Goal: Task Accomplishment & Management: Use online tool/utility

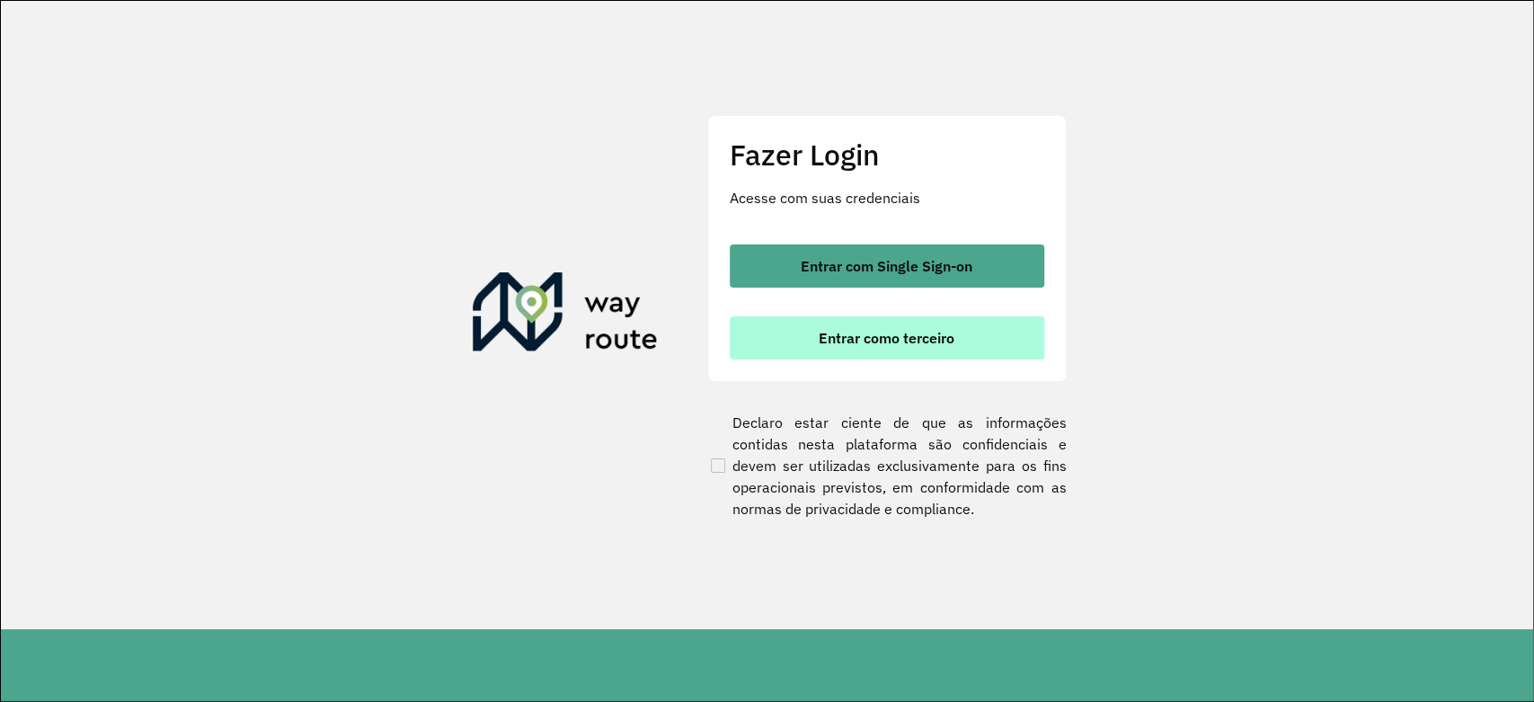
click at [899, 336] on span "Entrar como terceiro" at bounding box center [887, 338] width 136 height 14
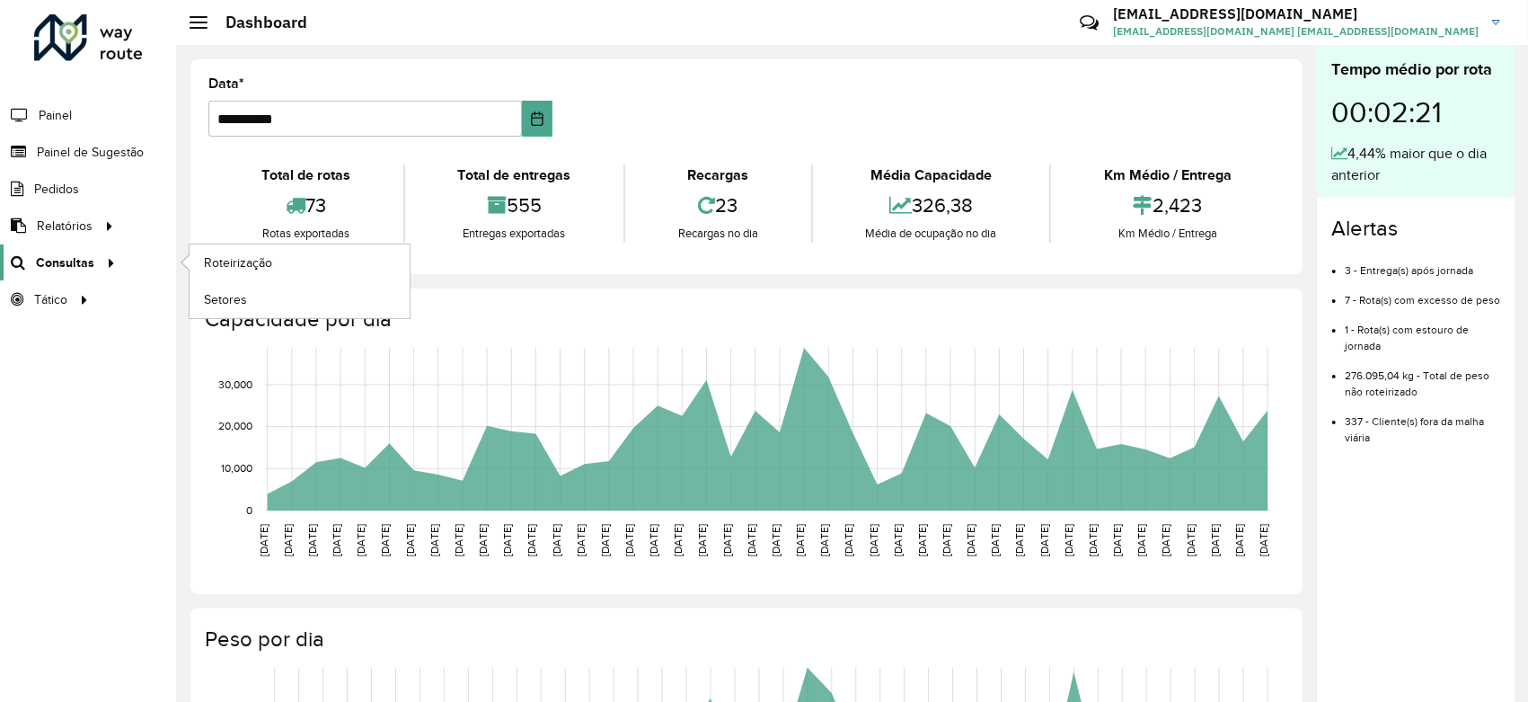
click at [63, 259] on span "Consultas" at bounding box center [65, 262] width 58 height 19
click at [222, 263] on span "Roteirização" at bounding box center [240, 262] width 73 height 19
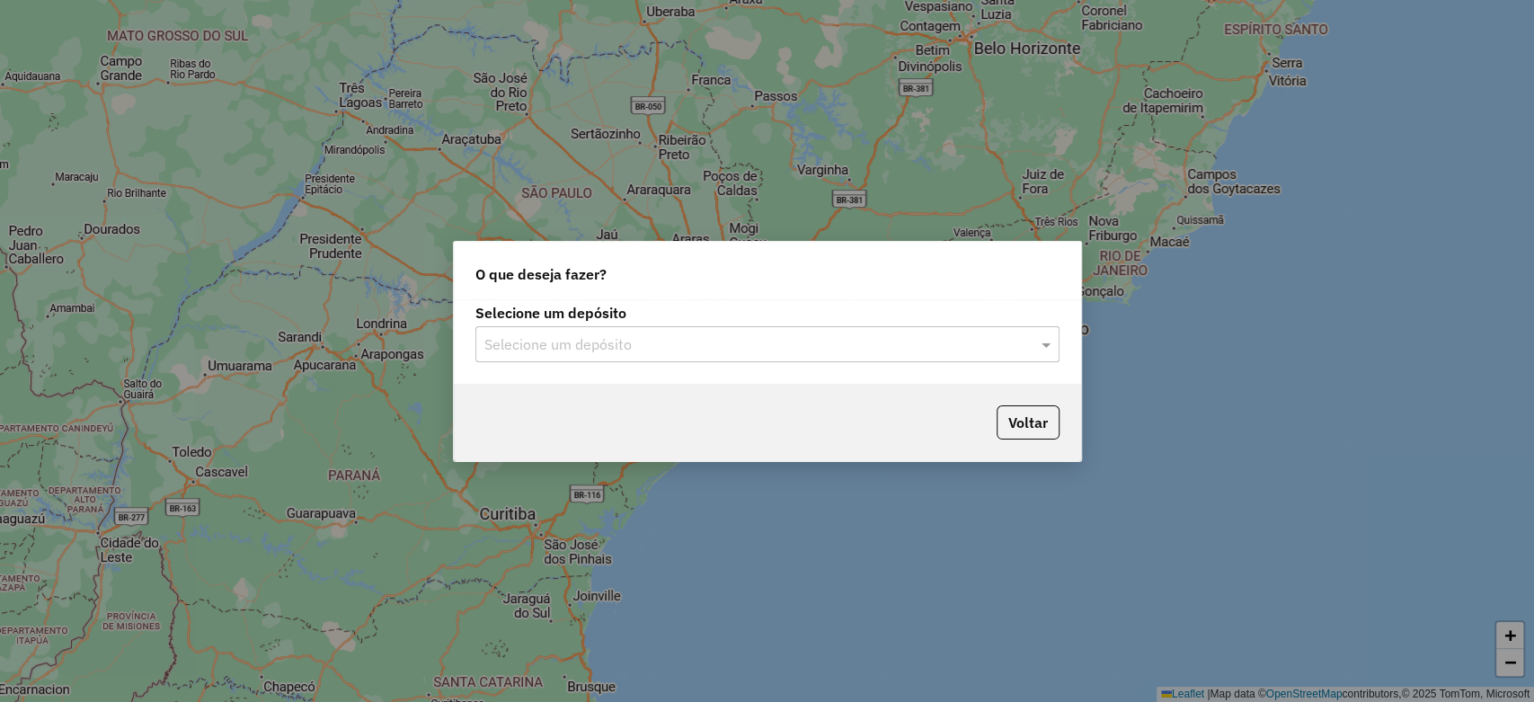
click at [613, 345] on input "text" at bounding box center [749, 345] width 530 height 22
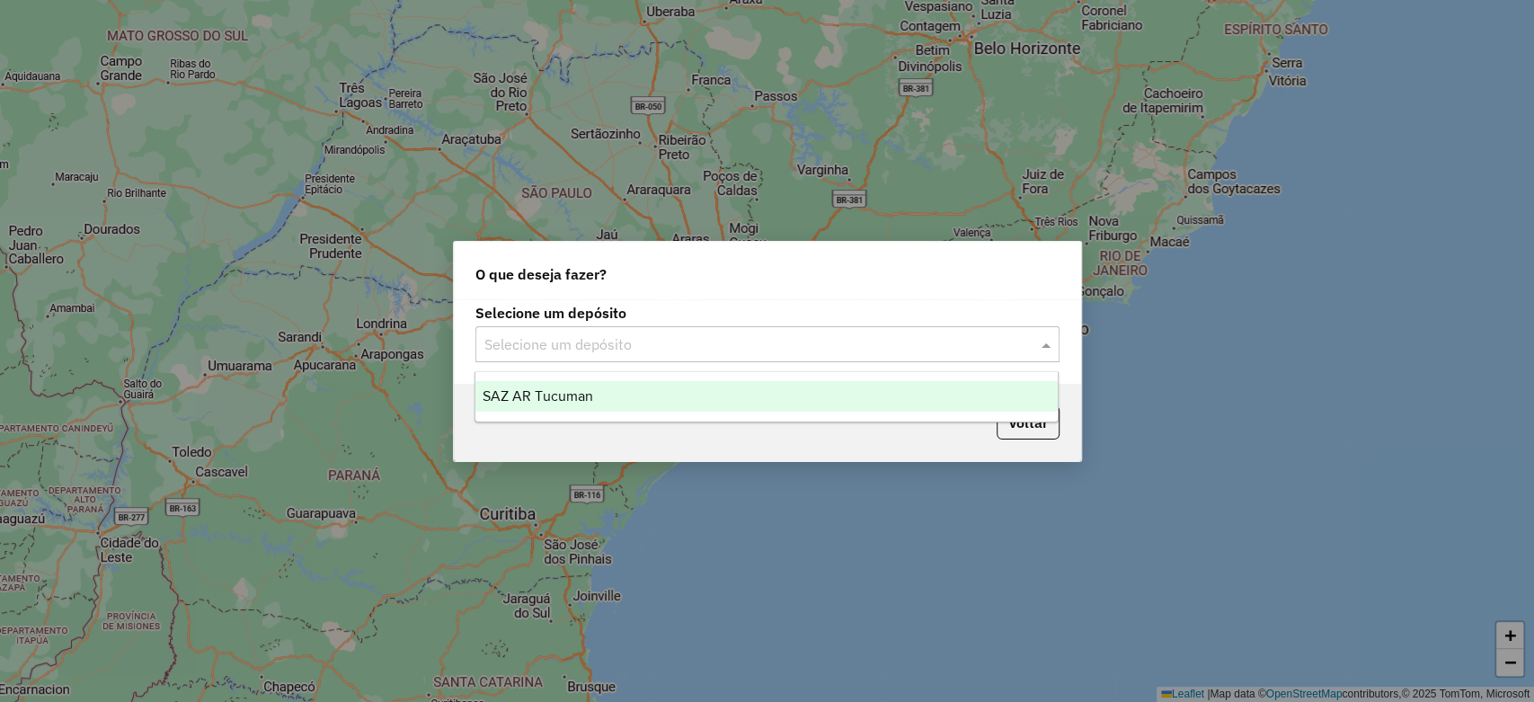
click at [588, 394] on span "SAZ AR Tucuman" at bounding box center [538, 395] width 111 height 15
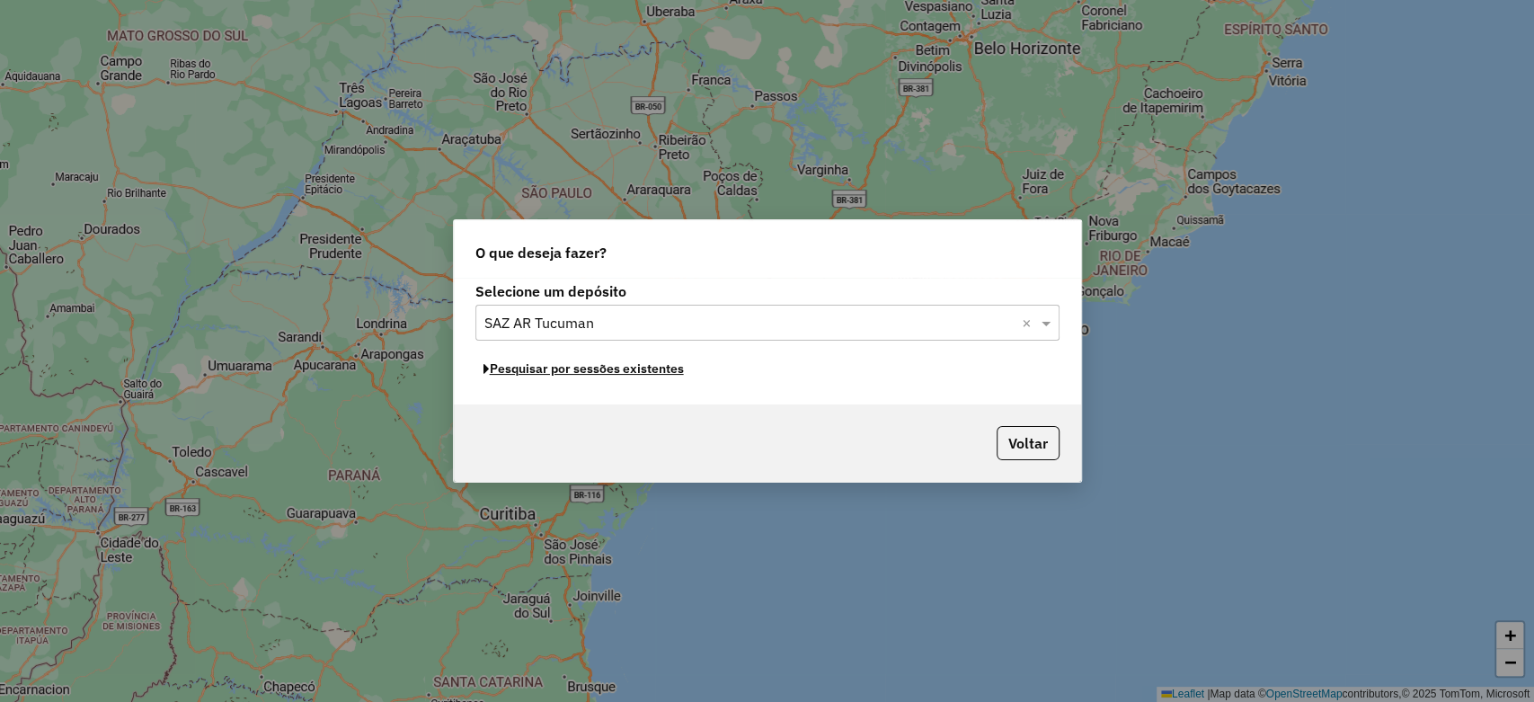
click at [594, 369] on button "Pesquisar por sessões existentes" at bounding box center [583, 369] width 217 height 28
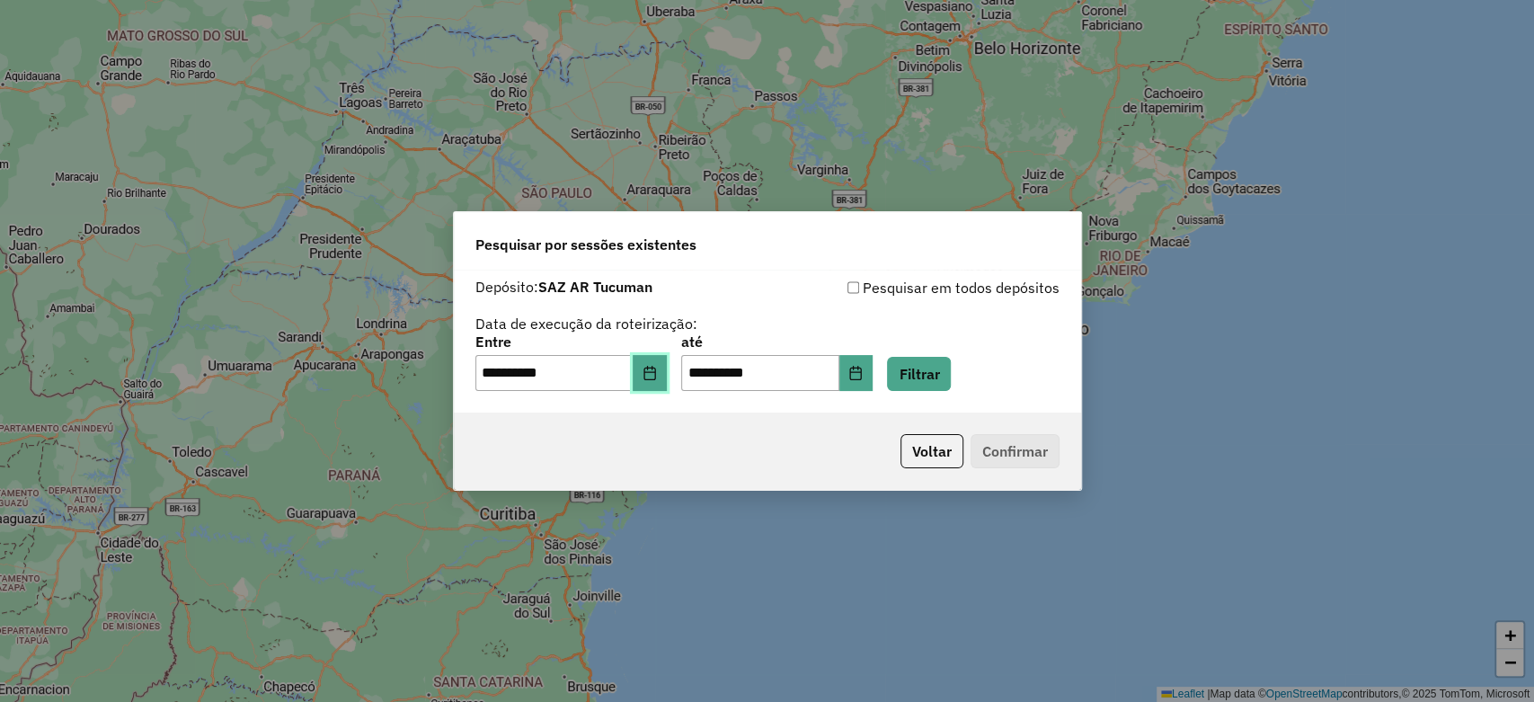
click at [660, 380] on button "Choose Date" at bounding box center [650, 373] width 34 height 36
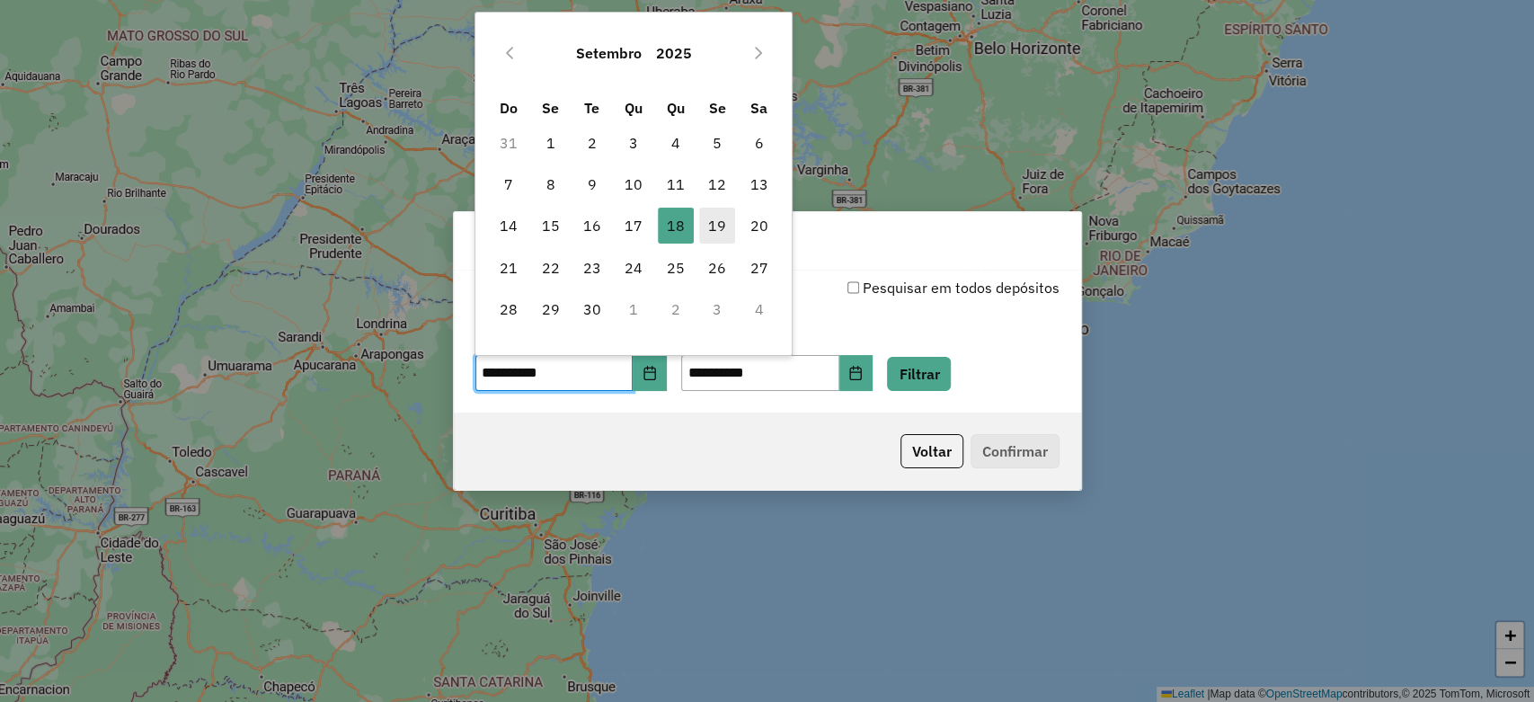
click at [710, 221] on span "19" at bounding box center [717, 226] width 36 height 36
type input "**********"
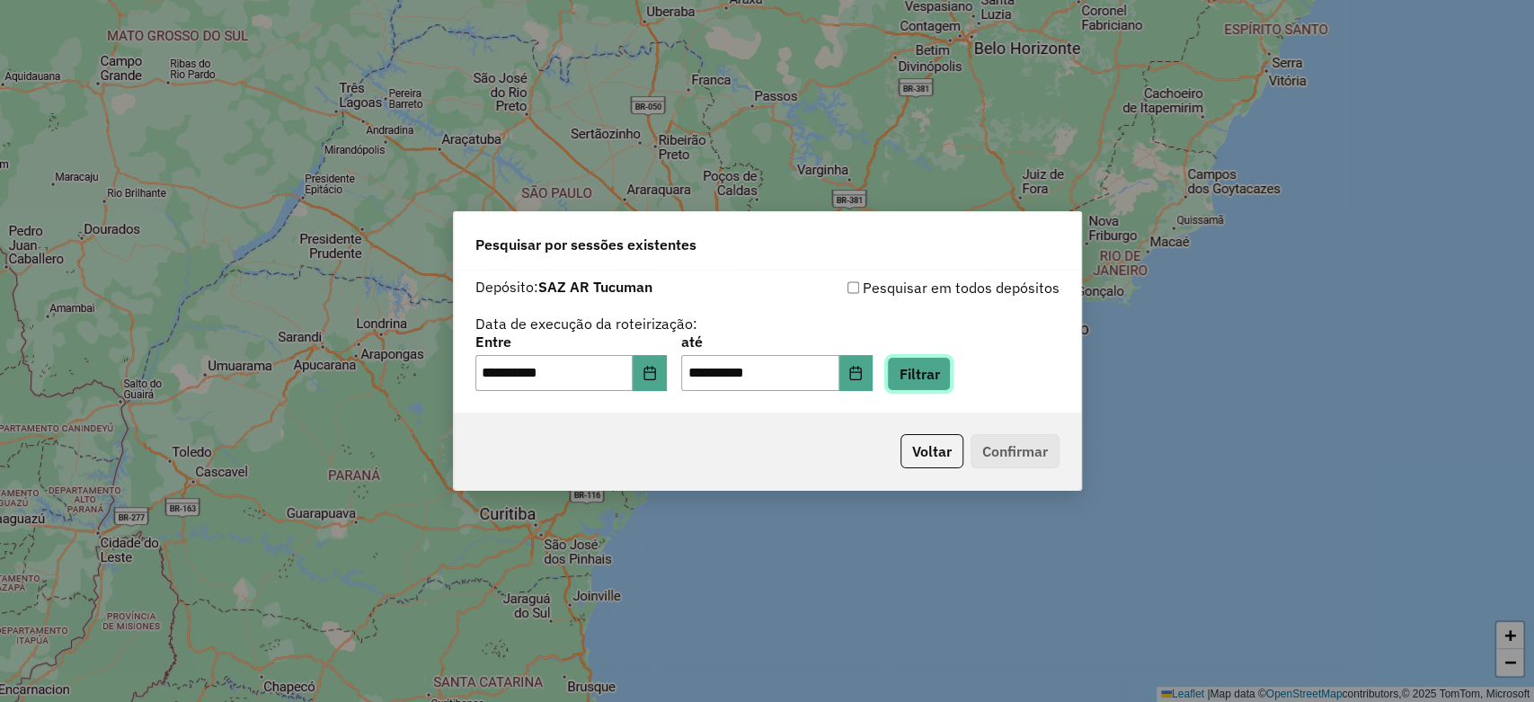
click at [944, 367] on button "Filtrar" at bounding box center [919, 374] width 64 height 34
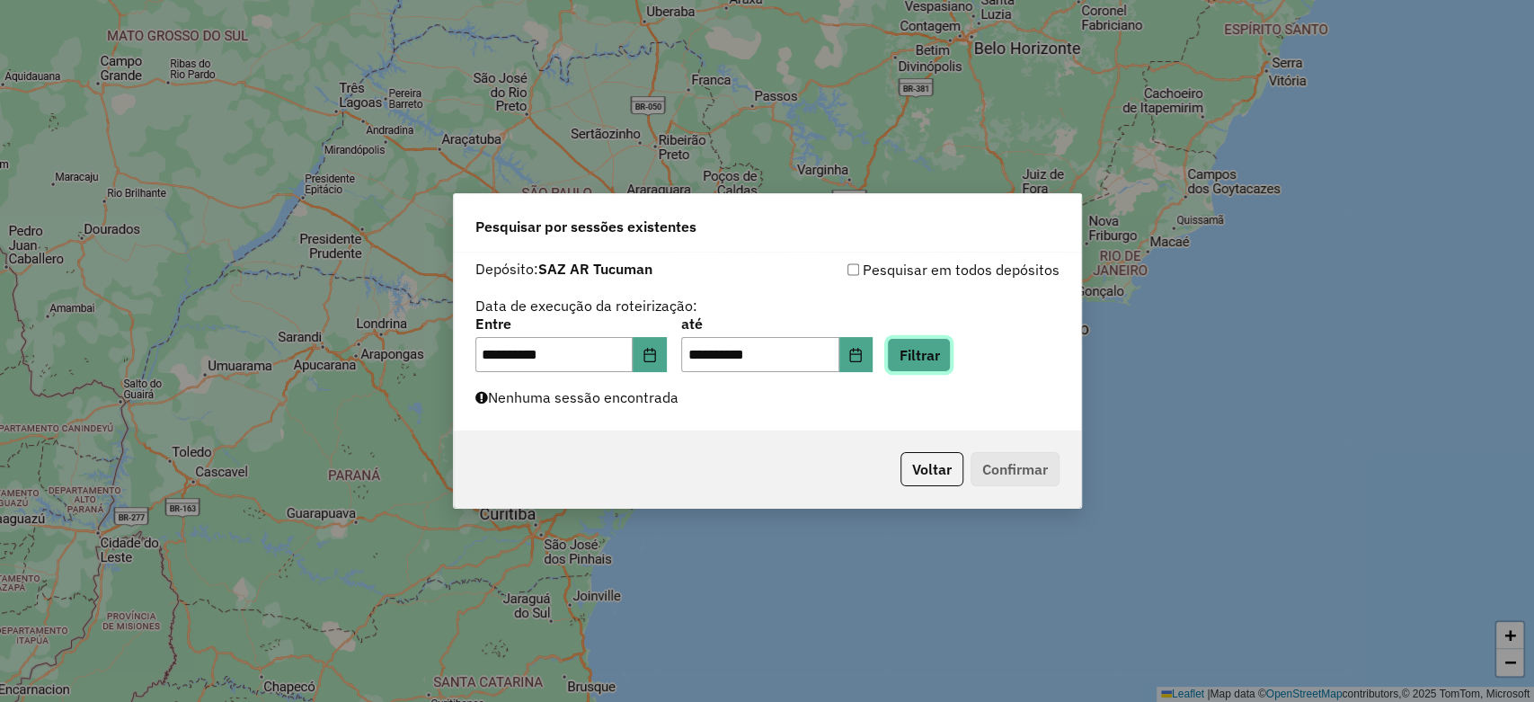
click at [951, 343] on button "Filtrar" at bounding box center [919, 355] width 64 height 34
click at [918, 363] on button "Filtrar" at bounding box center [919, 355] width 64 height 34
click at [939, 347] on button "Filtrar" at bounding box center [919, 355] width 64 height 34
click at [940, 356] on button "Filtrar" at bounding box center [919, 355] width 64 height 34
click at [947, 363] on button "Filtrar" at bounding box center [919, 355] width 64 height 34
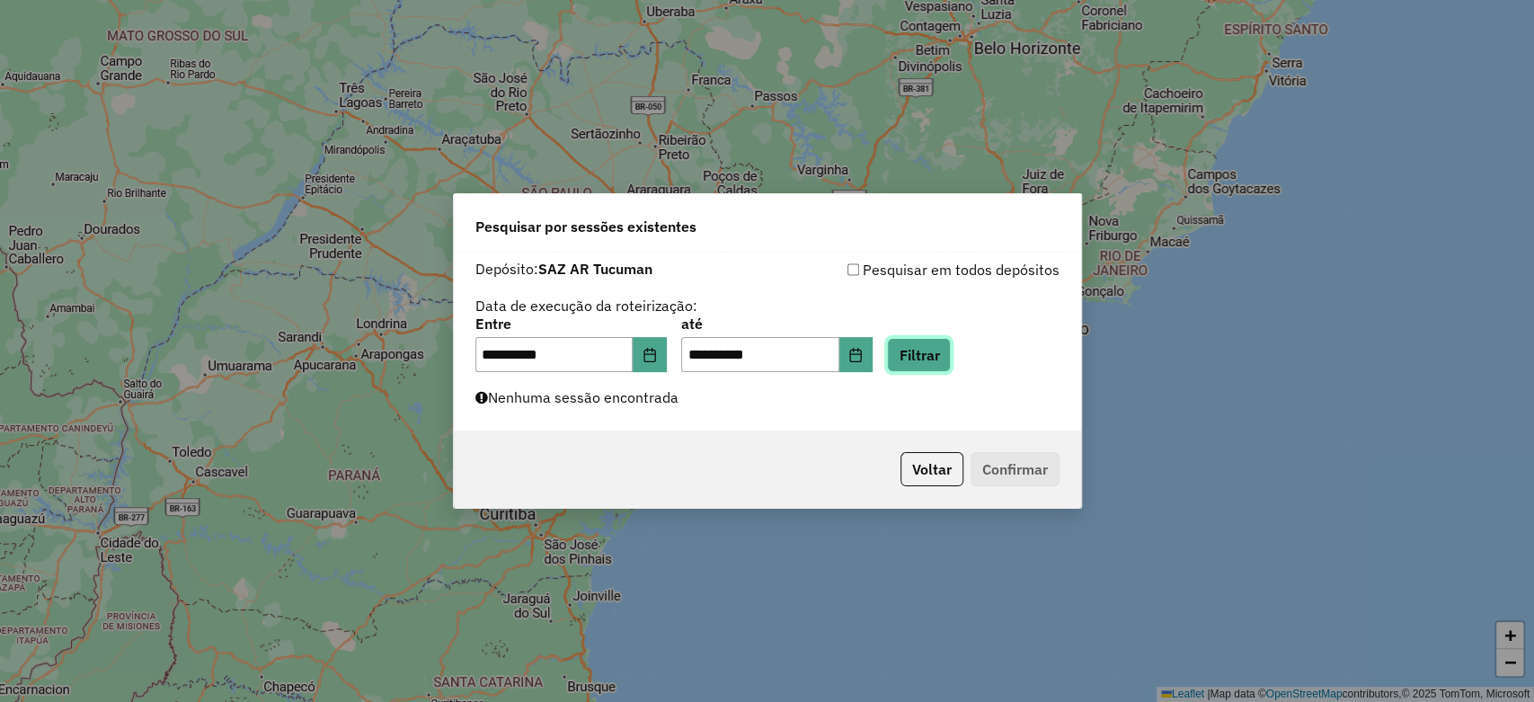
click at [927, 357] on button "Filtrar" at bounding box center [919, 355] width 64 height 34
click at [951, 362] on button "Filtrar" at bounding box center [919, 355] width 64 height 34
click at [935, 360] on button "Filtrar" at bounding box center [919, 355] width 64 height 34
click at [951, 356] on button "Filtrar" at bounding box center [919, 355] width 64 height 34
click at [942, 353] on button "Filtrar" at bounding box center [919, 355] width 64 height 34
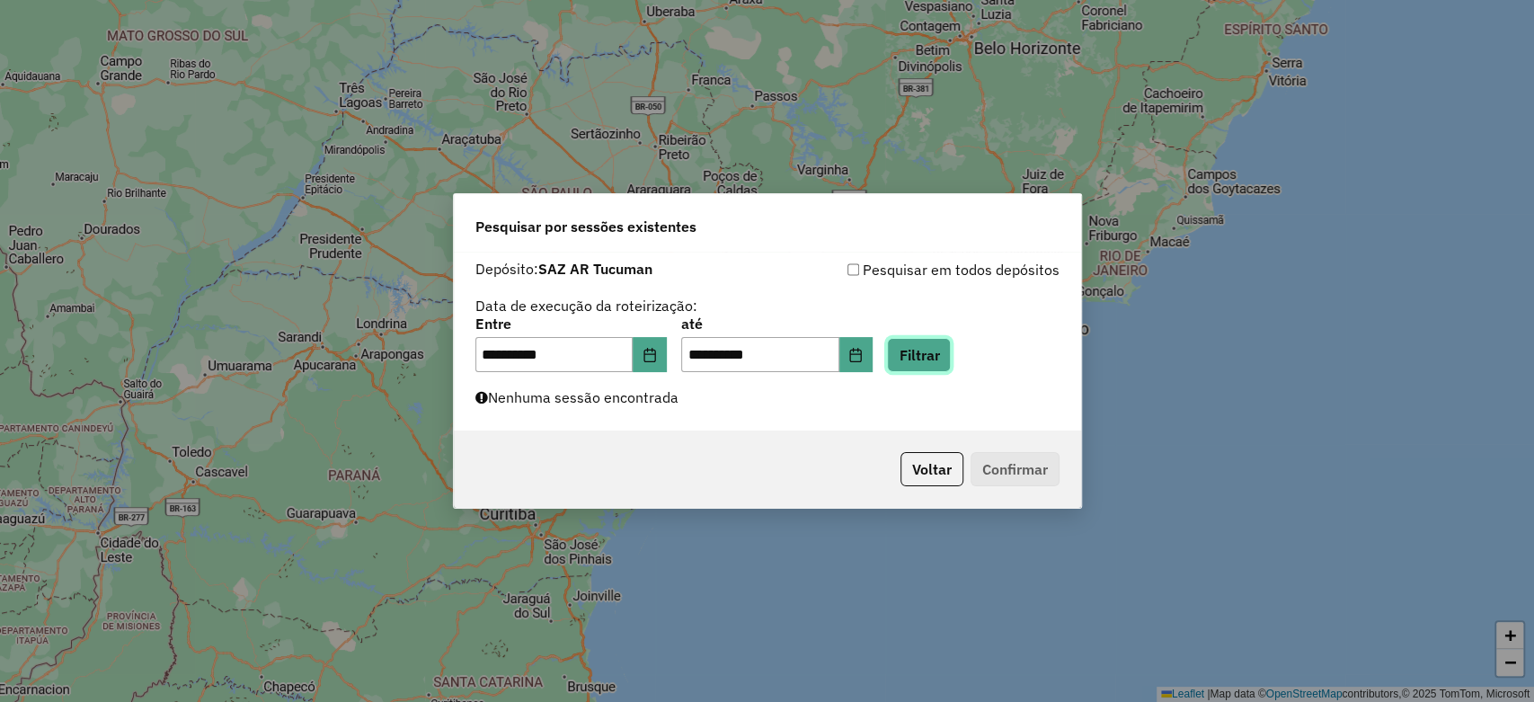
click at [951, 355] on button "Filtrar" at bounding box center [919, 355] width 64 height 34
click at [951, 350] on button "Filtrar" at bounding box center [919, 355] width 64 height 34
click at [951, 344] on button "Filtrar" at bounding box center [919, 355] width 64 height 34
click at [949, 353] on button "Filtrar" at bounding box center [919, 355] width 64 height 34
click at [951, 359] on button "Filtrar" at bounding box center [919, 355] width 64 height 34
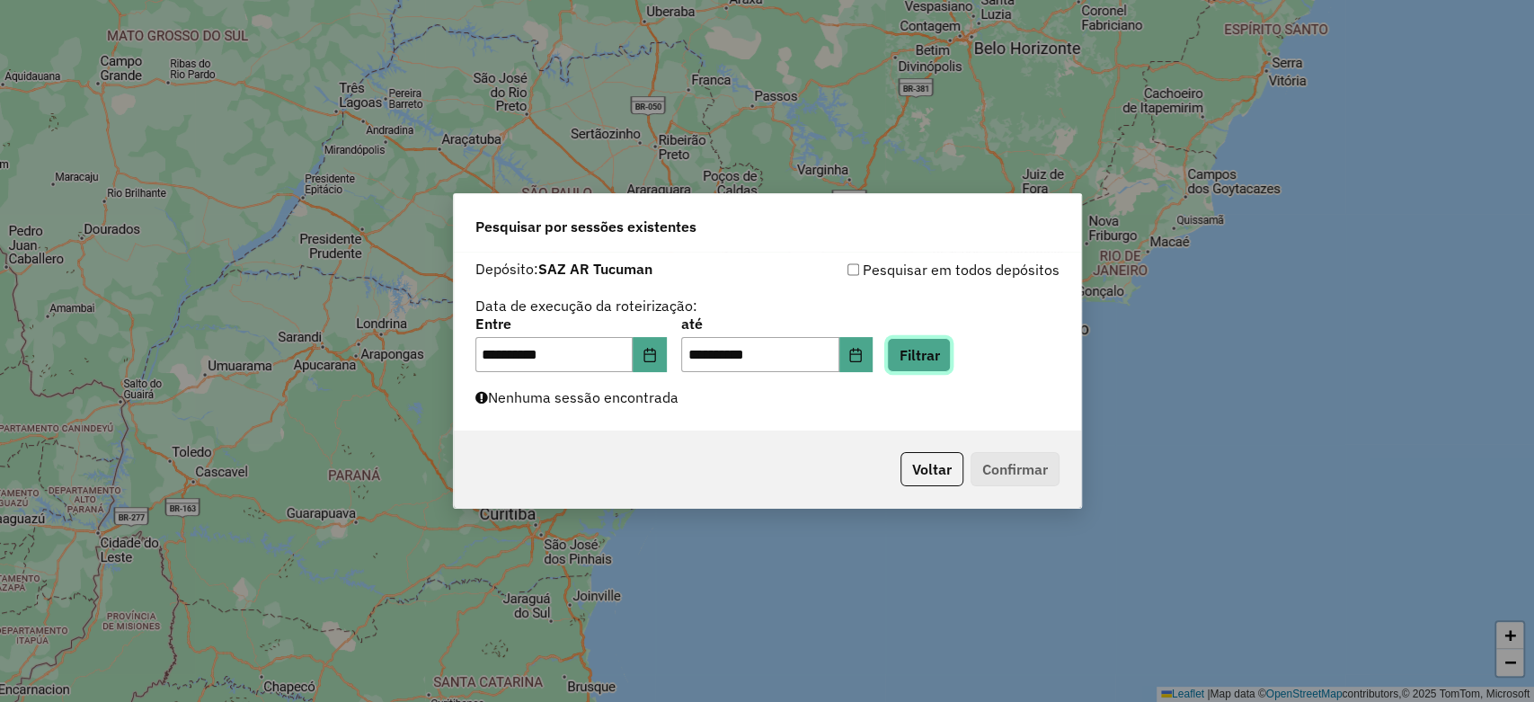
click at [943, 358] on button "Filtrar" at bounding box center [919, 355] width 64 height 34
click at [944, 356] on button "Filtrar" at bounding box center [919, 355] width 64 height 34
click at [945, 356] on button "Filtrar" at bounding box center [919, 355] width 64 height 34
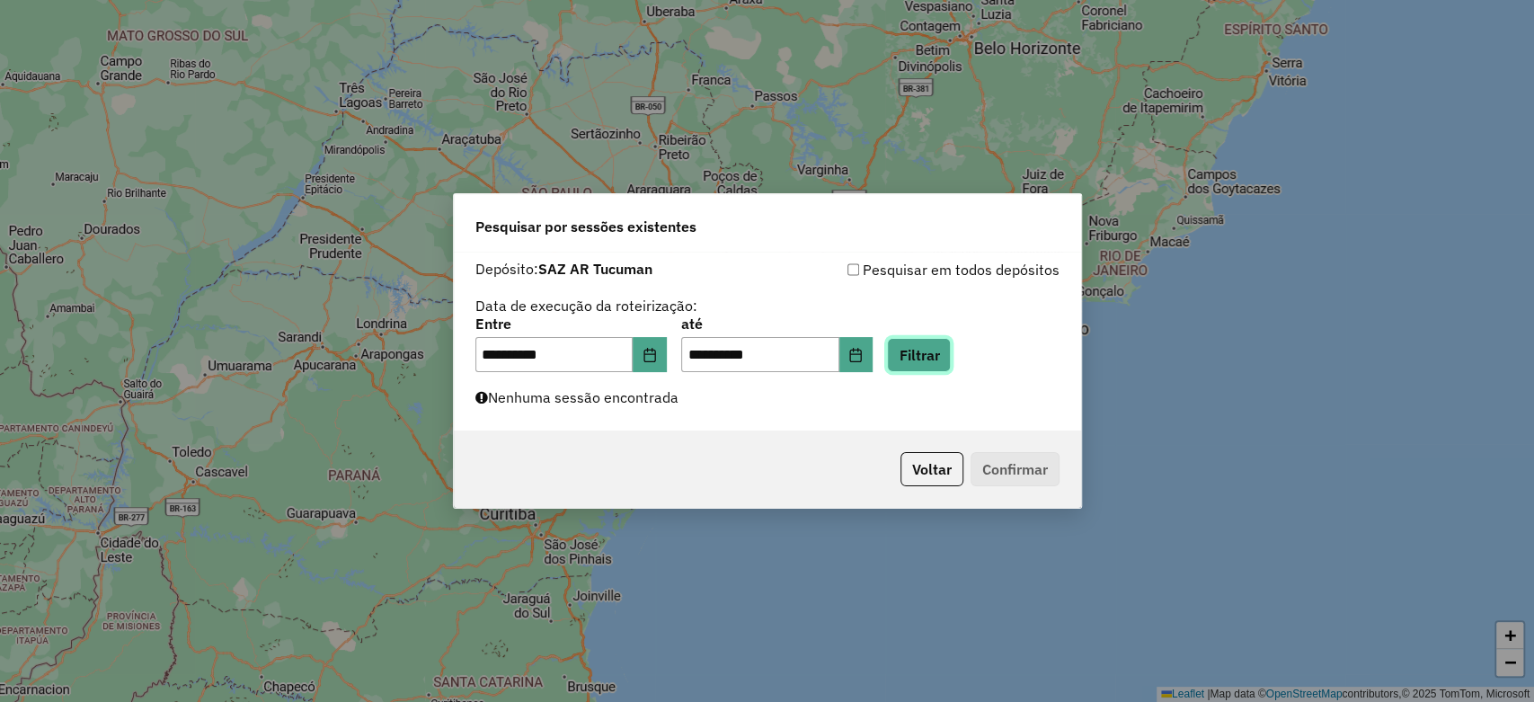
click at [951, 355] on button "Filtrar" at bounding box center [919, 355] width 64 height 34
click at [950, 351] on button "Filtrar" at bounding box center [919, 355] width 64 height 34
click at [951, 354] on button "Filtrar" at bounding box center [919, 355] width 64 height 34
click at [951, 350] on button "Filtrar" at bounding box center [919, 355] width 64 height 34
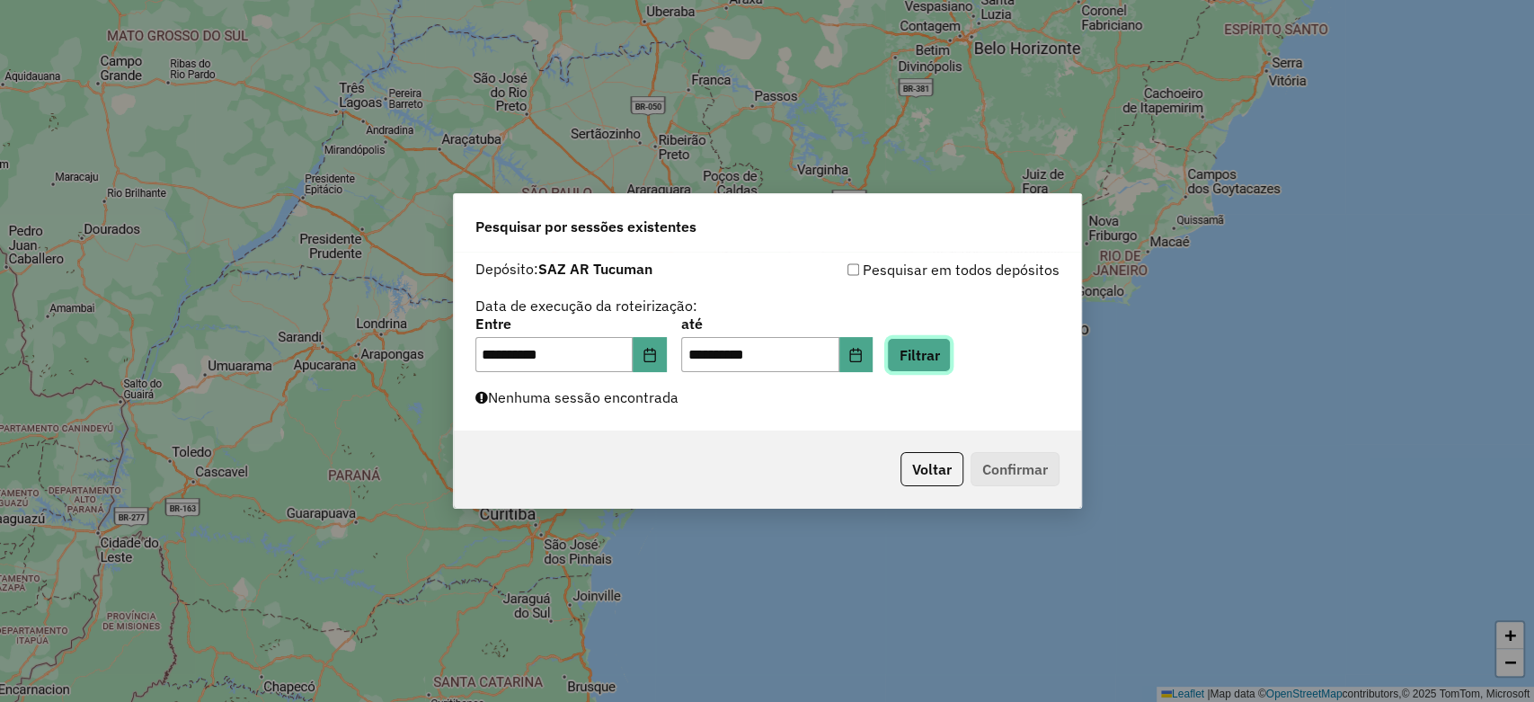
click at [934, 362] on button "Filtrar" at bounding box center [919, 355] width 64 height 34
click at [934, 347] on button "Filtrar" at bounding box center [919, 355] width 64 height 34
click at [926, 345] on button "Filtrar" at bounding box center [919, 355] width 64 height 34
click at [931, 367] on button "Filtrar" at bounding box center [919, 355] width 64 height 34
click at [951, 351] on button "Filtrar" at bounding box center [919, 355] width 64 height 34
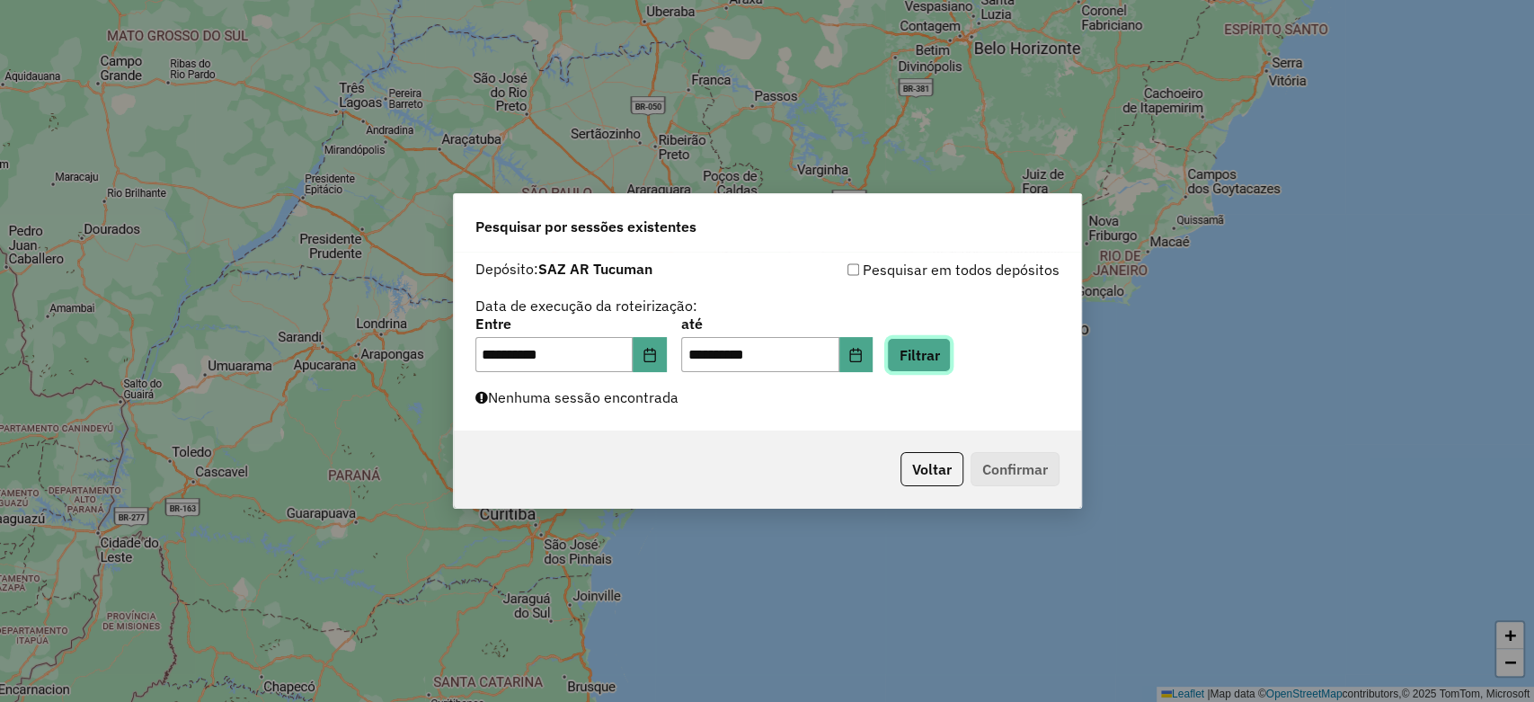
click at [921, 346] on button "Filtrar" at bounding box center [919, 355] width 64 height 34
click at [948, 353] on button "Filtrar" at bounding box center [919, 355] width 64 height 34
click at [945, 369] on button "Filtrar" at bounding box center [919, 355] width 64 height 34
click at [950, 354] on button "Filtrar" at bounding box center [919, 355] width 64 height 34
click at [951, 347] on button "Filtrar" at bounding box center [919, 355] width 64 height 34
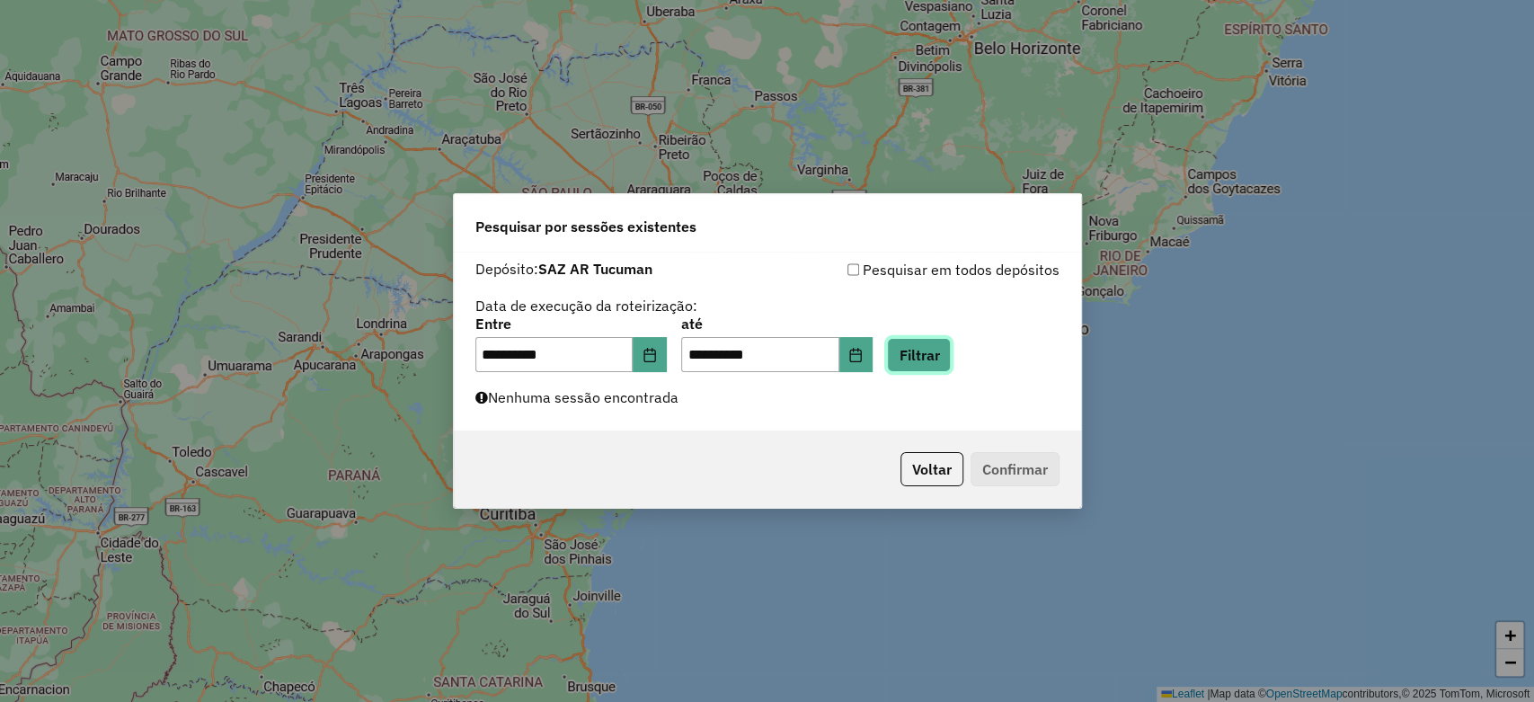
click at [937, 359] on button "Filtrar" at bounding box center [919, 355] width 64 height 34
click at [951, 357] on button "Filtrar" at bounding box center [919, 355] width 64 height 34
click at [935, 355] on button "Filtrar" at bounding box center [919, 355] width 64 height 34
click at [949, 353] on button "Filtrar" at bounding box center [919, 355] width 64 height 34
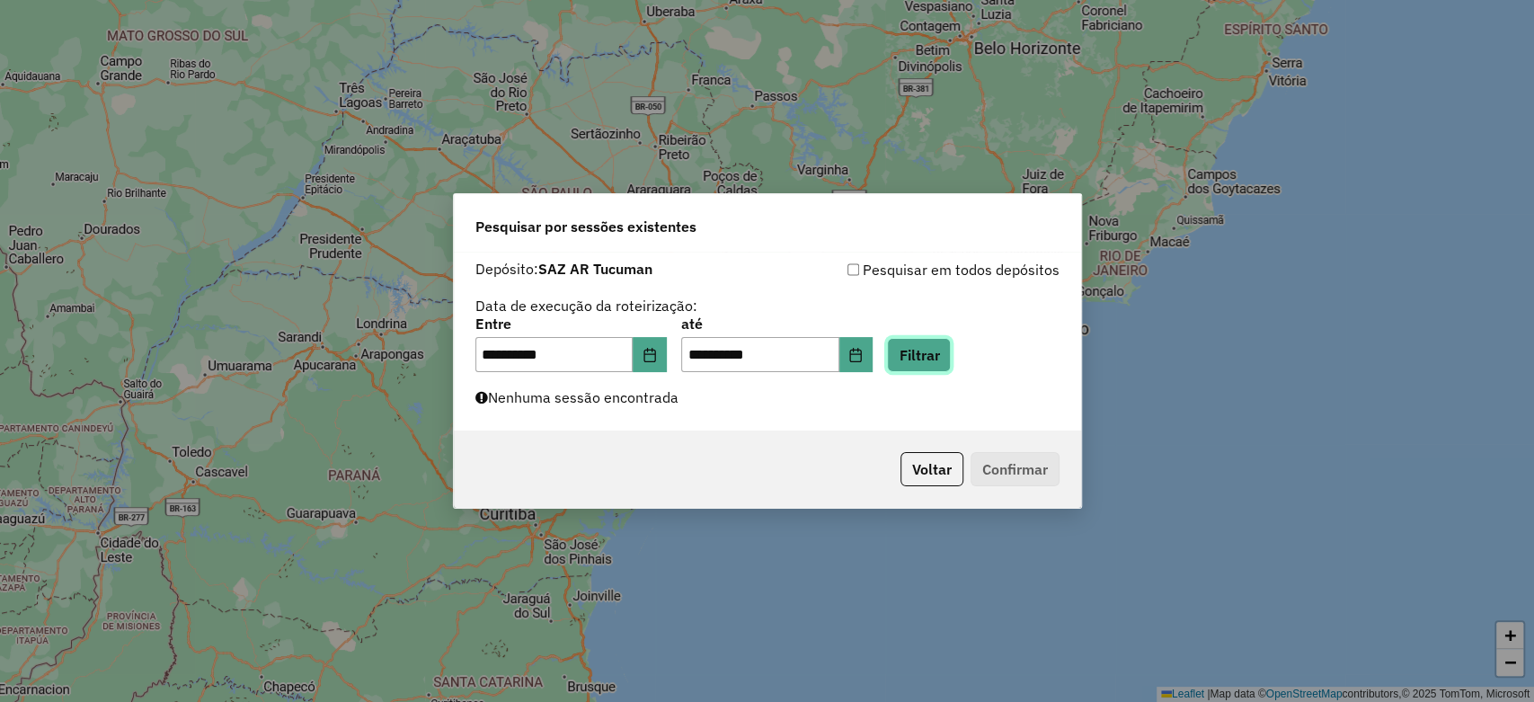
click at [944, 360] on button "Filtrar" at bounding box center [919, 355] width 64 height 34
click at [942, 355] on button "Filtrar" at bounding box center [919, 355] width 64 height 34
click at [942, 353] on button "Filtrar" at bounding box center [919, 355] width 64 height 34
click at [943, 353] on button "Filtrar" at bounding box center [919, 355] width 64 height 34
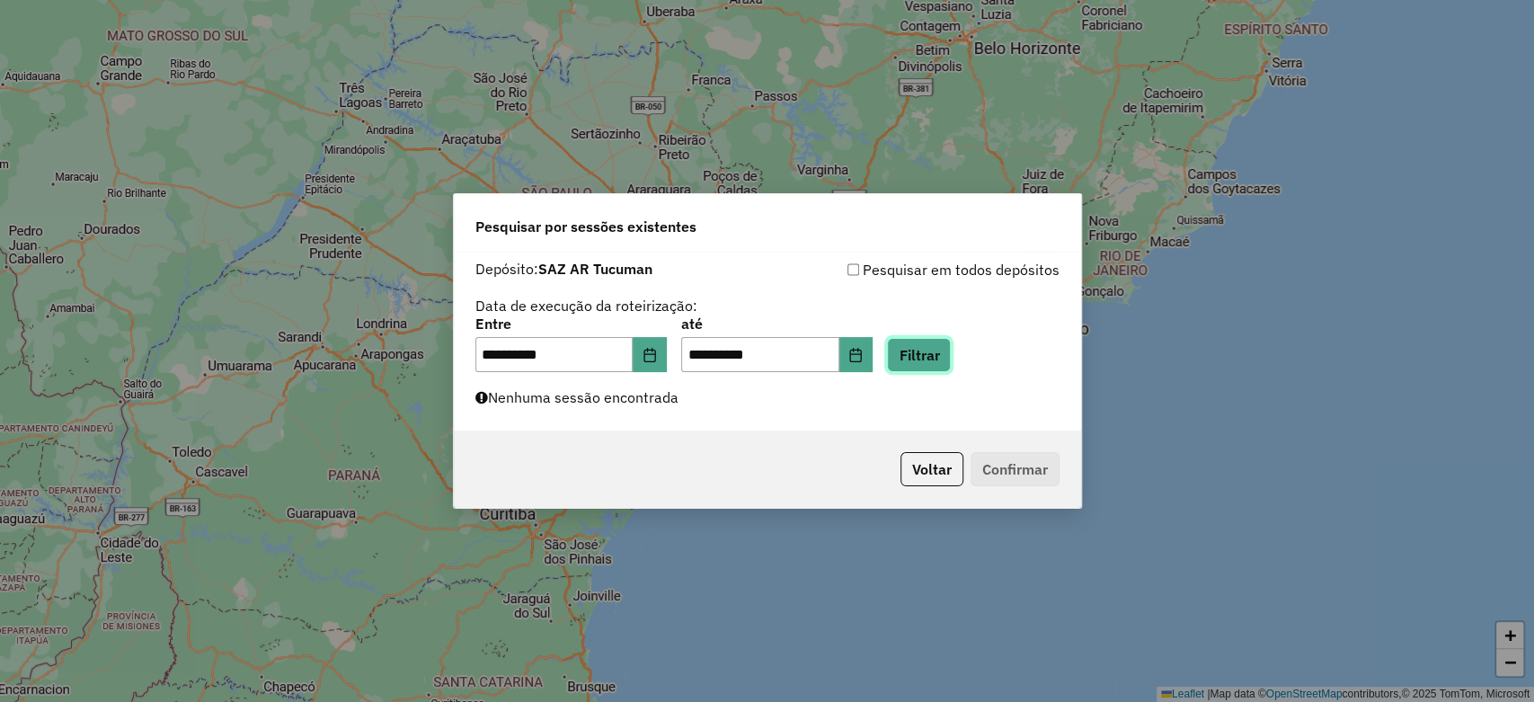
click at [951, 348] on button "Filtrar" at bounding box center [919, 355] width 64 height 34
click at [951, 361] on button "Filtrar" at bounding box center [919, 355] width 64 height 34
click at [951, 350] on button "Filtrar" at bounding box center [919, 355] width 64 height 34
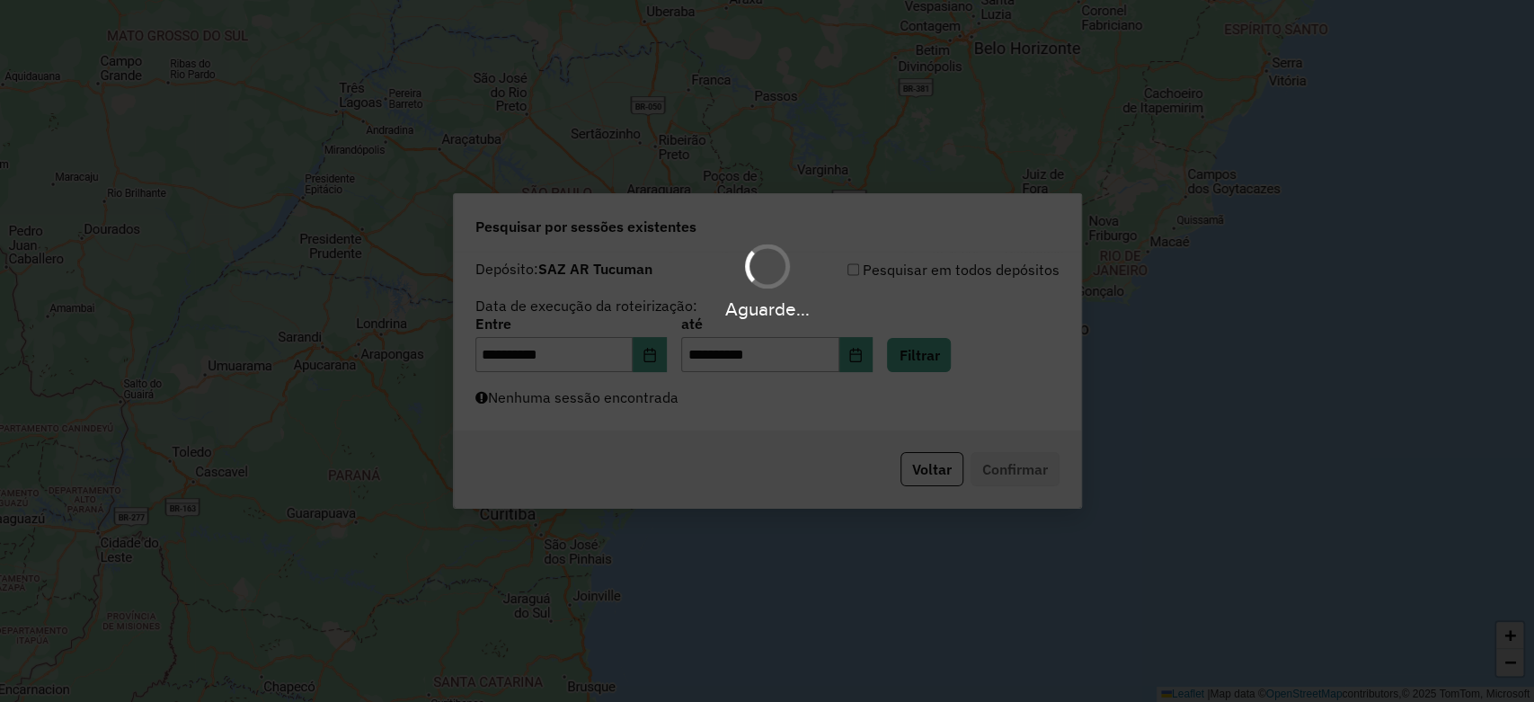
click at [1252, 338] on div "Aguarde..." at bounding box center [767, 351] width 1534 height 702
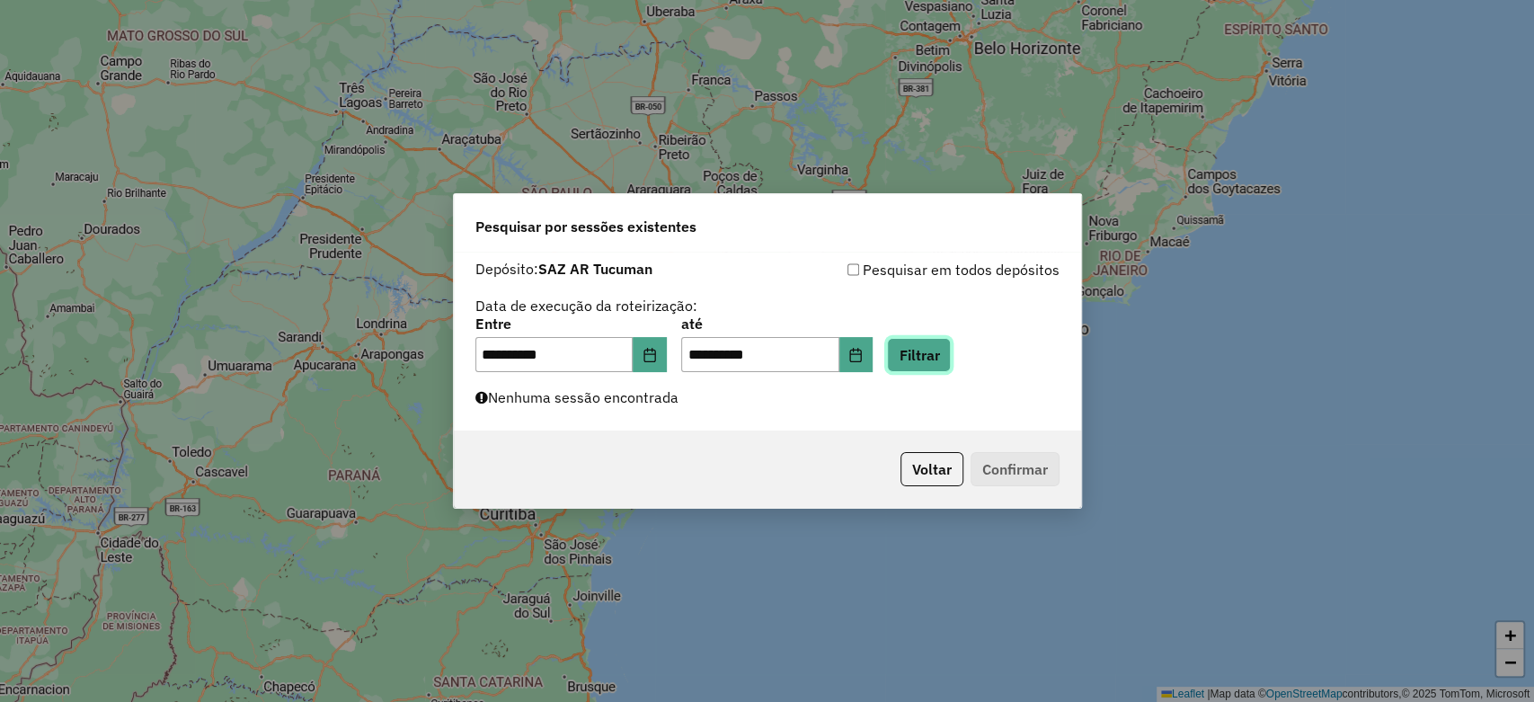
click at [951, 354] on button "Filtrar" at bounding box center [919, 355] width 64 height 34
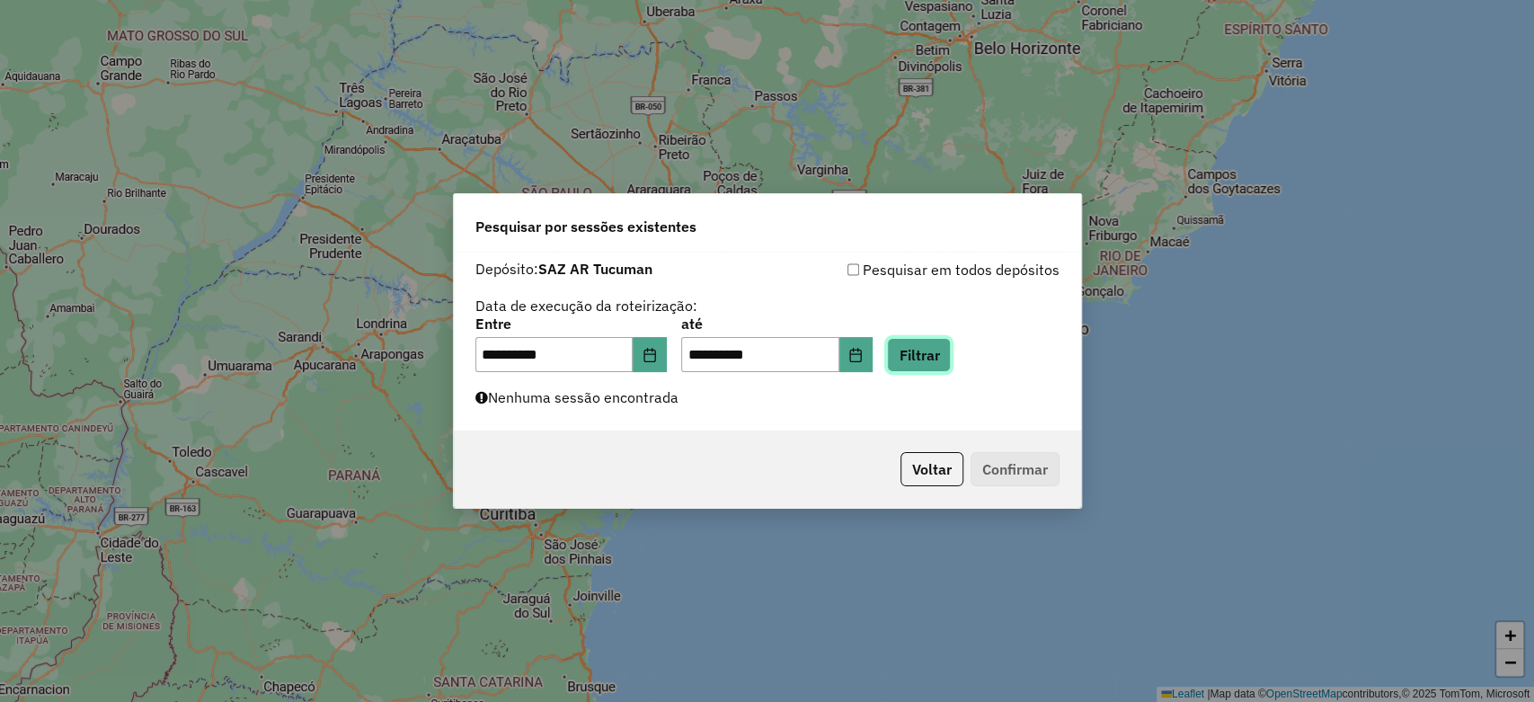
click at [931, 359] on button "Filtrar" at bounding box center [919, 355] width 64 height 34
click at [1218, 348] on div "**********" at bounding box center [767, 351] width 1534 height 702
click at [951, 356] on button "Filtrar" at bounding box center [919, 355] width 64 height 34
click at [950, 356] on button "Filtrar" at bounding box center [919, 355] width 64 height 34
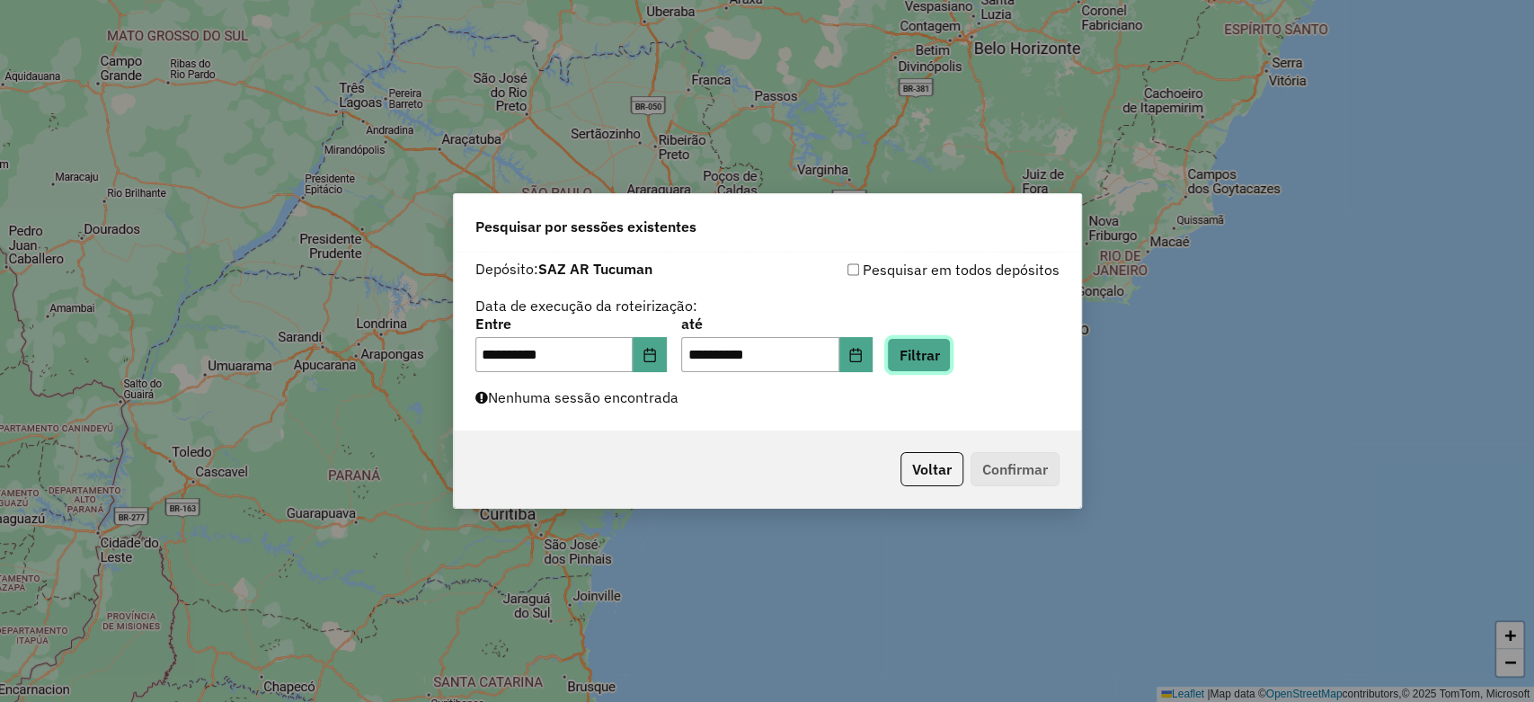
click at [942, 359] on button "Filtrar" at bounding box center [919, 355] width 64 height 34
click at [939, 363] on button "Filtrar" at bounding box center [919, 355] width 64 height 34
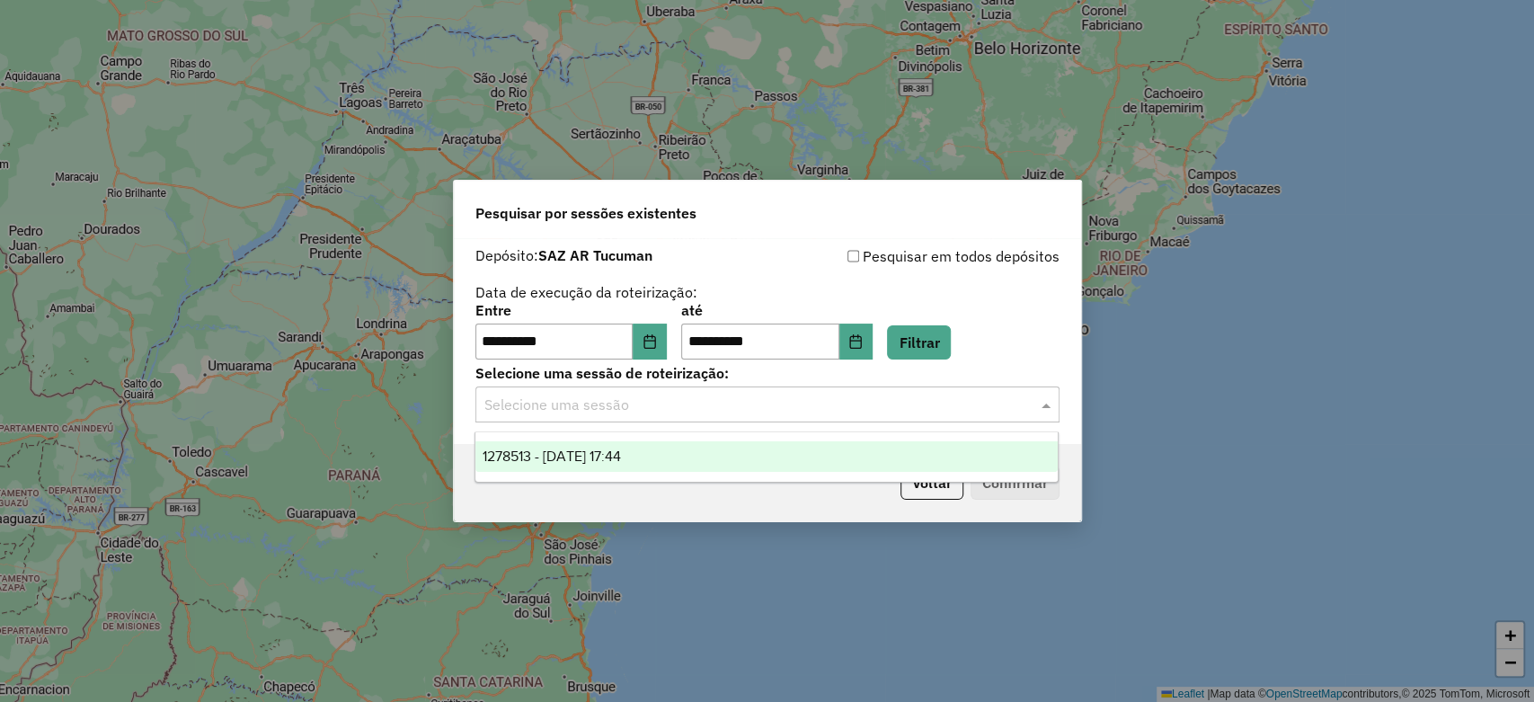
click at [659, 412] on input "text" at bounding box center [749, 405] width 530 height 22
click at [670, 450] on div "1278513 - 19/09/2025 17:44" at bounding box center [766, 456] width 582 height 31
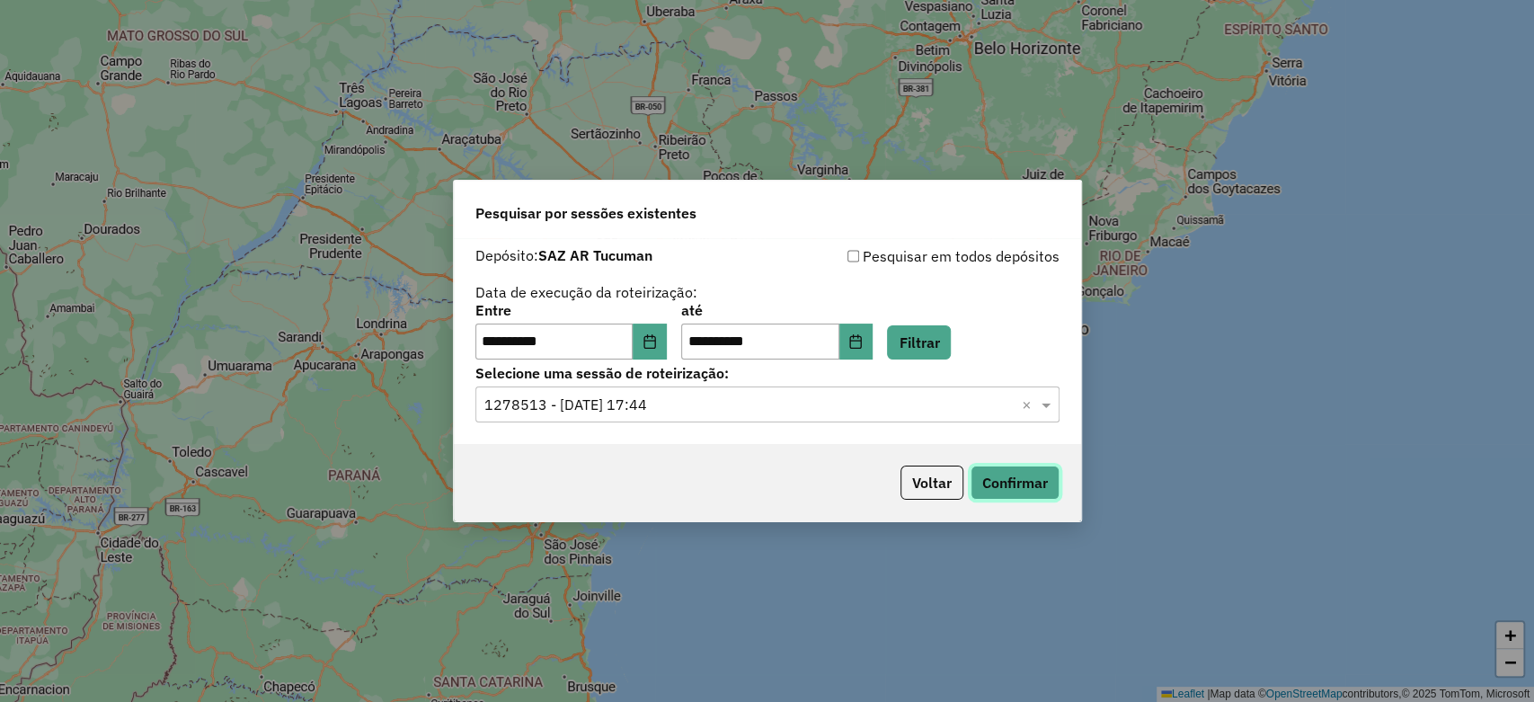
click at [1039, 476] on button "Confirmar" at bounding box center [1014, 482] width 89 height 34
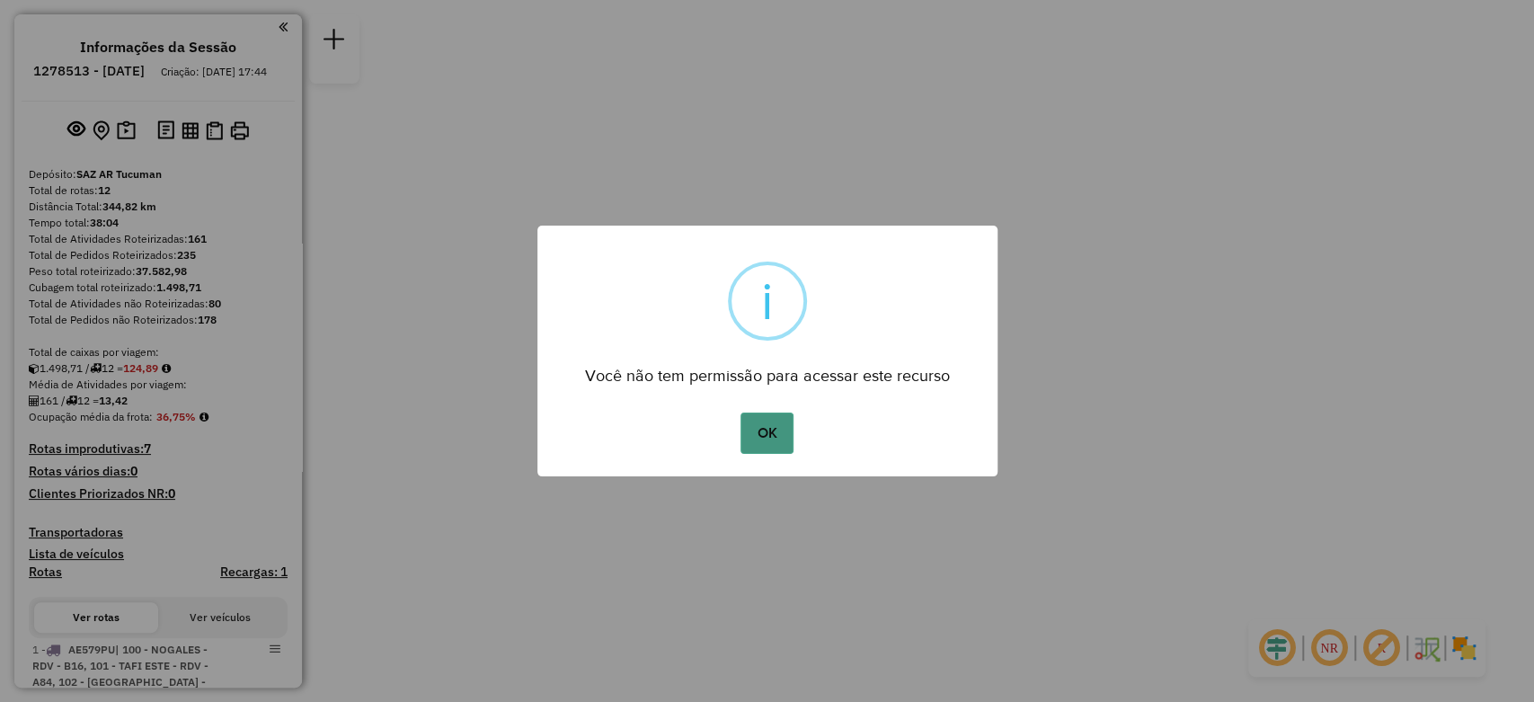
click at [764, 436] on button "OK" at bounding box center [766, 432] width 53 height 41
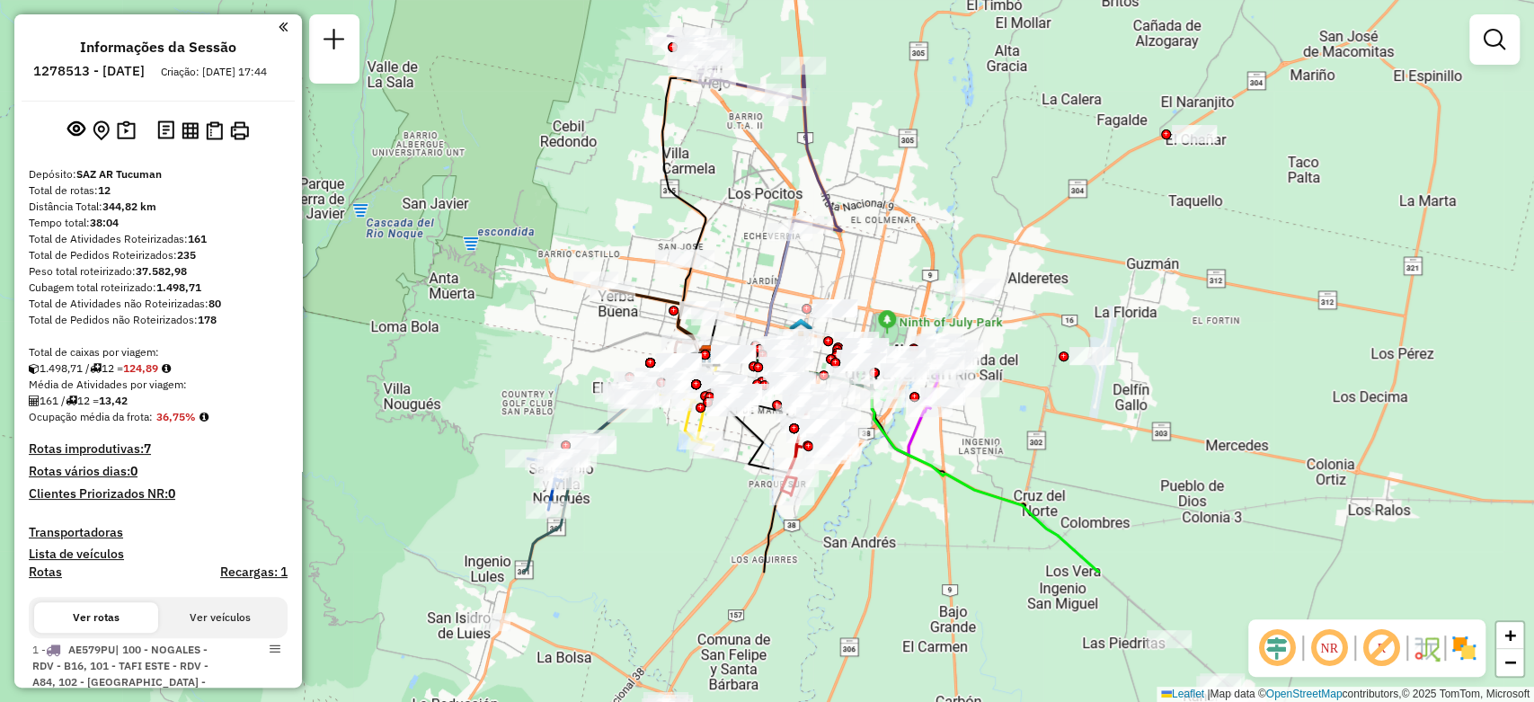
drag, startPoint x: 805, startPoint y: 321, endPoint x: 899, endPoint y: 120, distance: 221.5
click at [899, 120] on div "Janela de atendimento Grade de atendimento Capacidade Transportadoras Veículos …" at bounding box center [767, 351] width 1534 height 702
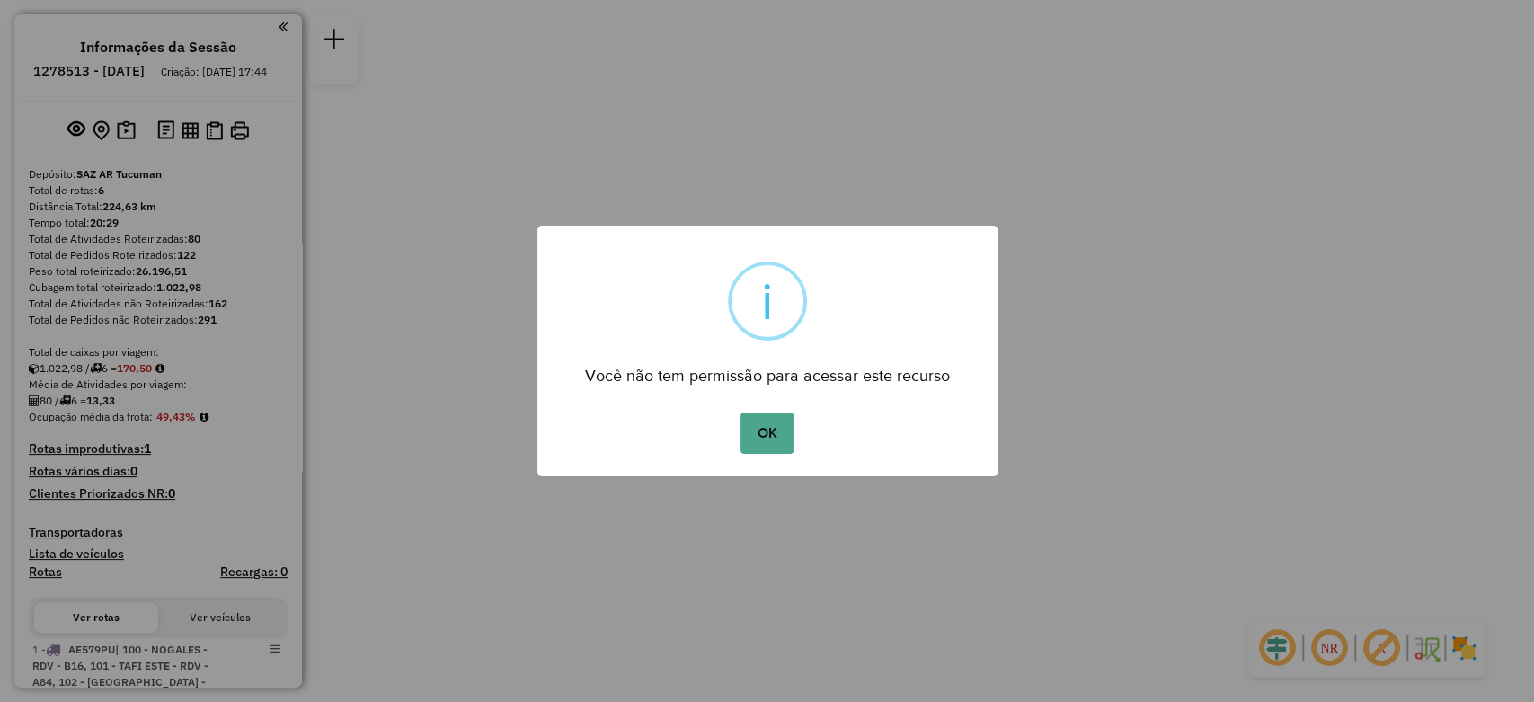
click at [755, 455] on div "OK No Cancel" at bounding box center [767, 433] width 460 height 50
click at [762, 438] on button "OK" at bounding box center [766, 432] width 53 height 41
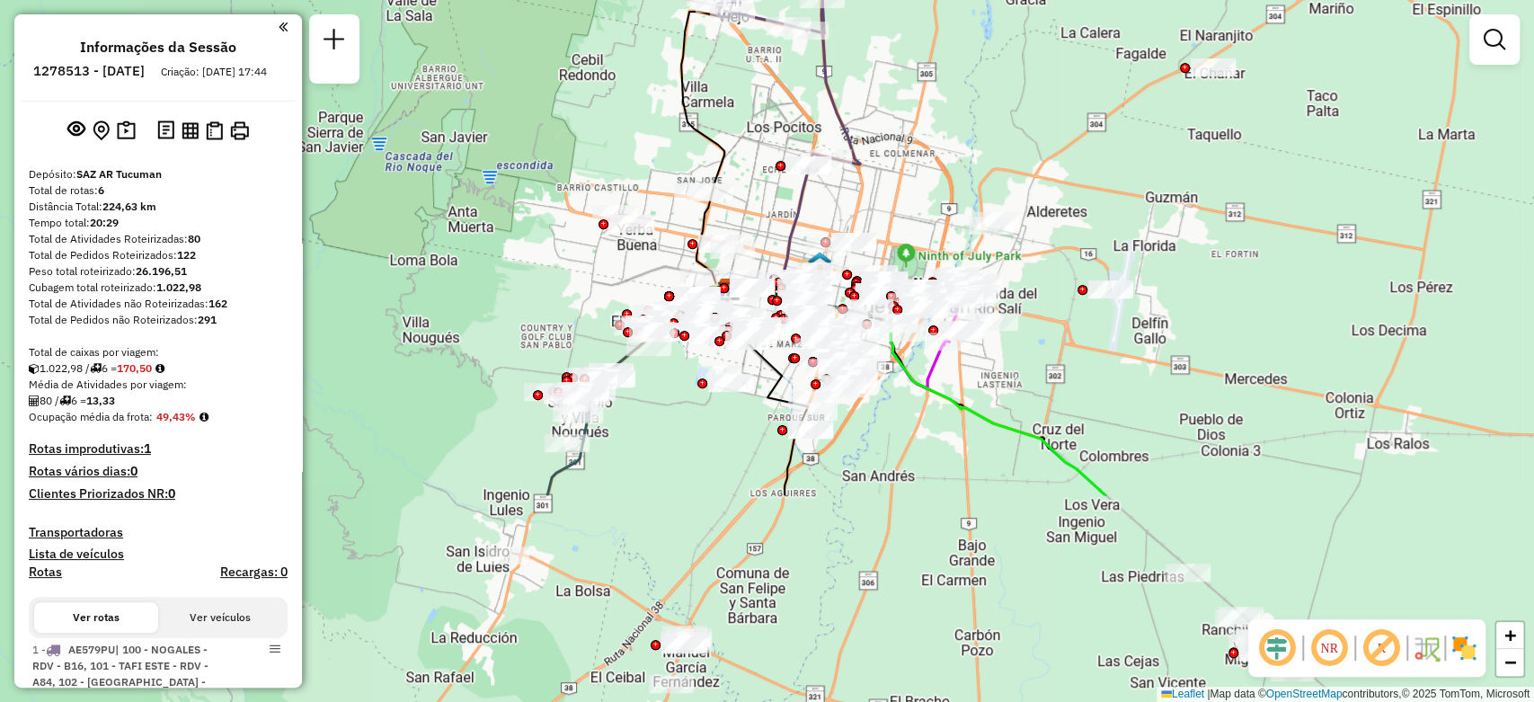
drag, startPoint x: 1054, startPoint y: 612, endPoint x: 669, endPoint y: 537, distance: 392.6
click at [1080, 322] on div "Janela de atendimento Grade de atendimento Capacidade Transportadoras Veículos …" at bounding box center [767, 351] width 1534 height 702
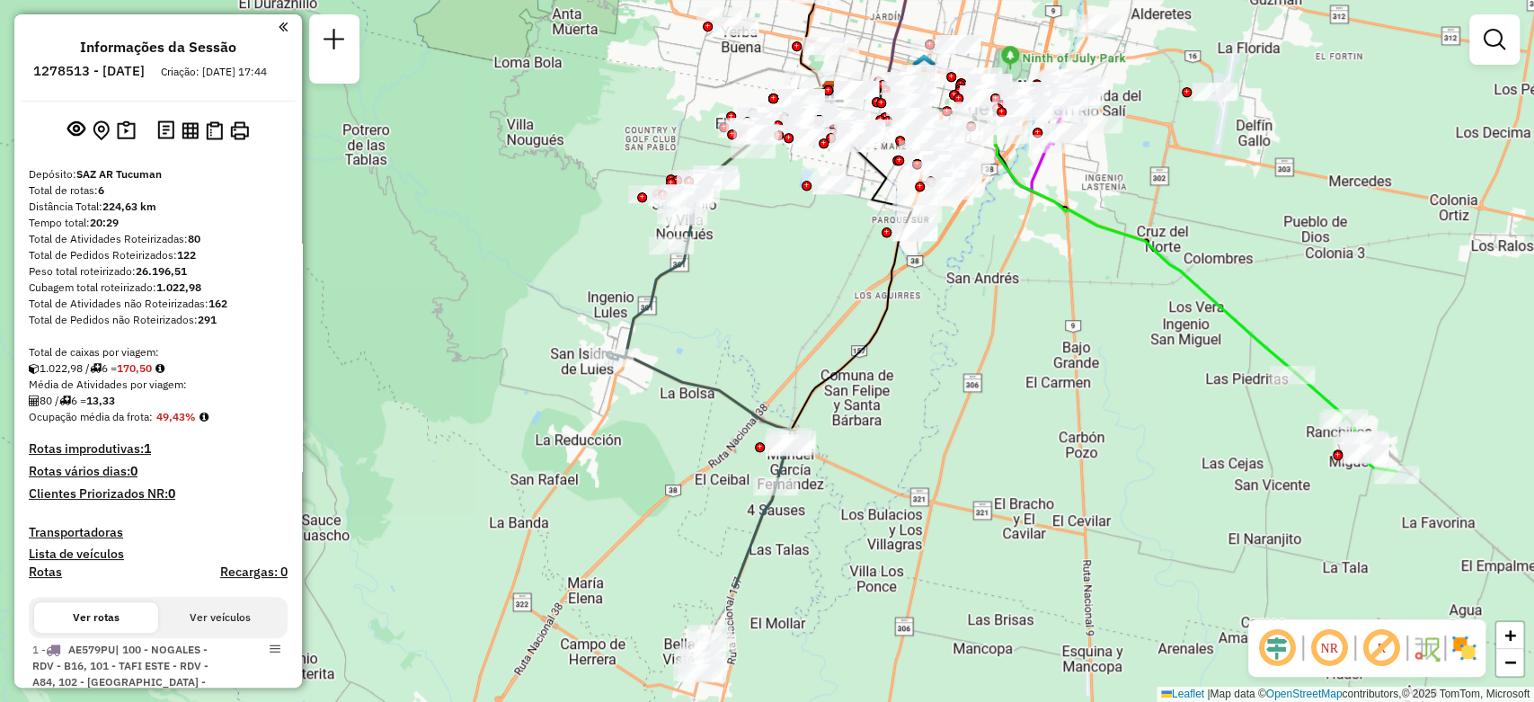
drag, startPoint x: 669, startPoint y: 537, endPoint x: 769, endPoint y: 355, distance: 208.3
click at [769, 355] on div "Janela de atendimento Grade de atendimento Capacidade Transportadoras Veículos …" at bounding box center [767, 351] width 1534 height 702
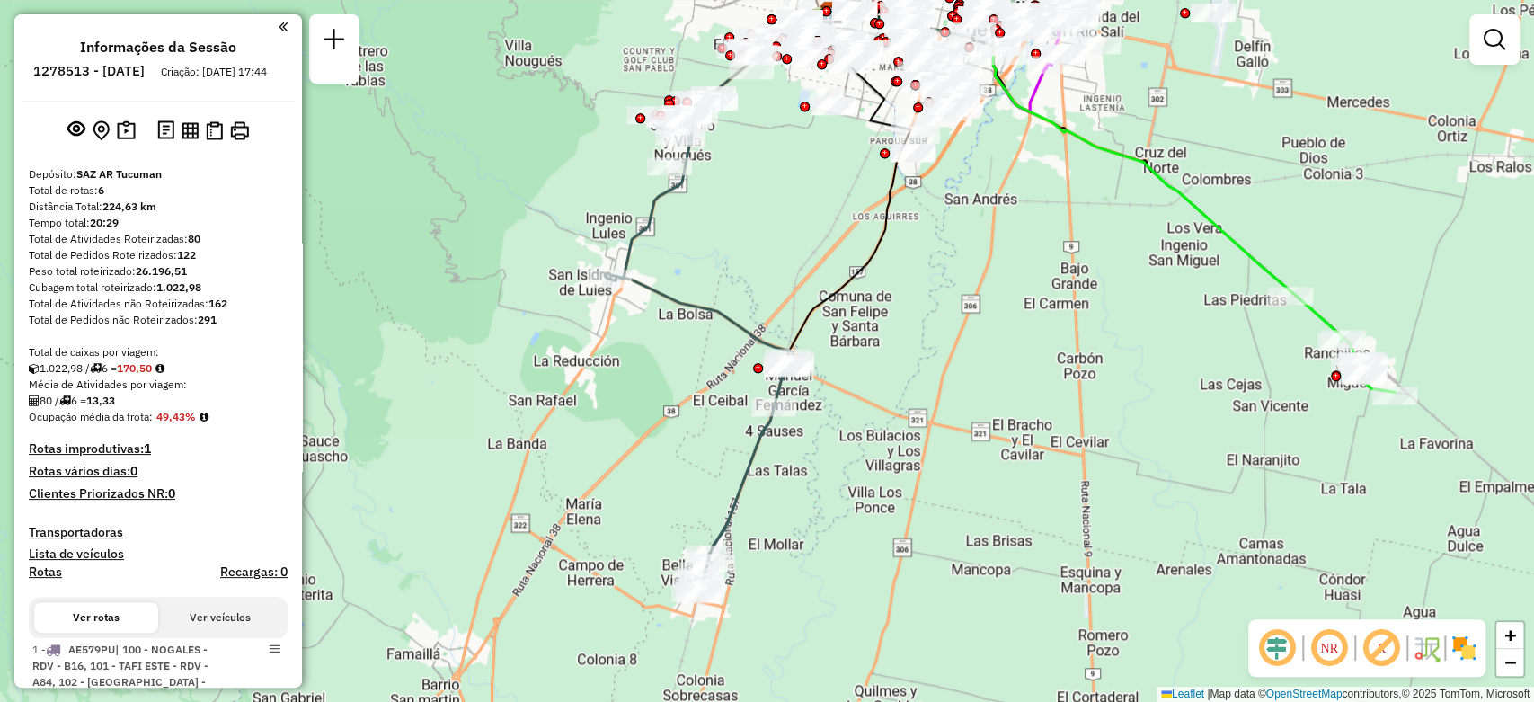
drag, startPoint x: 821, startPoint y: 553, endPoint x: 819, endPoint y: 474, distance: 79.1
click at [819, 474] on div "Janela de atendimento Grade de atendimento Capacidade Transportadoras Veículos …" at bounding box center [767, 351] width 1534 height 702
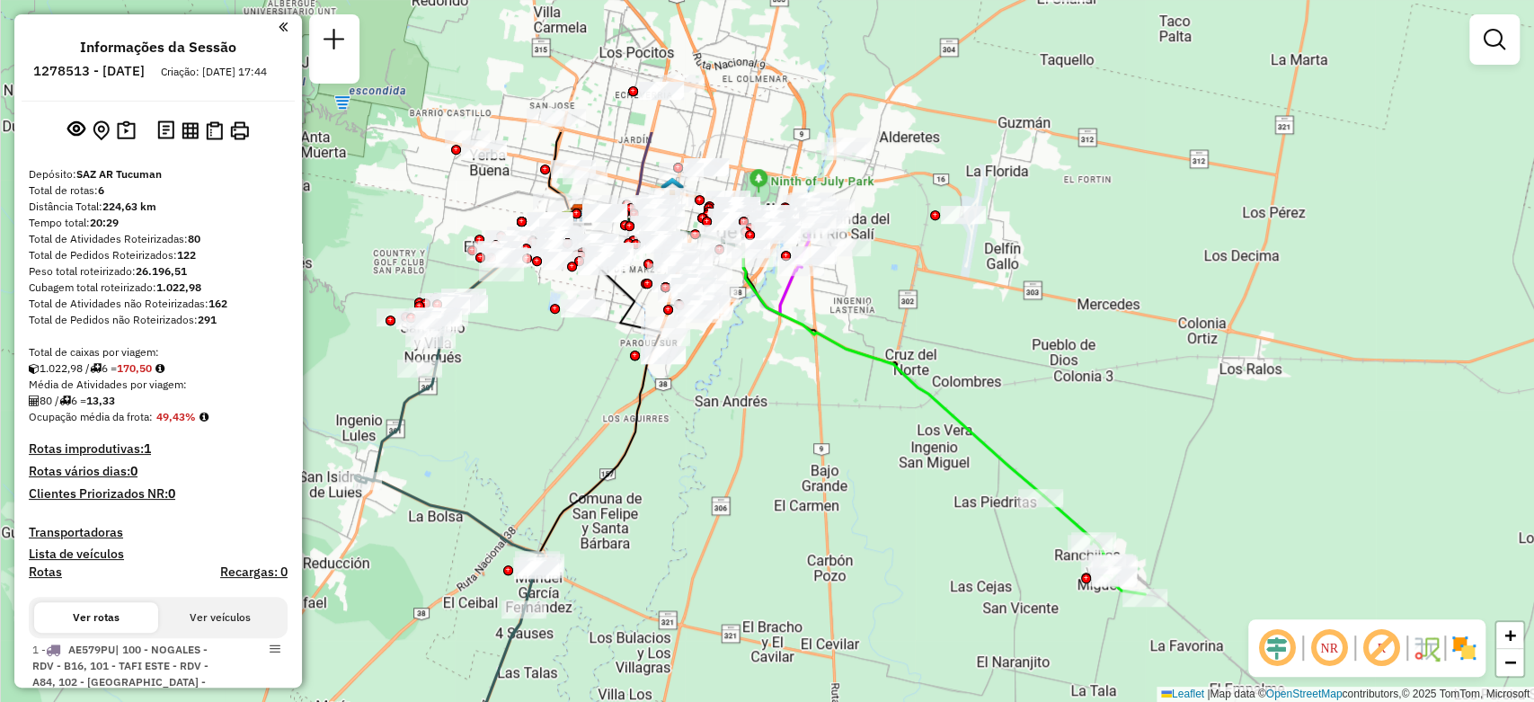
drag, startPoint x: 1120, startPoint y: 302, endPoint x: 855, endPoint y: 500, distance: 330.5
click at [855, 500] on div "Janela de atendimento Grade de atendimento Capacidade Transportadoras Veículos …" at bounding box center [767, 351] width 1534 height 702
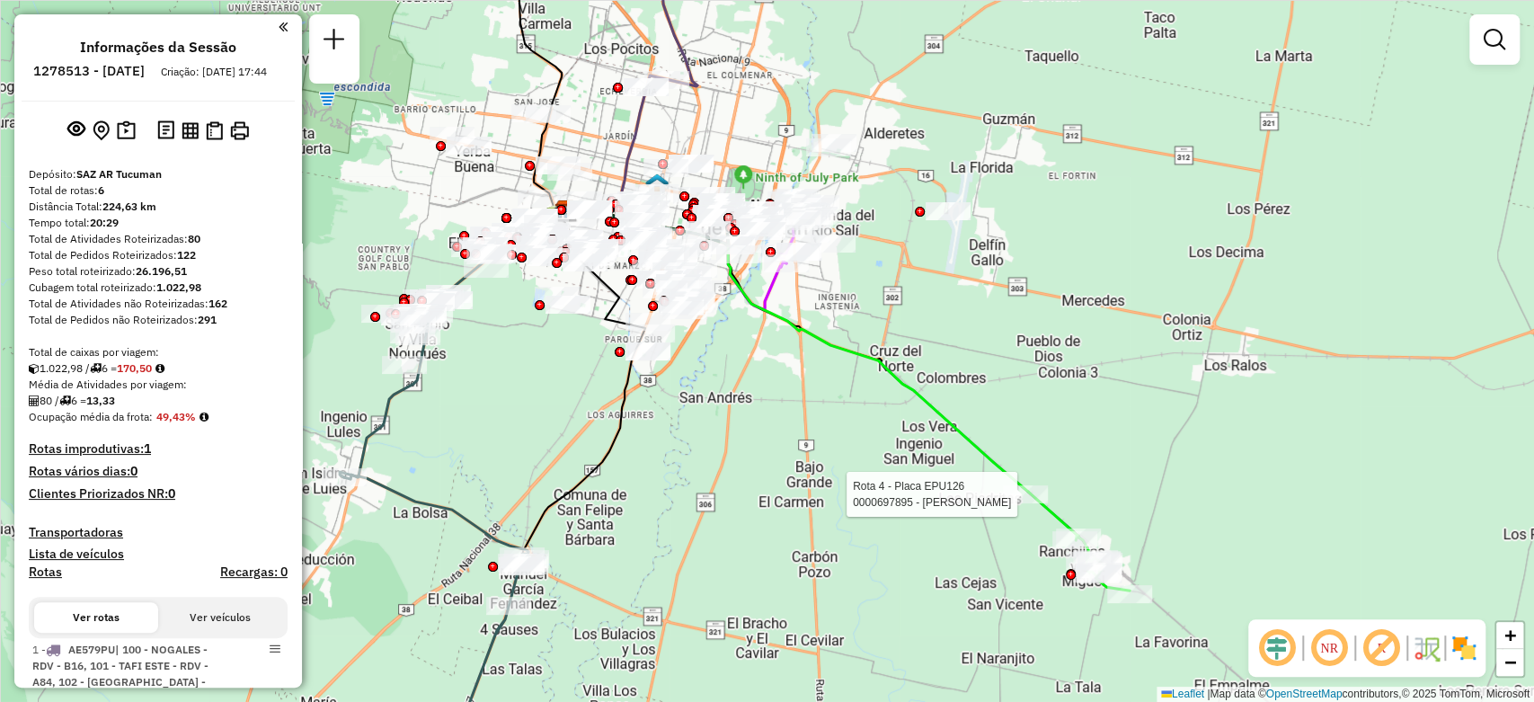
select select "**********"
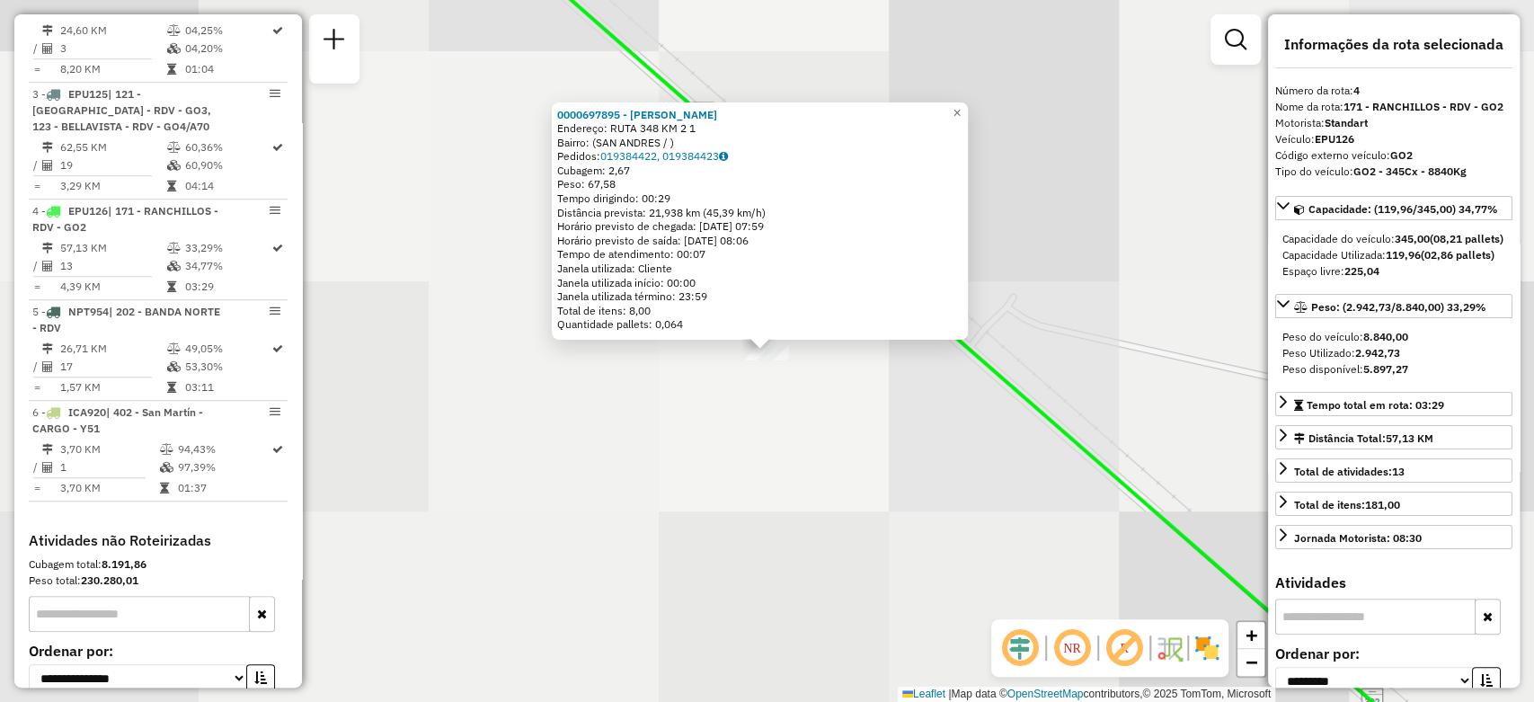
scroll to position [1005, 0]
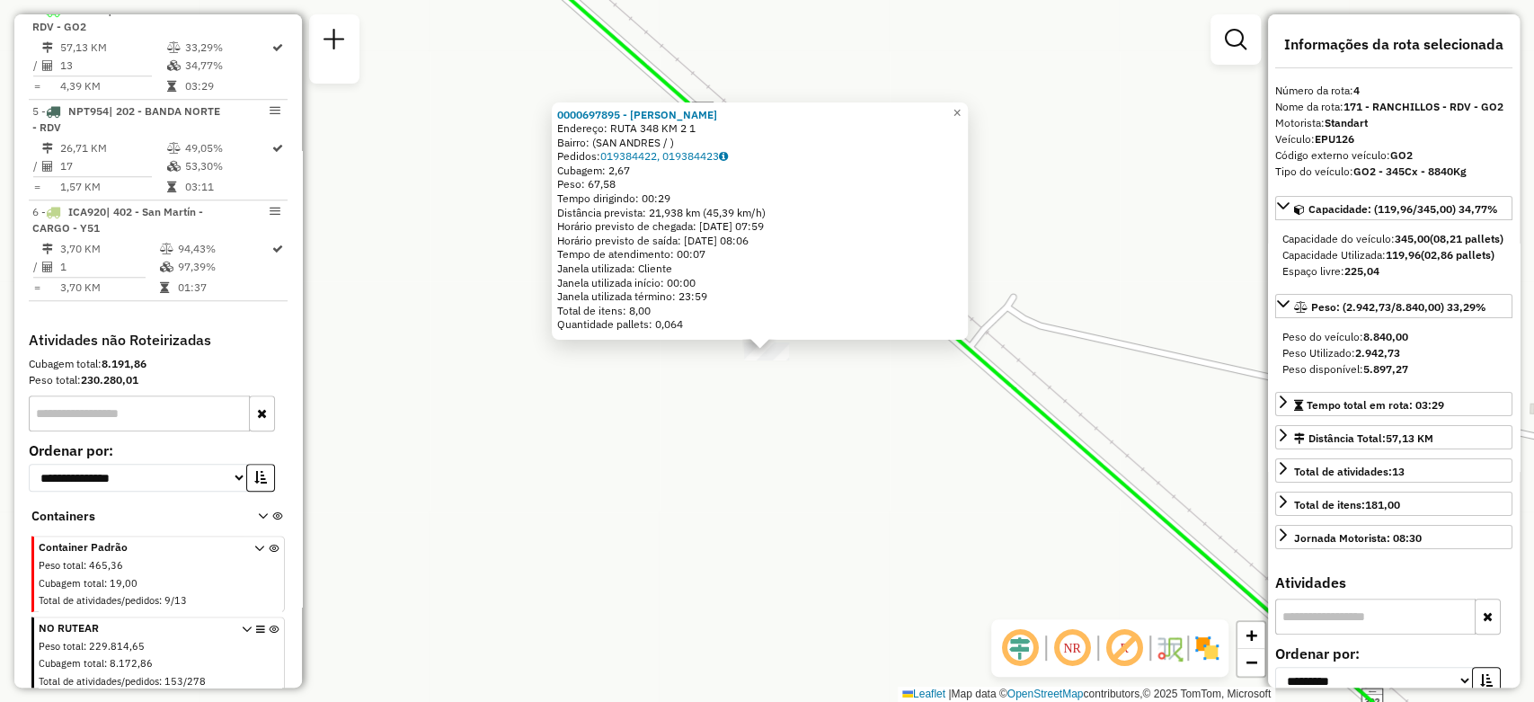
click at [856, 445] on div "0000697895 - CALVO JOSEFINA Endereço: RUTA 348 KM 2 1 Bairro: (SAN ANDRES / ) P…" at bounding box center [767, 351] width 1534 height 702
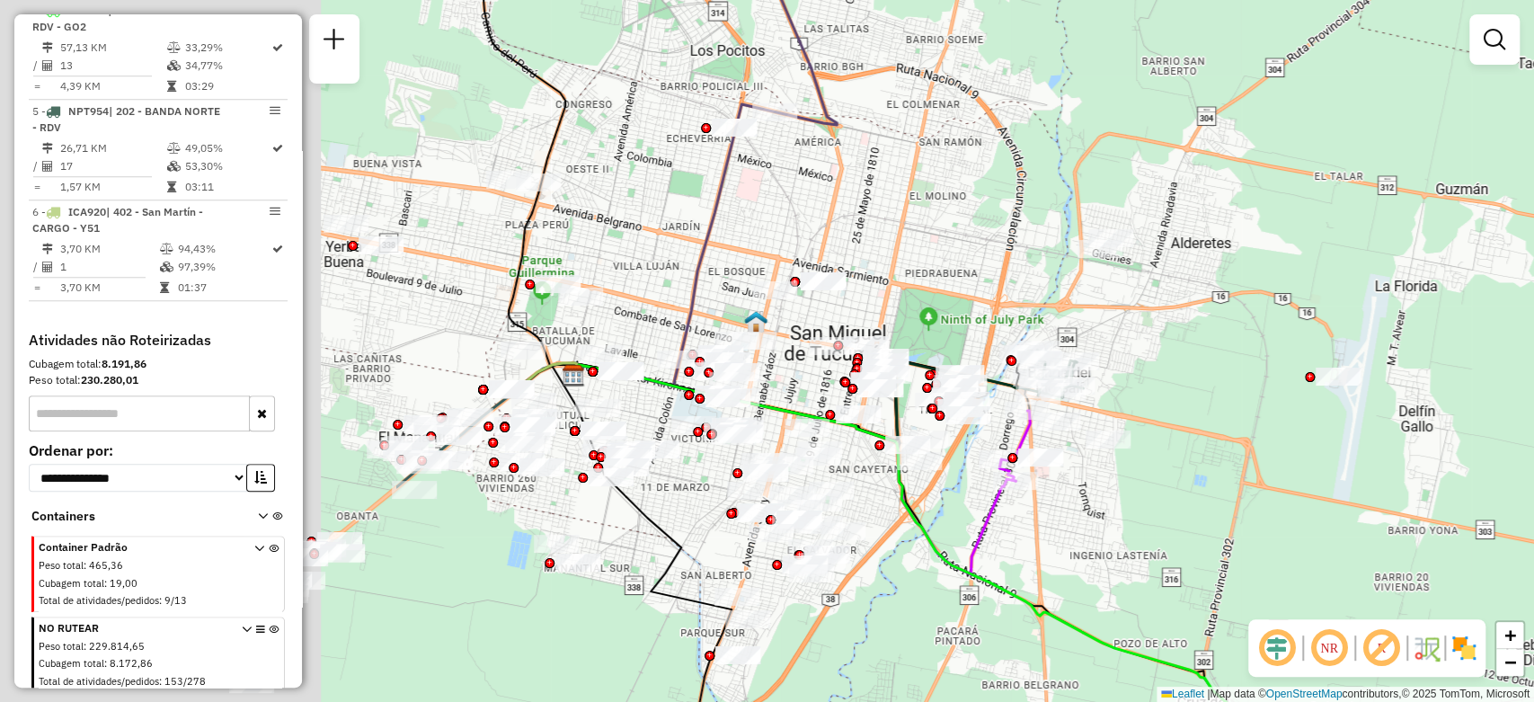
drag, startPoint x: 683, startPoint y: 428, endPoint x: 1233, endPoint y: 445, distance: 550.2
click at [1233, 445] on div "Janela de atendimento Grade de atendimento Capacidade Transportadoras Veículos …" at bounding box center [767, 351] width 1534 height 702
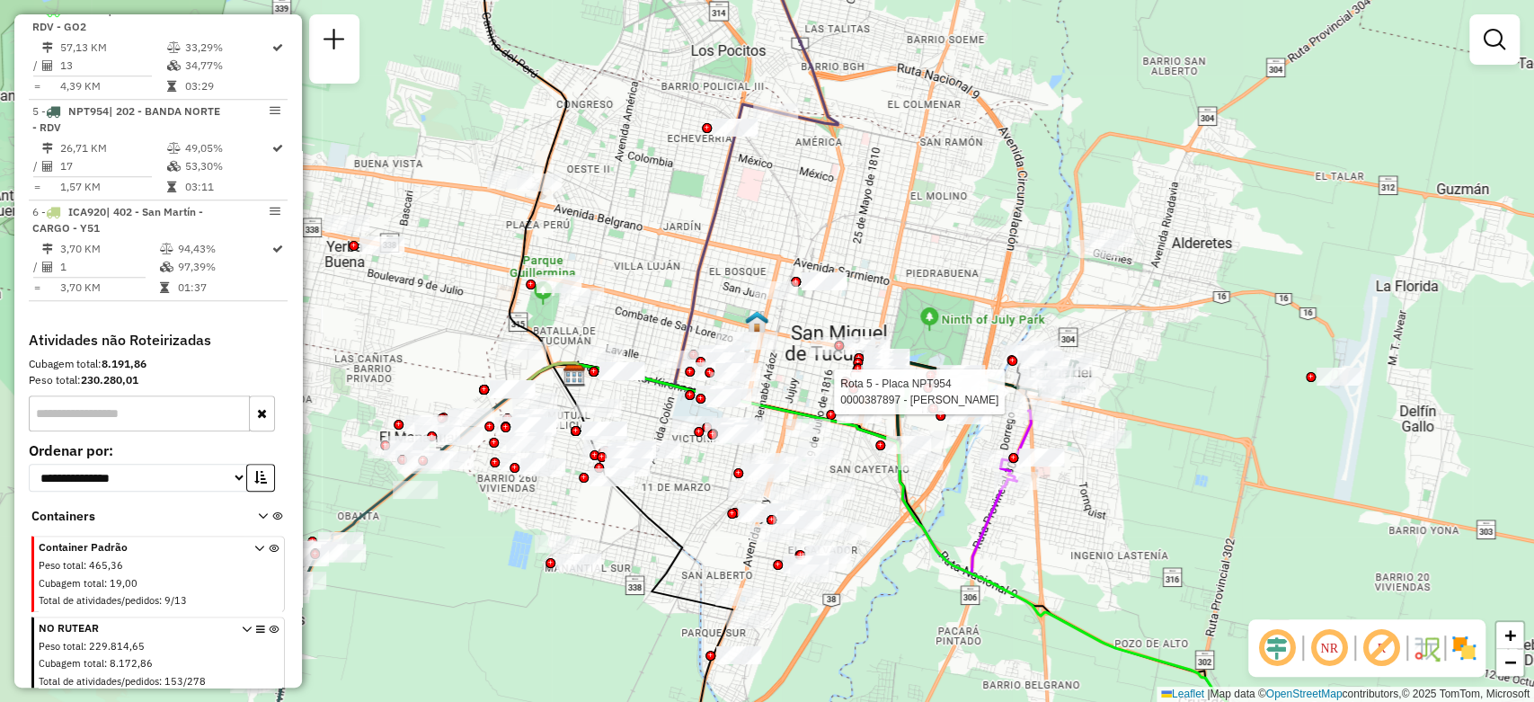
select select "**********"
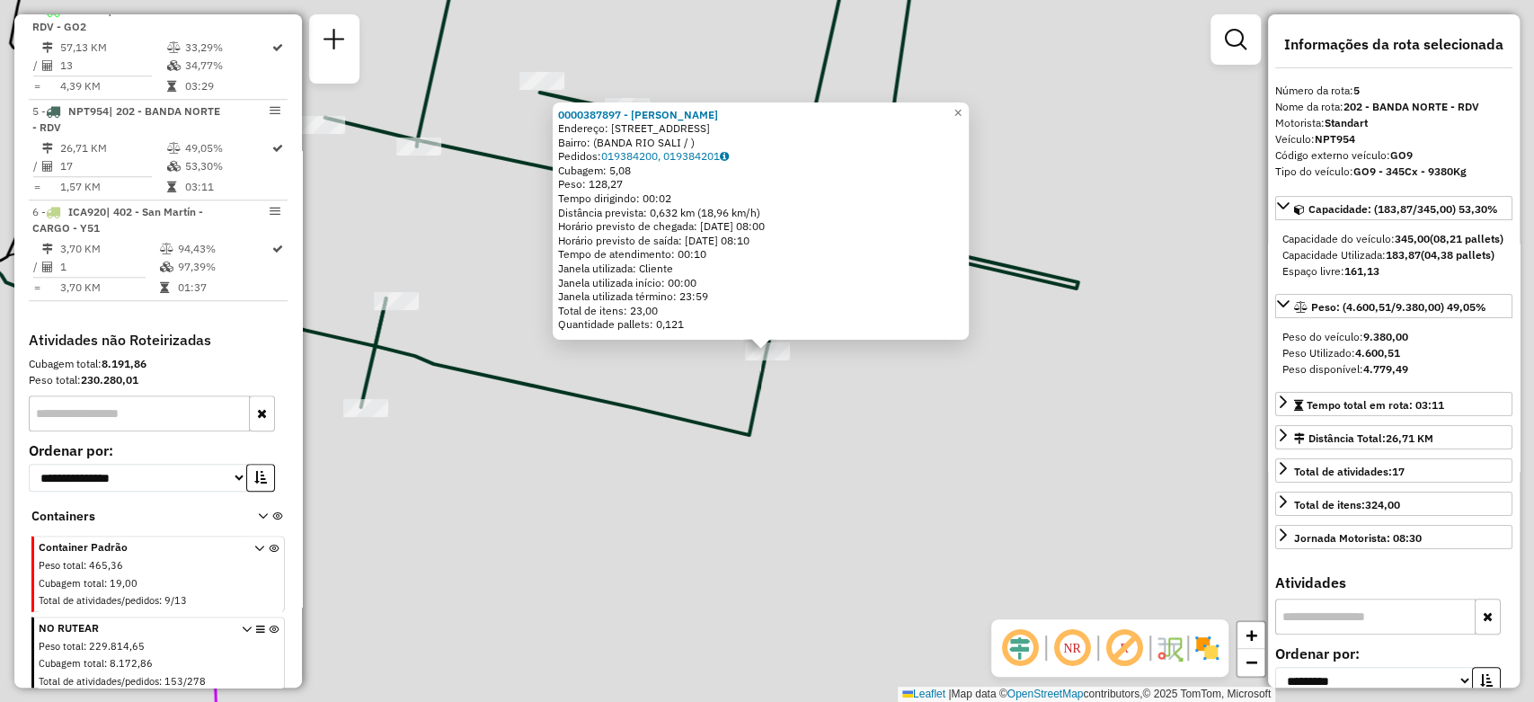
scroll to position [1027, 0]
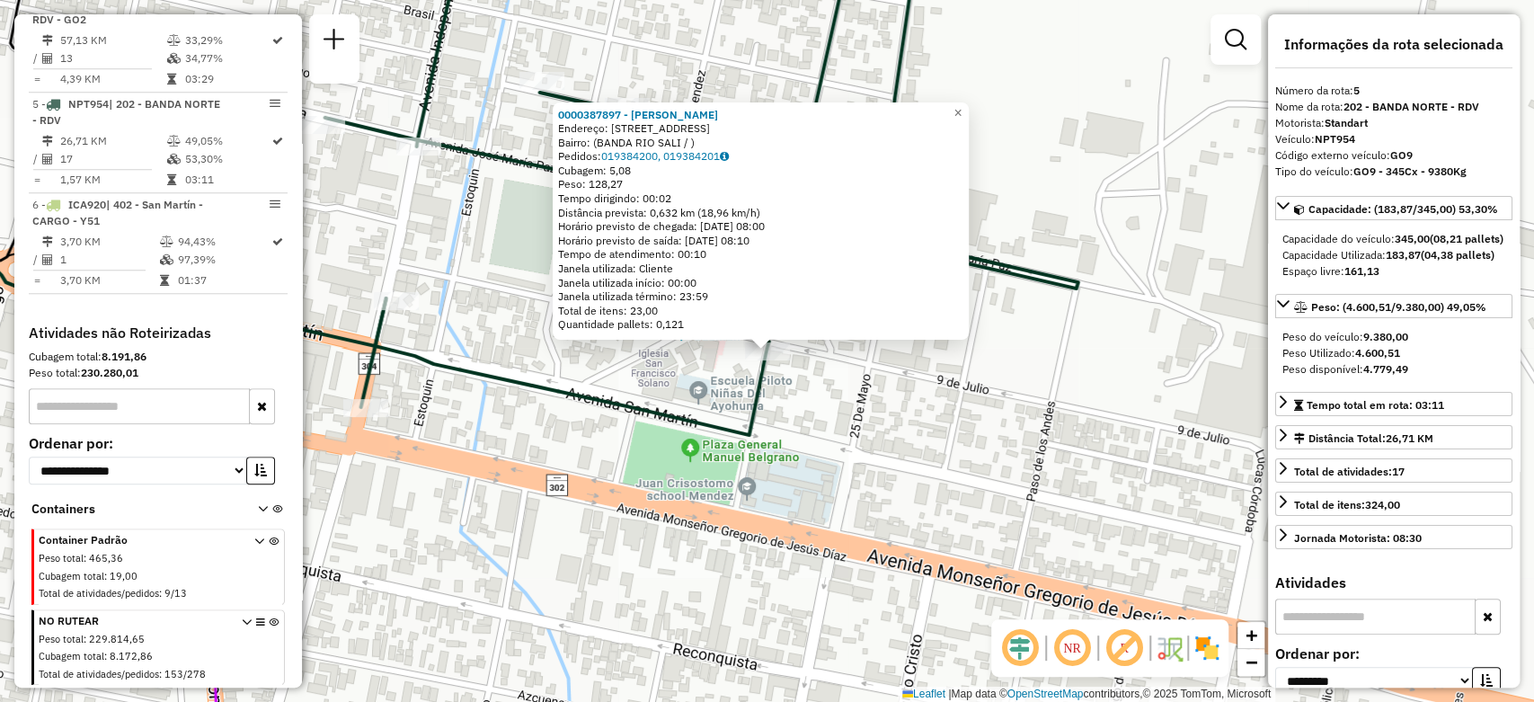
click at [1008, 422] on div "0000387897 - BRITO CLAUDIA GEORGINA Endereço: AV MONSE OR DIAZ 299 P/D 1 Bairro…" at bounding box center [767, 351] width 1534 height 702
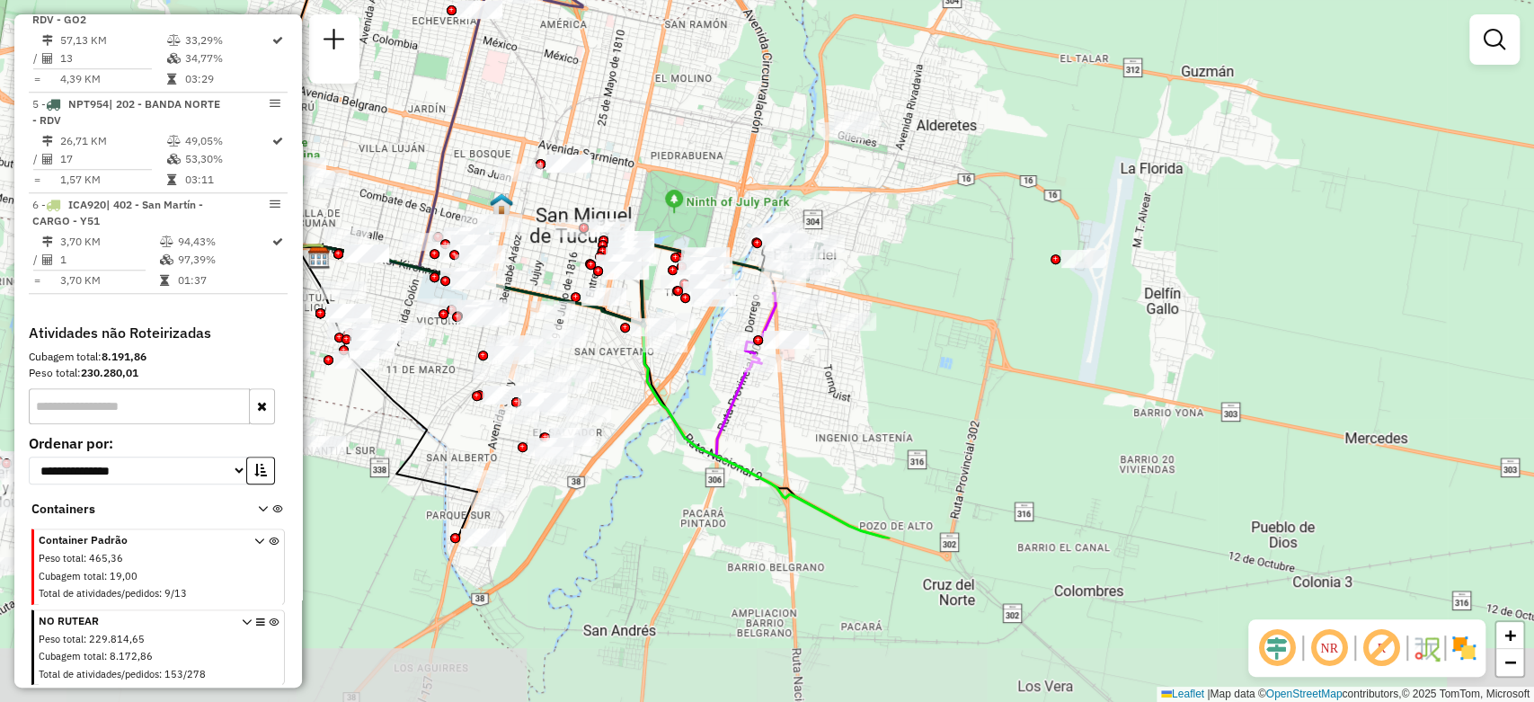
drag, startPoint x: 769, startPoint y: 610, endPoint x: 813, endPoint y: 376, distance: 237.7
click at [813, 376] on div "Janela de atendimento Grade de atendimento Capacidade Transportadoras Veículos …" at bounding box center [767, 351] width 1534 height 702
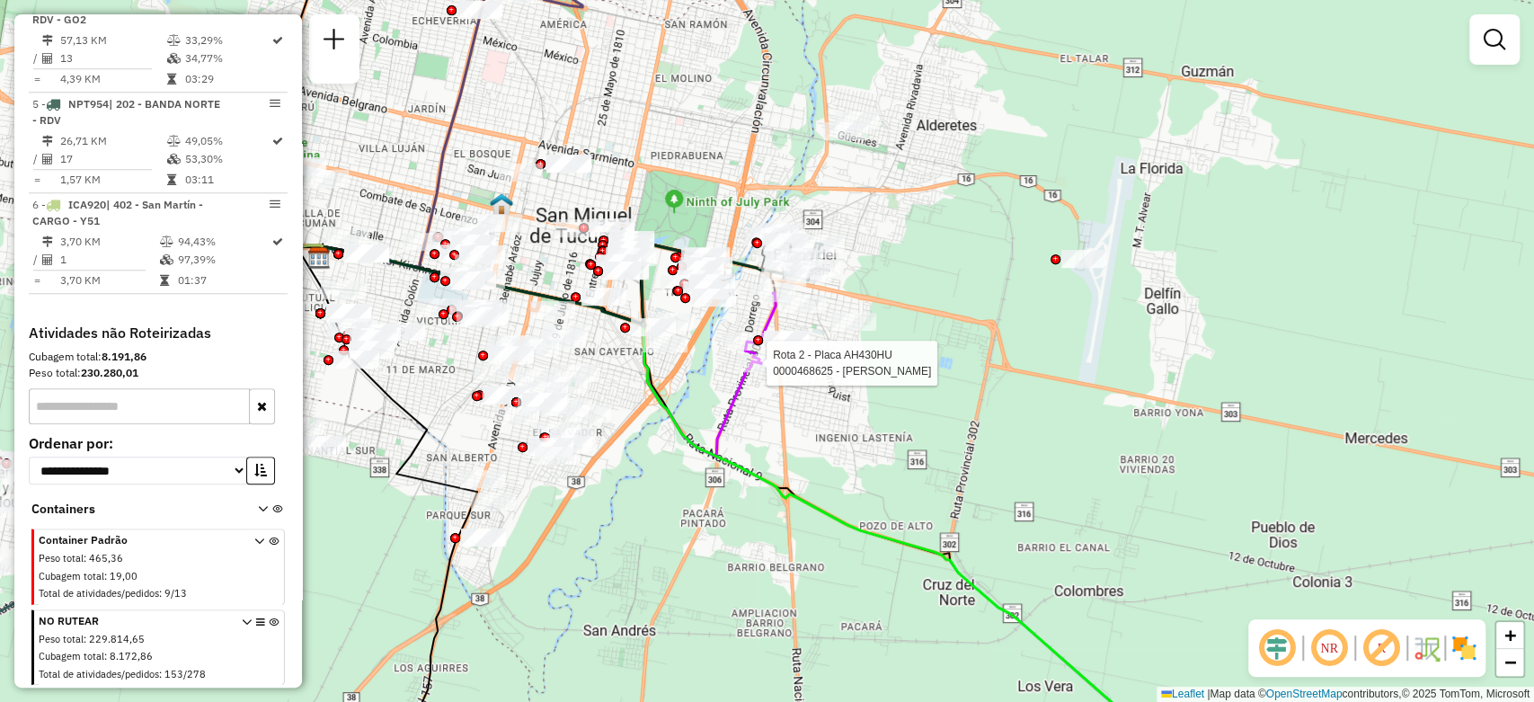
click at [756, 372] on div at bounding box center [761, 363] width 45 height 18
select select "**********"
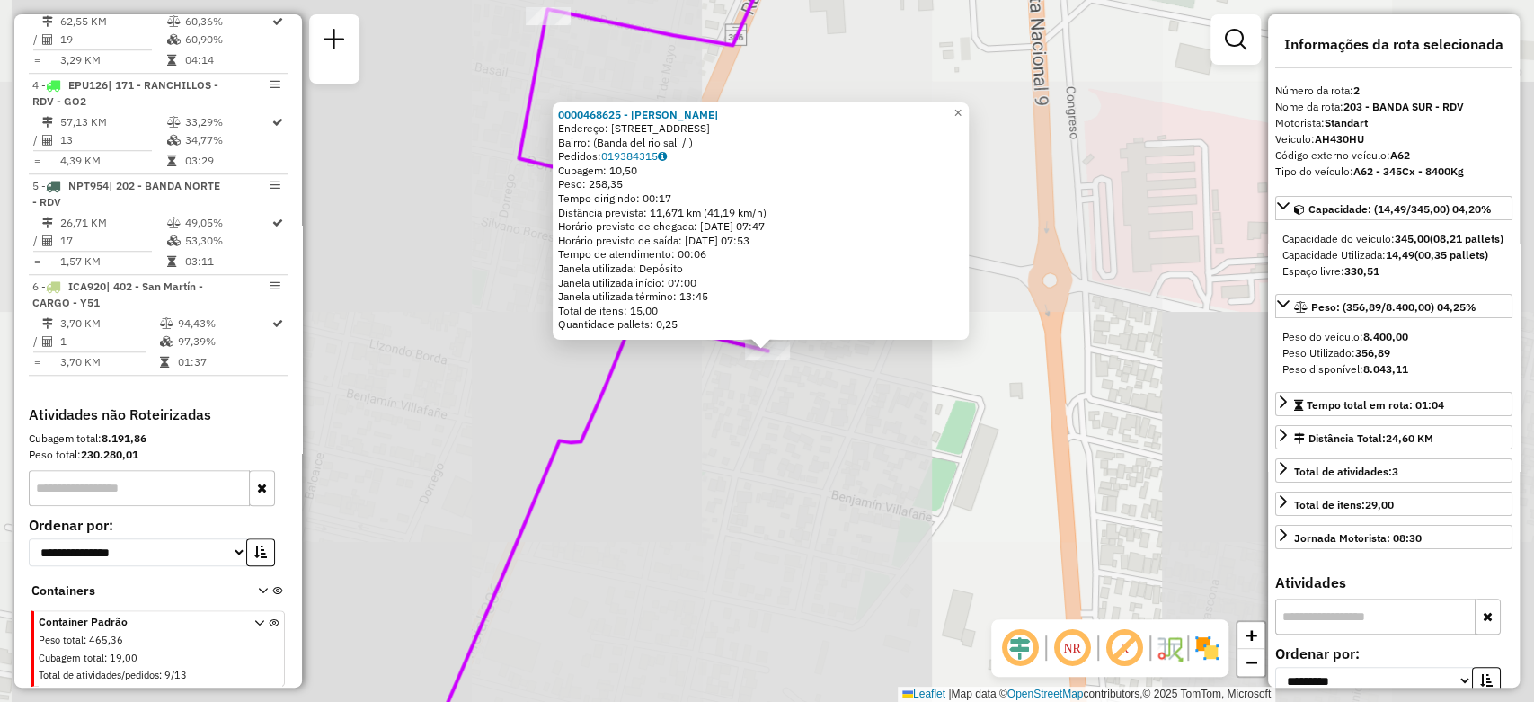
scroll to position [788, 0]
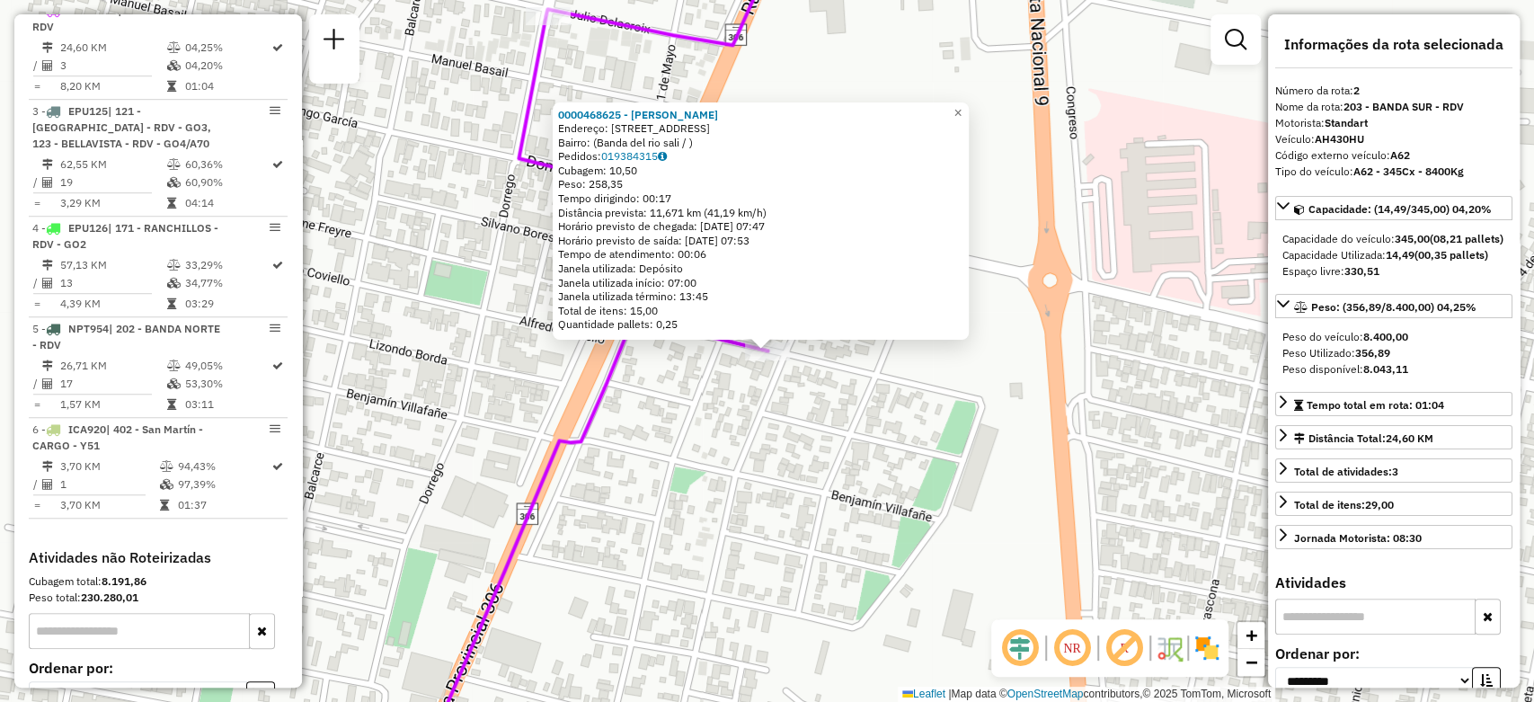
click at [707, 437] on div "0000468625 - Paz Jose Endereço: Barrio 260 viv mza 5 casa 5 Bairro: (Banda del …" at bounding box center [767, 351] width 1534 height 702
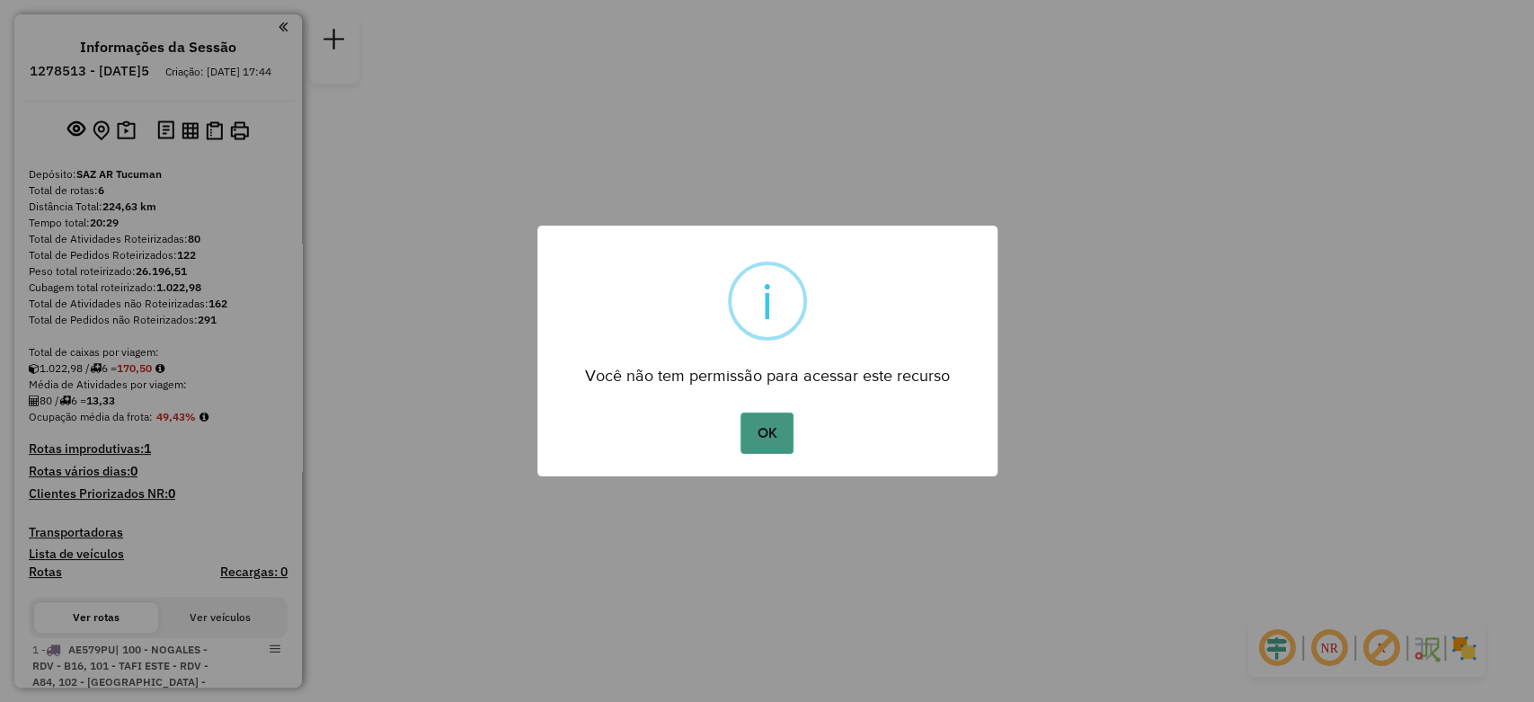
click at [749, 439] on button "OK" at bounding box center [766, 432] width 53 height 41
click at [782, 440] on button "OK" at bounding box center [766, 432] width 53 height 41
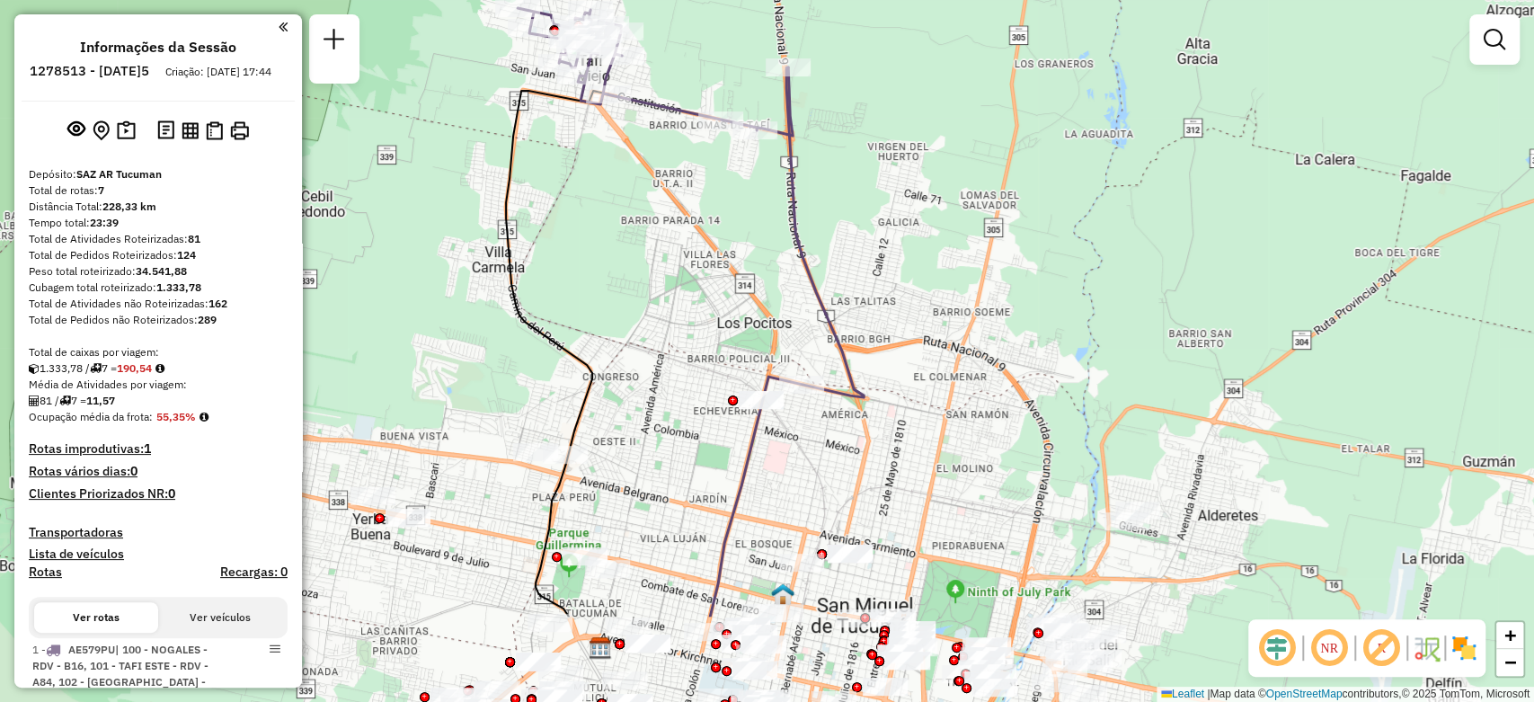
drag, startPoint x: 744, startPoint y: 422, endPoint x: 748, endPoint y: 267, distance: 155.5
click at [748, 267] on div "Janela de atendimento Grade de atendimento Capacidade Transportadoras Veículos …" at bounding box center [767, 351] width 1534 height 702
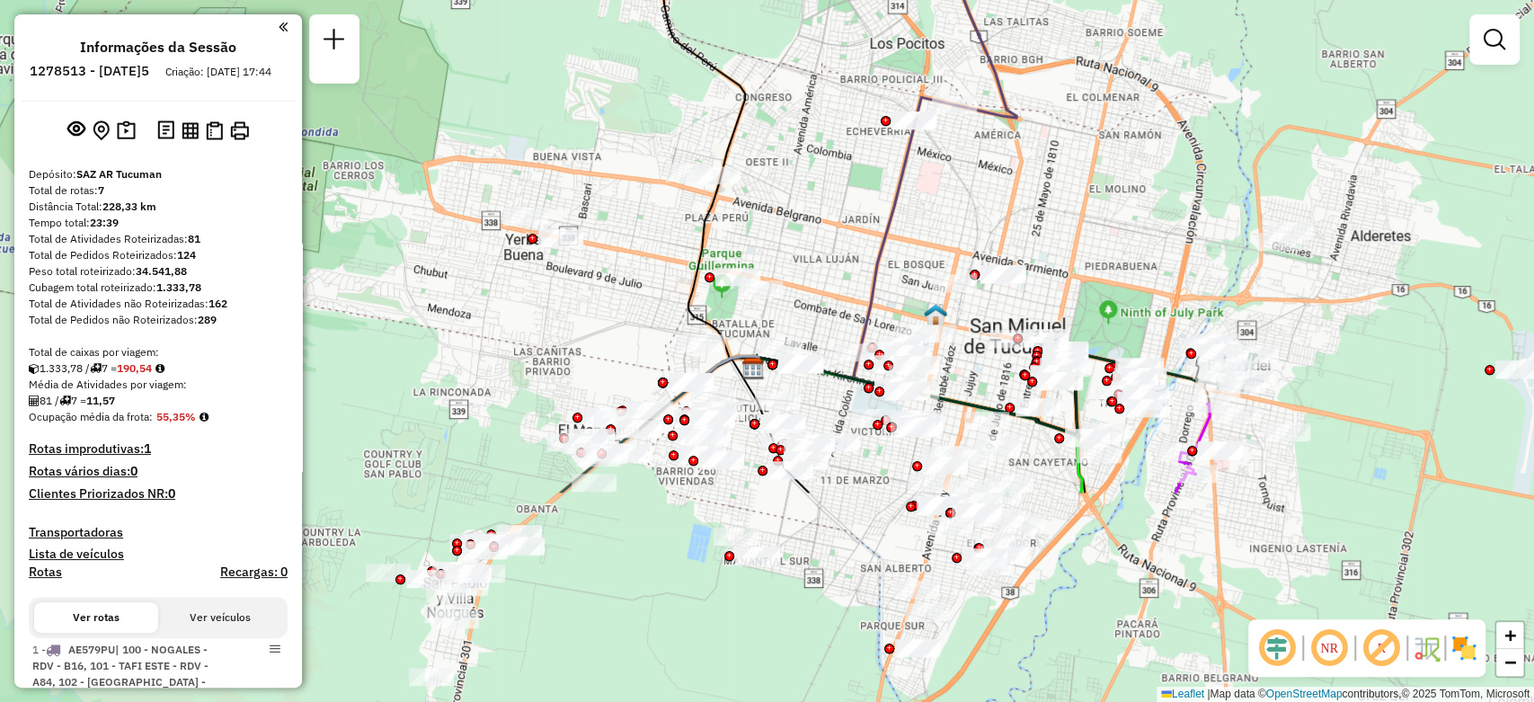
drag, startPoint x: 697, startPoint y: 500, endPoint x: 833, endPoint y: 235, distance: 298.6
click at [833, 235] on div "Janela de atendimento Grade de atendimento Capacidade Transportadoras Veículos …" at bounding box center [767, 351] width 1534 height 702
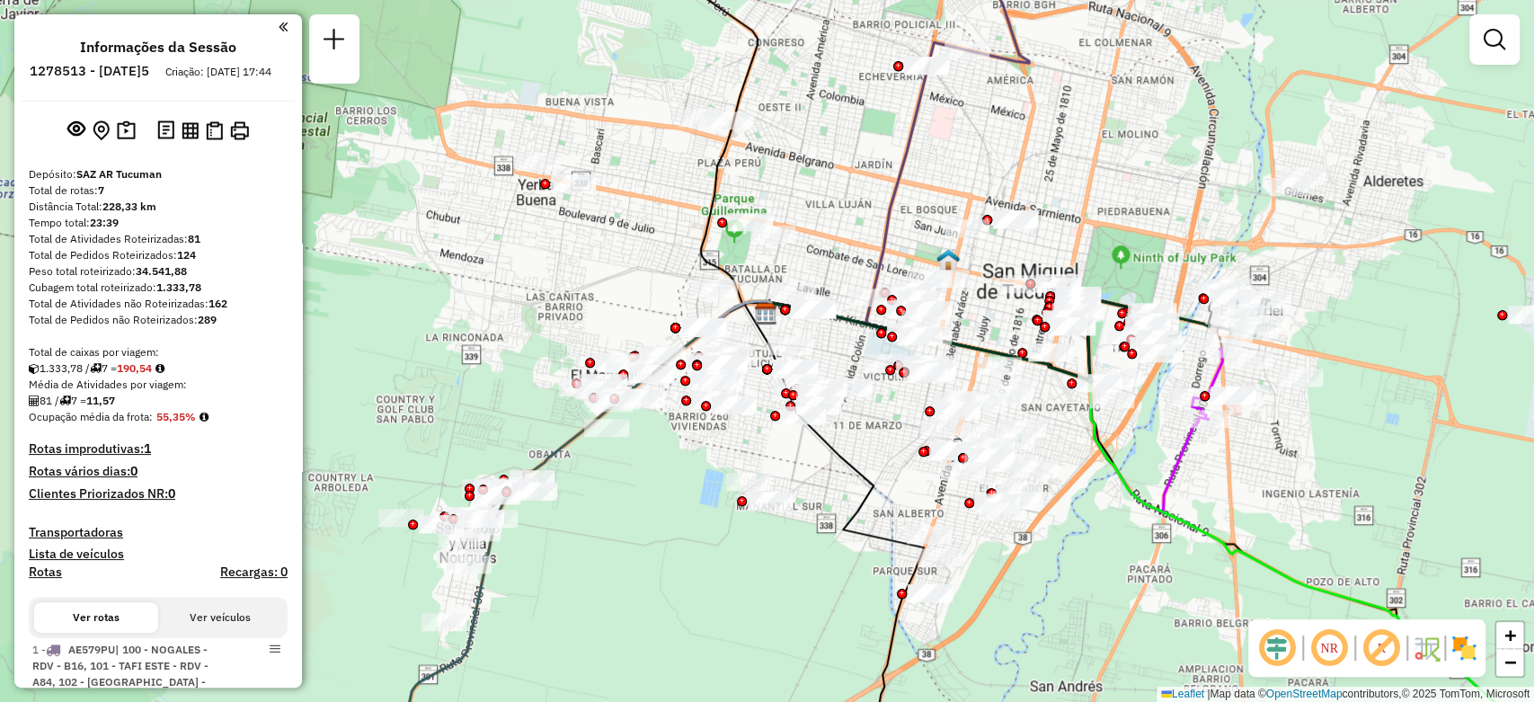
drag, startPoint x: 664, startPoint y: 538, endPoint x: 677, endPoint y: 486, distance: 53.6
click at [677, 486] on div "Janela de atendimento Grade de atendimento Capacidade Transportadoras Veículos …" at bounding box center [767, 351] width 1534 height 702
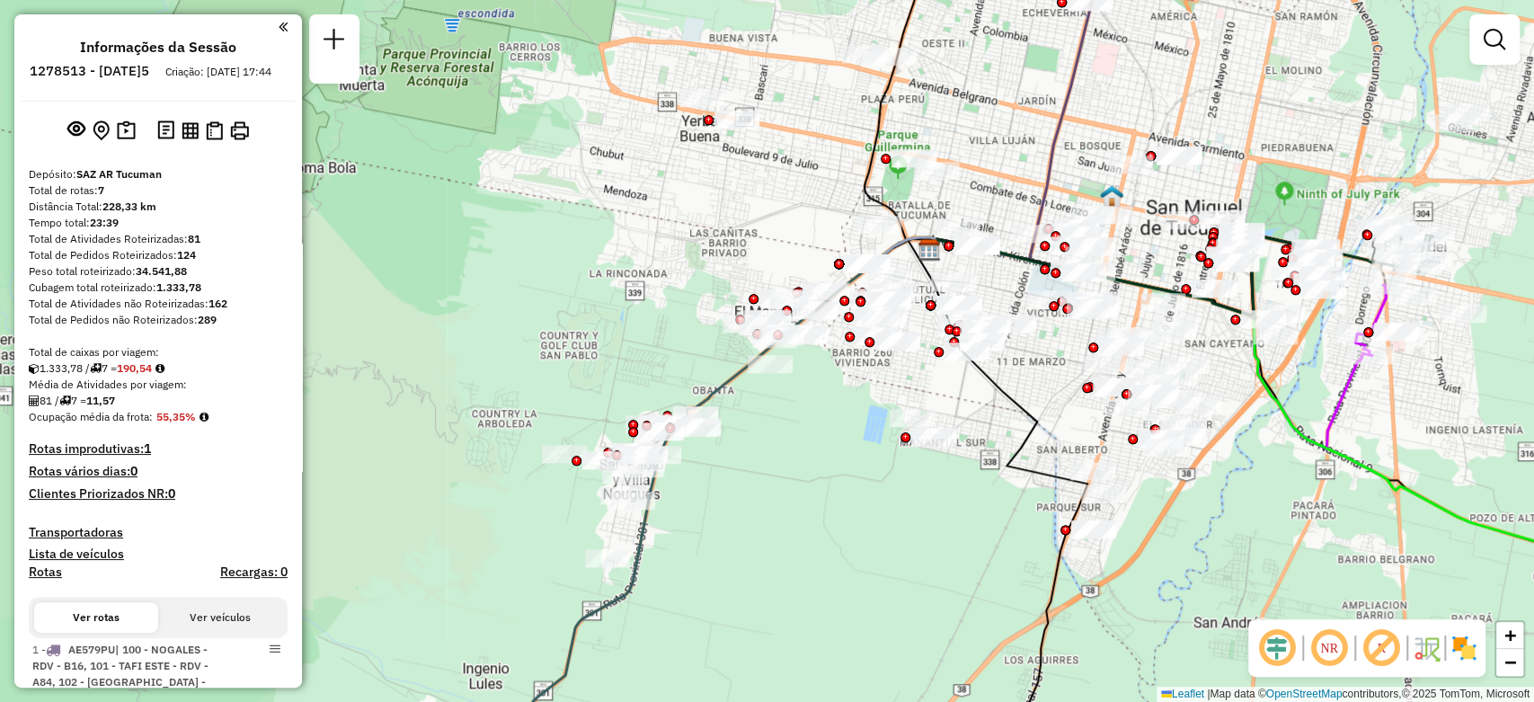
drag, startPoint x: 605, startPoint y: 549, endPoint x: 766, endPoint y: 497, distance: 169.9
click at [766, 497] on div "Janela de atendimento Grade de atendimento Capacidade Transportadoras Veículos …" at bounding box center [767, 351] width 1534 height 702
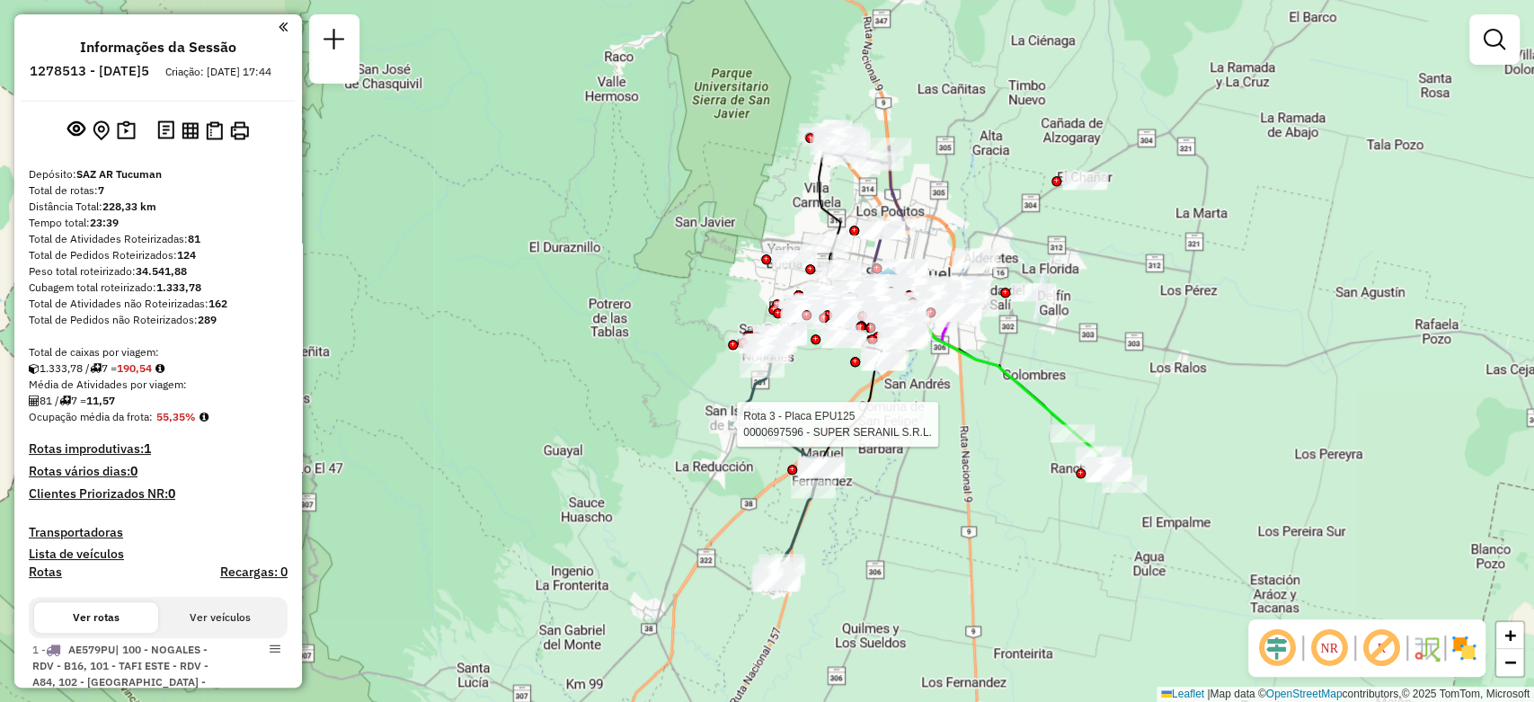
select select "**********"
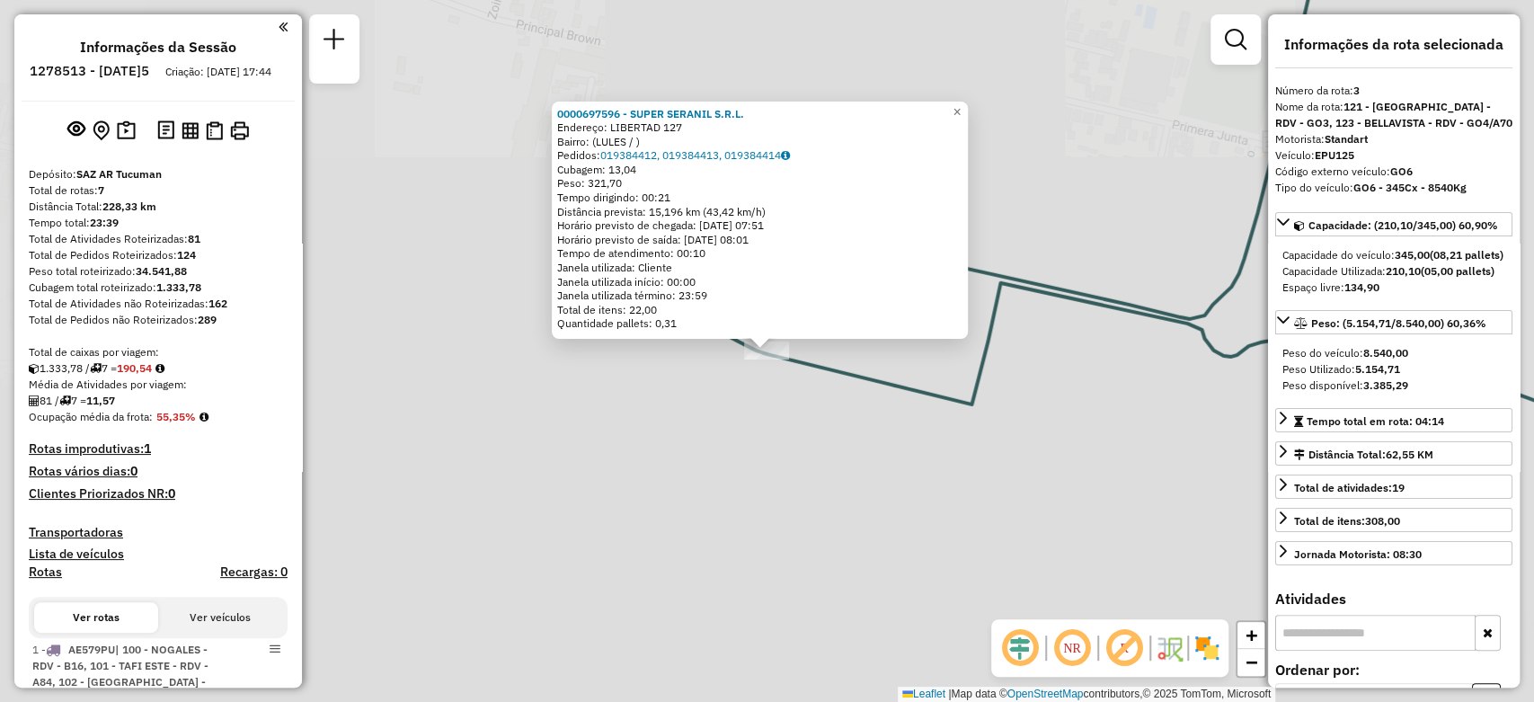
scroll to position [889, 0]
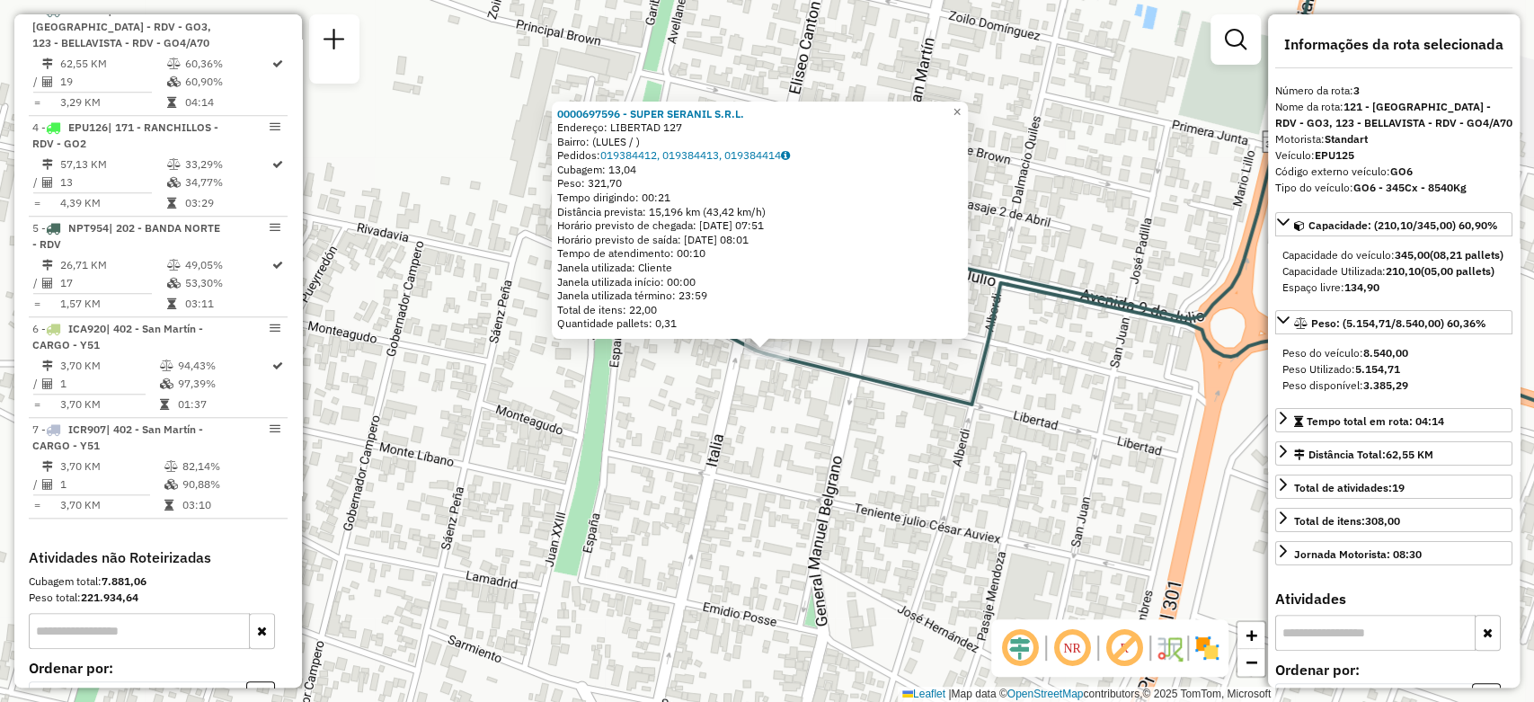
click at [705, 480] on div "0000697596 - SUPER SERANIL S.R.L. Endereço: LIBERTAD 127 Bairro: (LULES / ) Ped…" at bounding box center [767, 351] width 1534 height 702
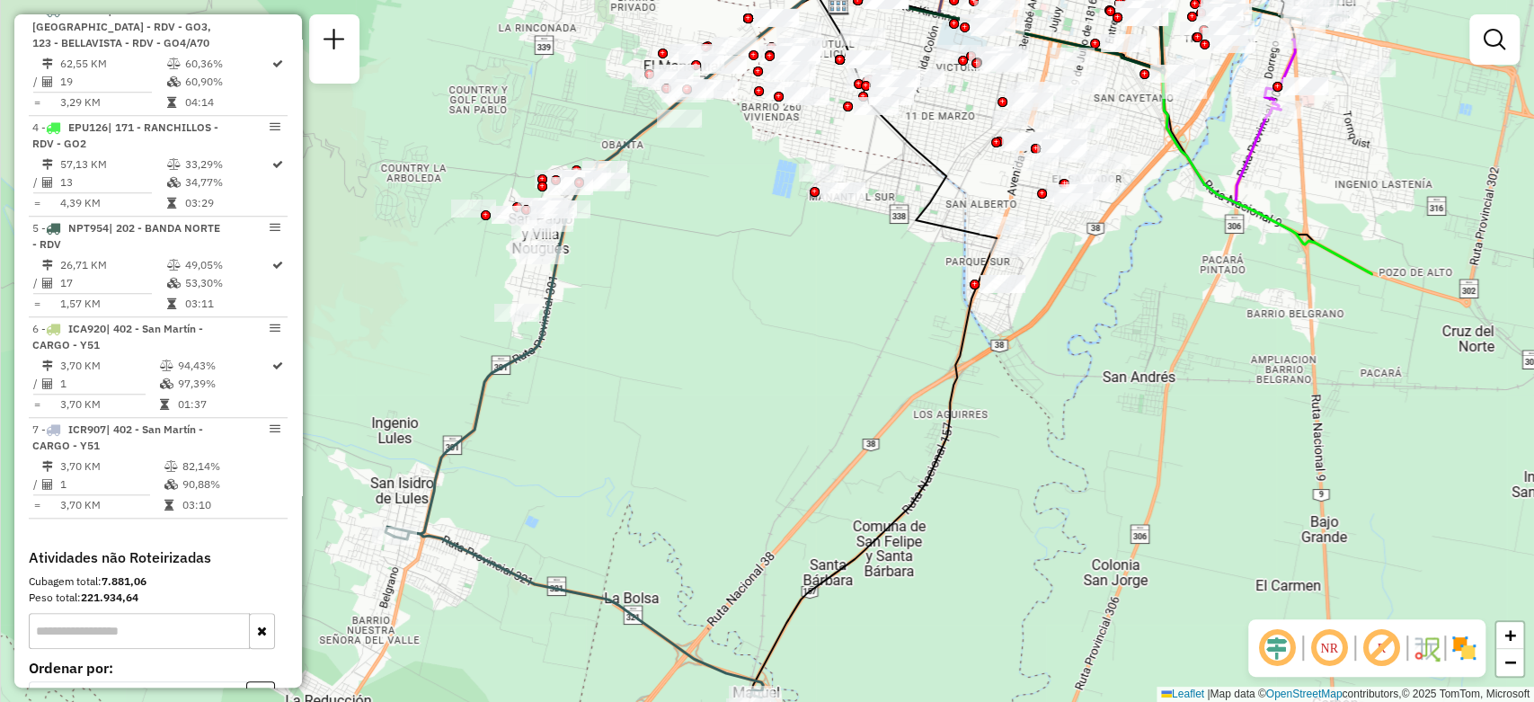
drag, startPoint x: 1084, startPoint y: 554, endPoint x: 769, endPoint y: 618, distance: 321.1
click at [769, 618] on div "Janela de atendimento Grade de atendimento Capacidade Transportadoras Veículos …" at bounding box center [767, 351] width 1534 height 702
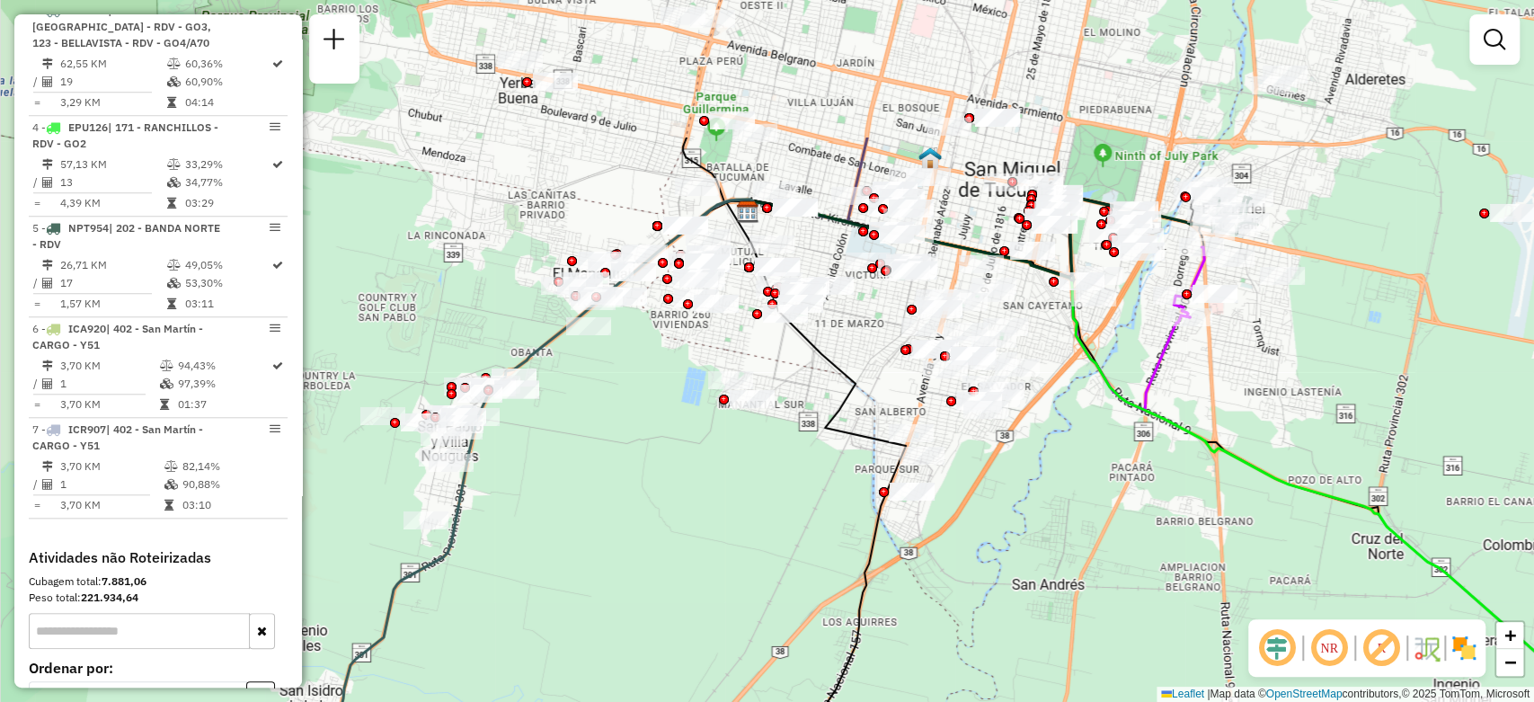
drag, startPoint x: 1107, startPoint y: 348, endPoint x: 1016, endPoint y: 555, distance: 226.5
click at [1016, 555] on div "Janela de atendimento Grade de atendimento Capacidade Transportadoras Veículos …" at bounding box center [767, 351] width 1534 height 702
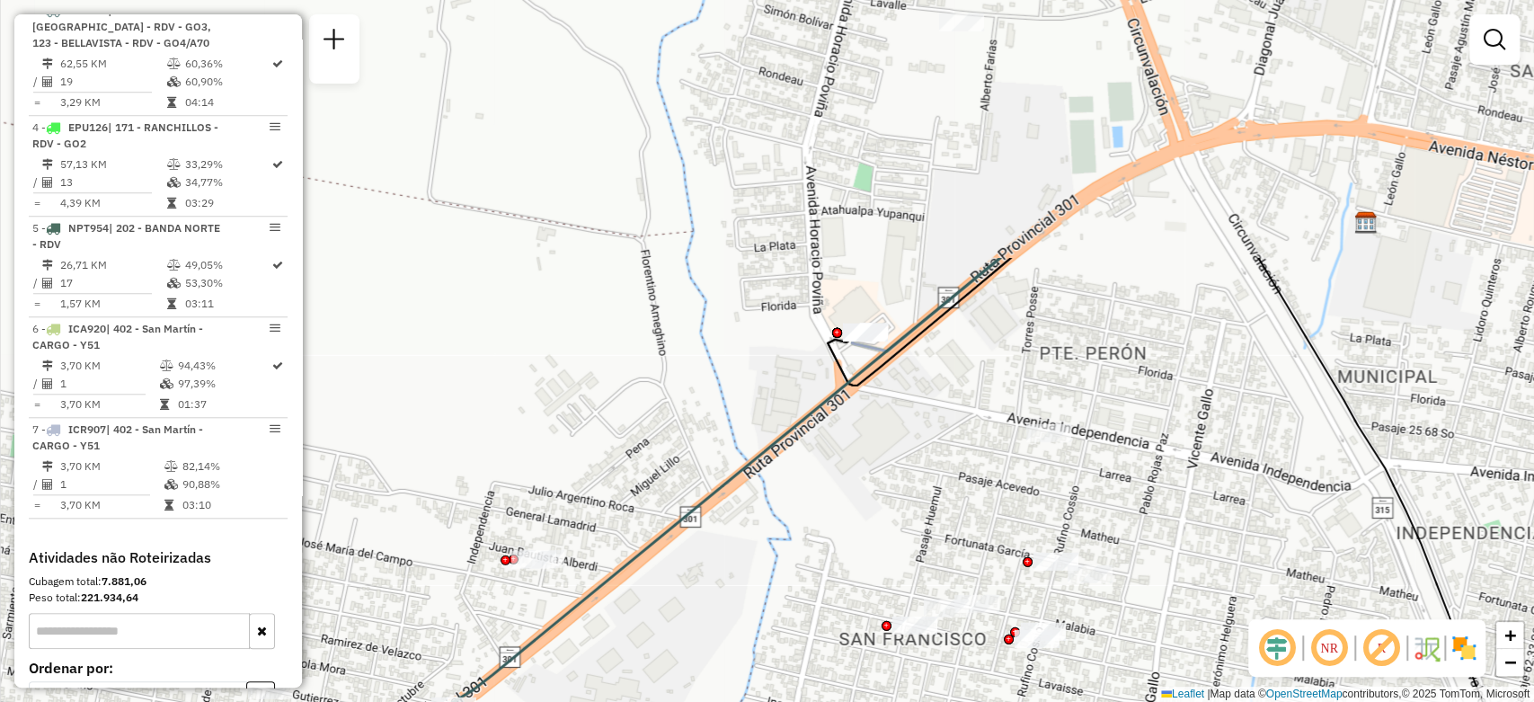
drag, startPoint x: 874, startPoint y: 237, endPoint x: 775, endPoint y: 518, distance: 298.4
click at [775, 518] on div "Janela de atendimento Grade de atendimento Capacidade Transportadoras Veículos …" at bounding box center [767, 351] width 1534 height 702
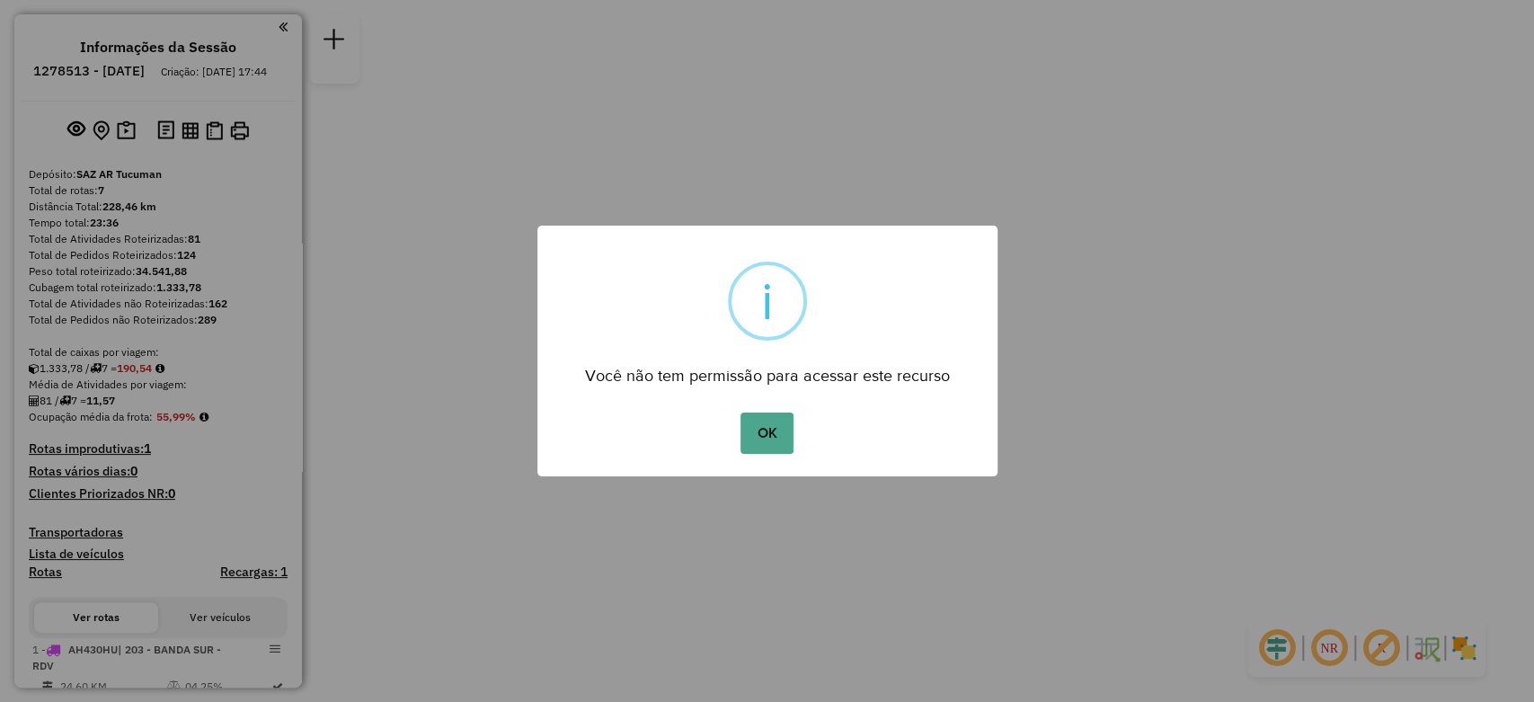
click at [781, 431] on button "OK" at bounding box center [766, 432] width 53 height 41
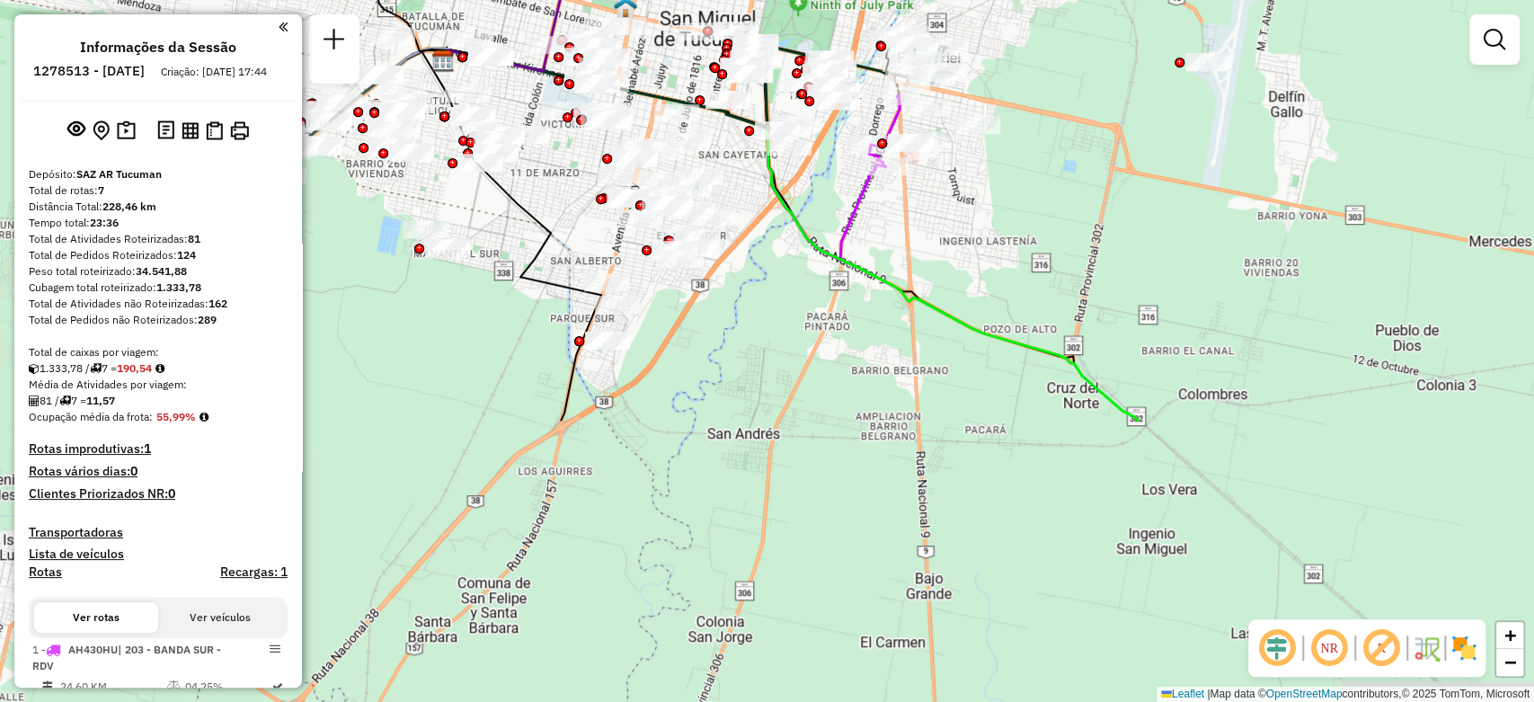
drag, startPoint x: 801, startPoint y: 412, endPoint x: 1016, endPoint y: 82, distance: 394.3
click at [1016, 82] on div "Janela de atendimento Grade de atendimento Capacidade Transportadoras Veículos …" at bounding box center [767, 351] width 1534 height 702
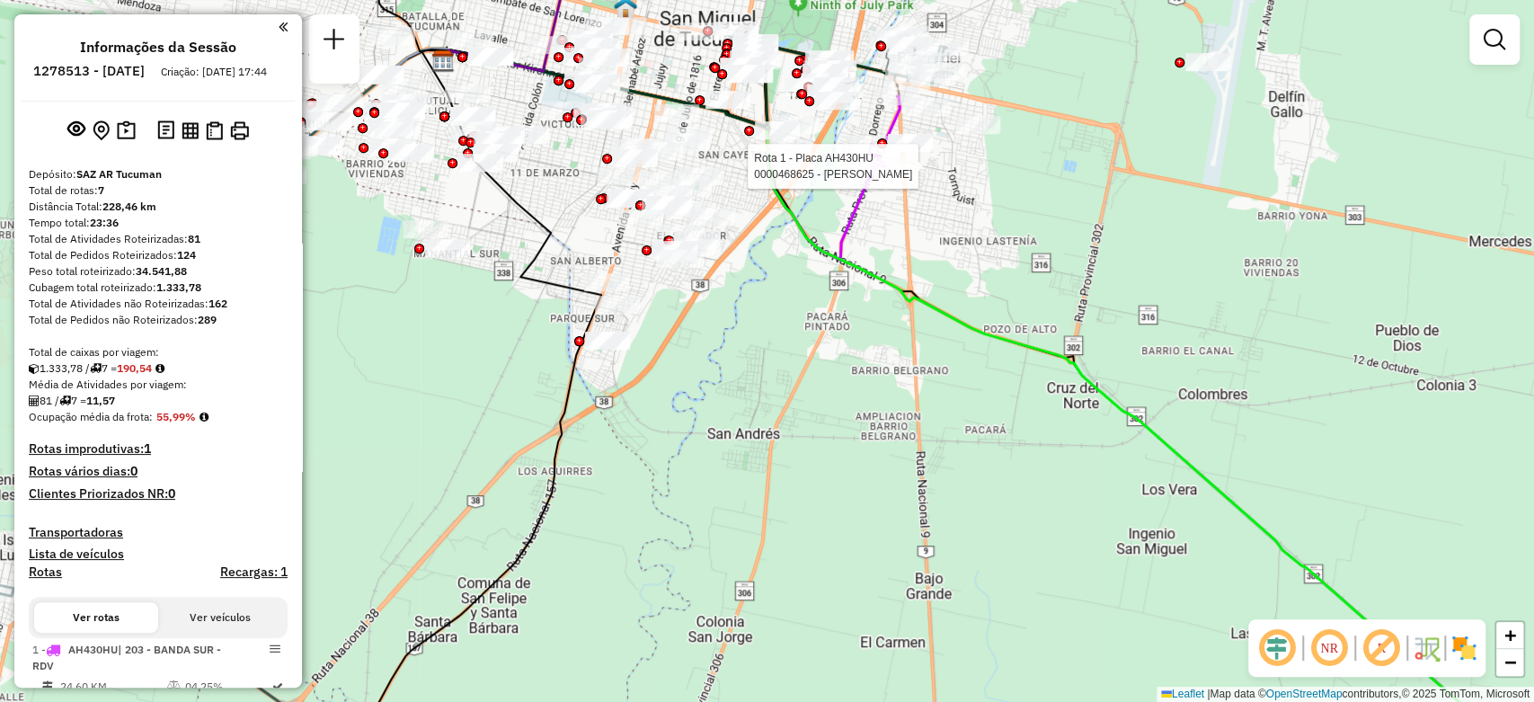
select select "**********"
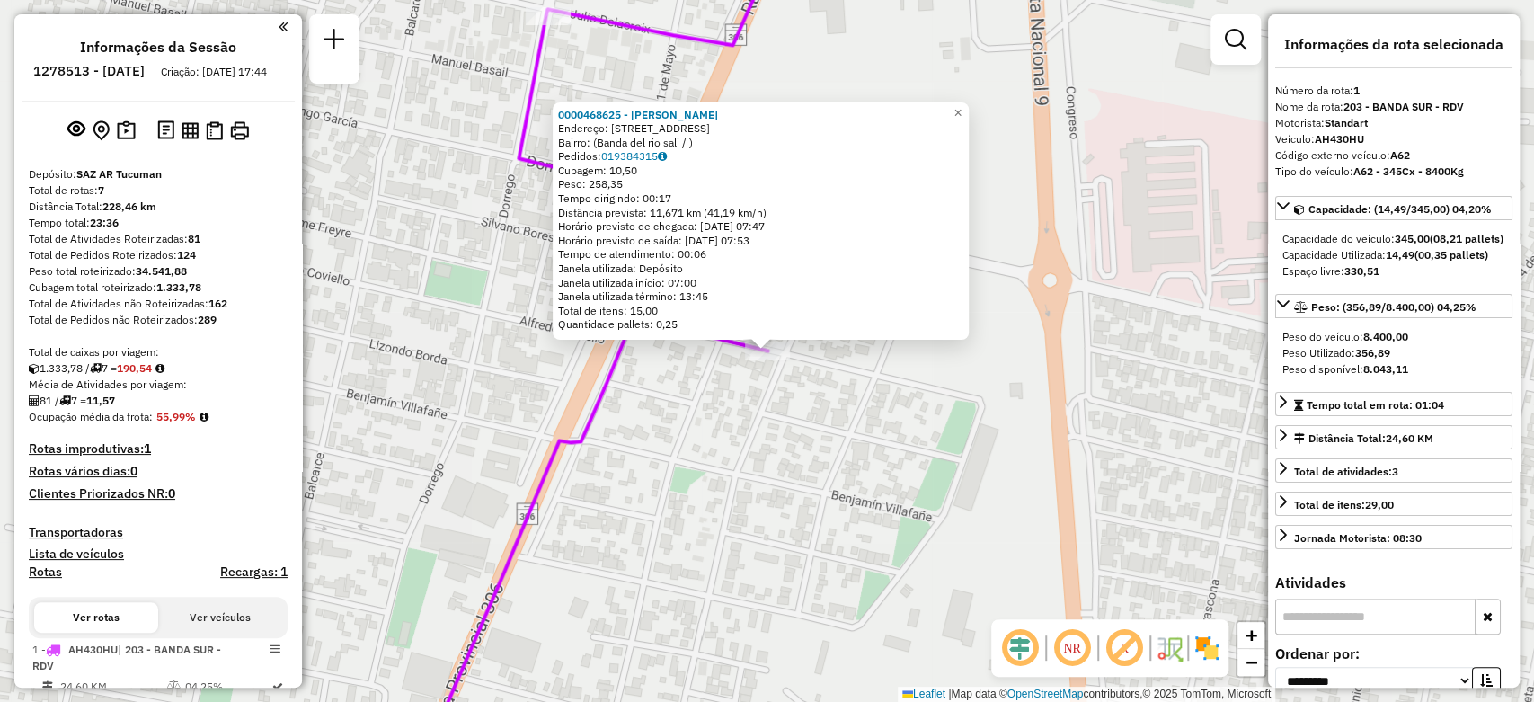
scroll to position [639, 0]
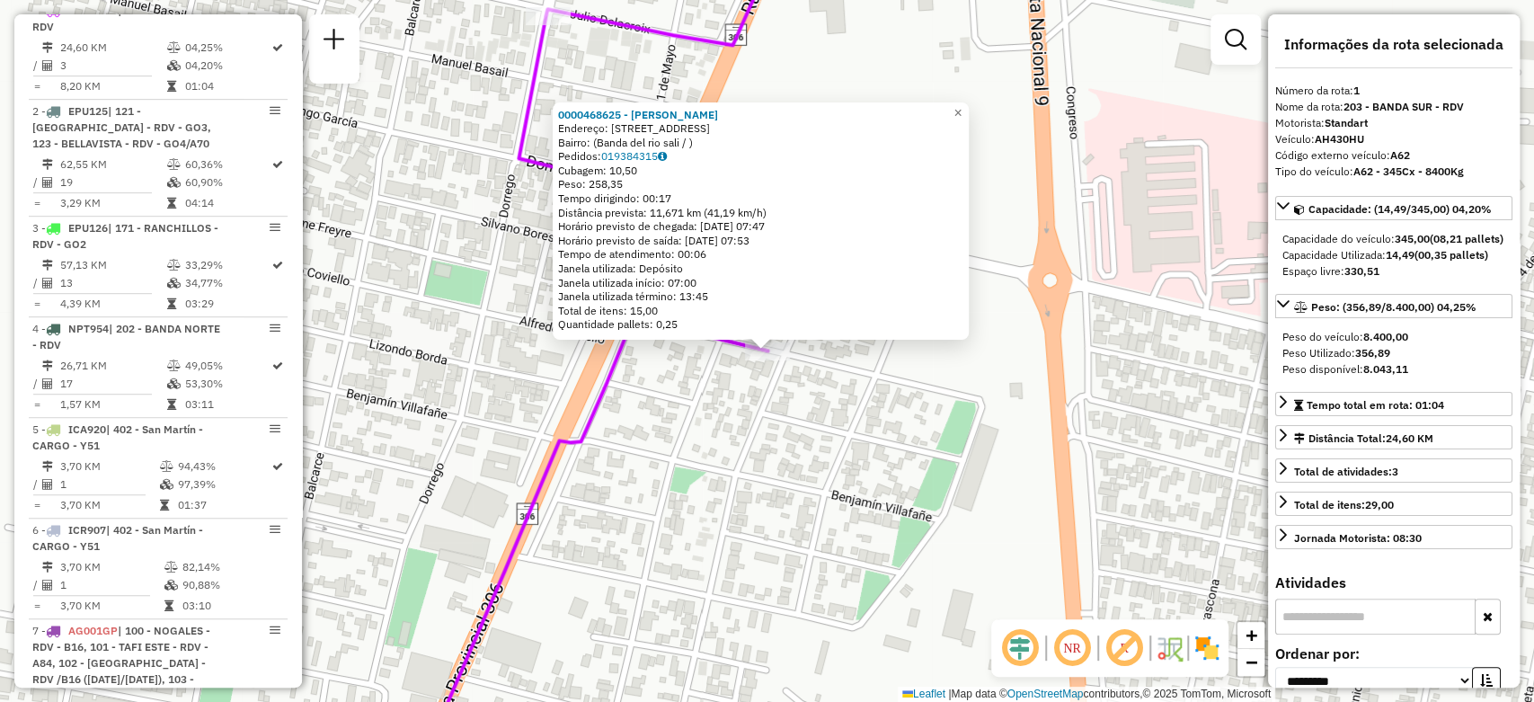
click at [719, 409] on div "0000468625 - Paz Jose Endereço: Barrio 260 viv mza 5 casa 5 Bairro: (Banda del …" at bounding box center [767, 351] width 1534 height 702
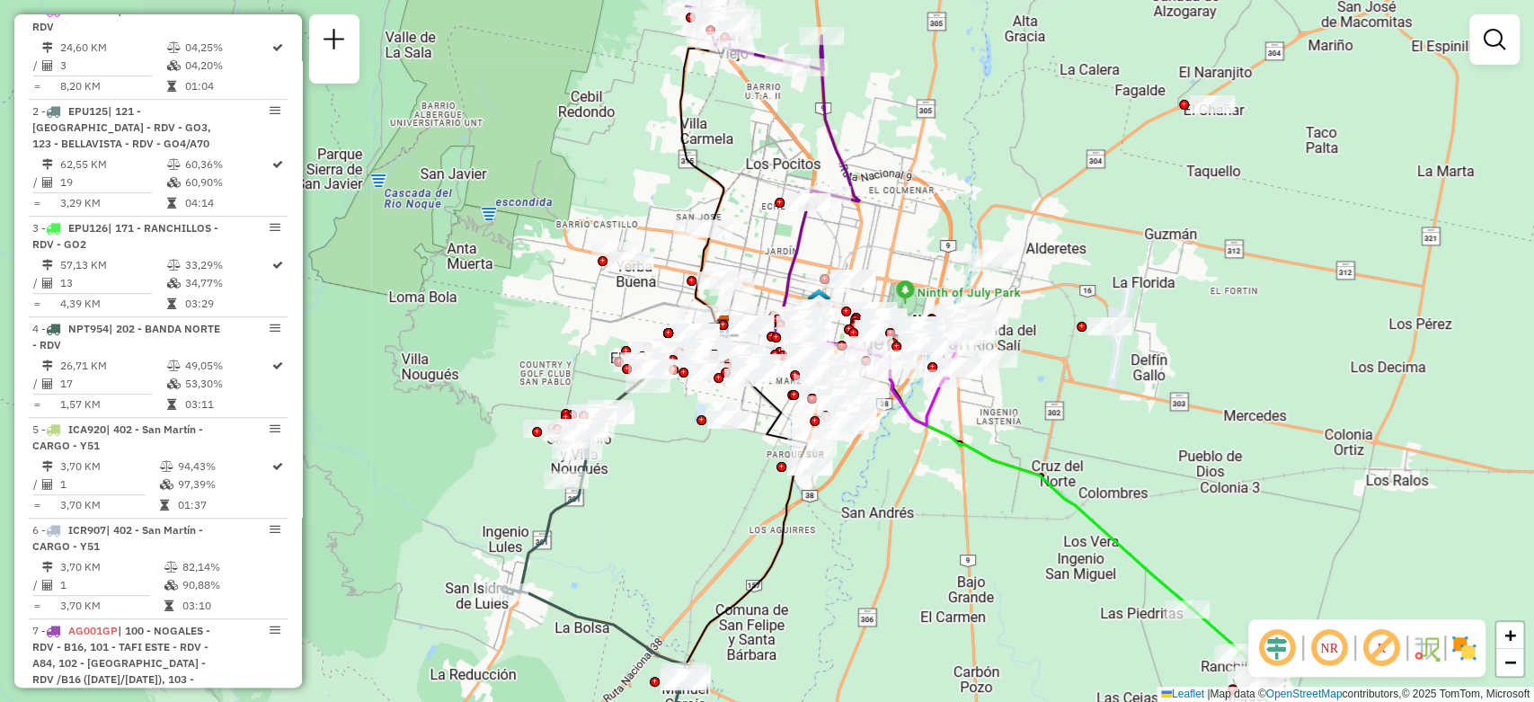
drag, startPoint x: 675, startPoint y: 197, endPoint x: 902, endPoint y: 176, distance: 228.3
click at [902, 176] on div "Janela de atendimento Grade de atendimento Capacidade Transportadoras Veículos …" at bounding box center [767, 351] width 1534 height 702
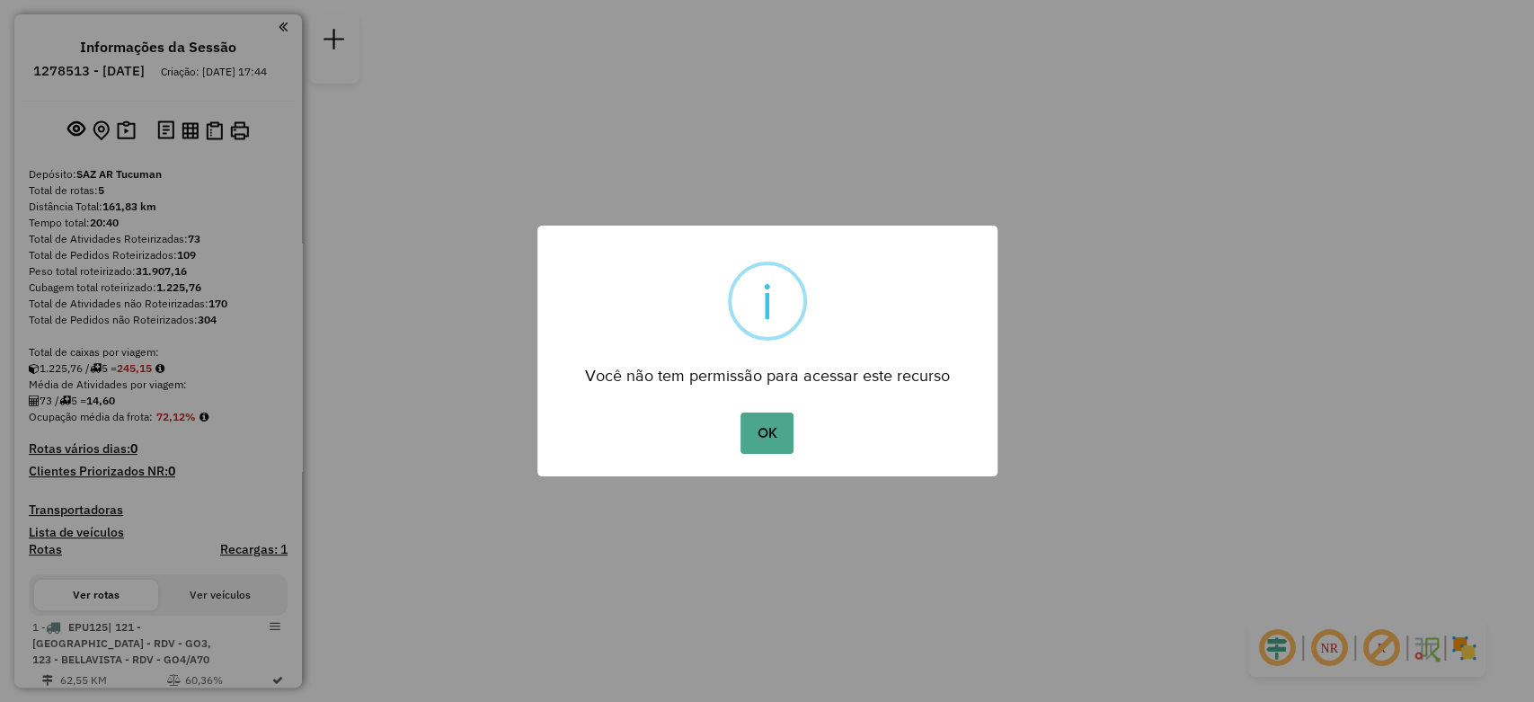
click at [775, 411] on div "OK No Cancel" at bounding box center [767, 433] width 460 height 50
click at [758, 430] on button "OK" at bounding box center [766, 432] width 53 height 41
click at [768, 436] on button "OK" at bounding box center [766, 432] width 53 height 41
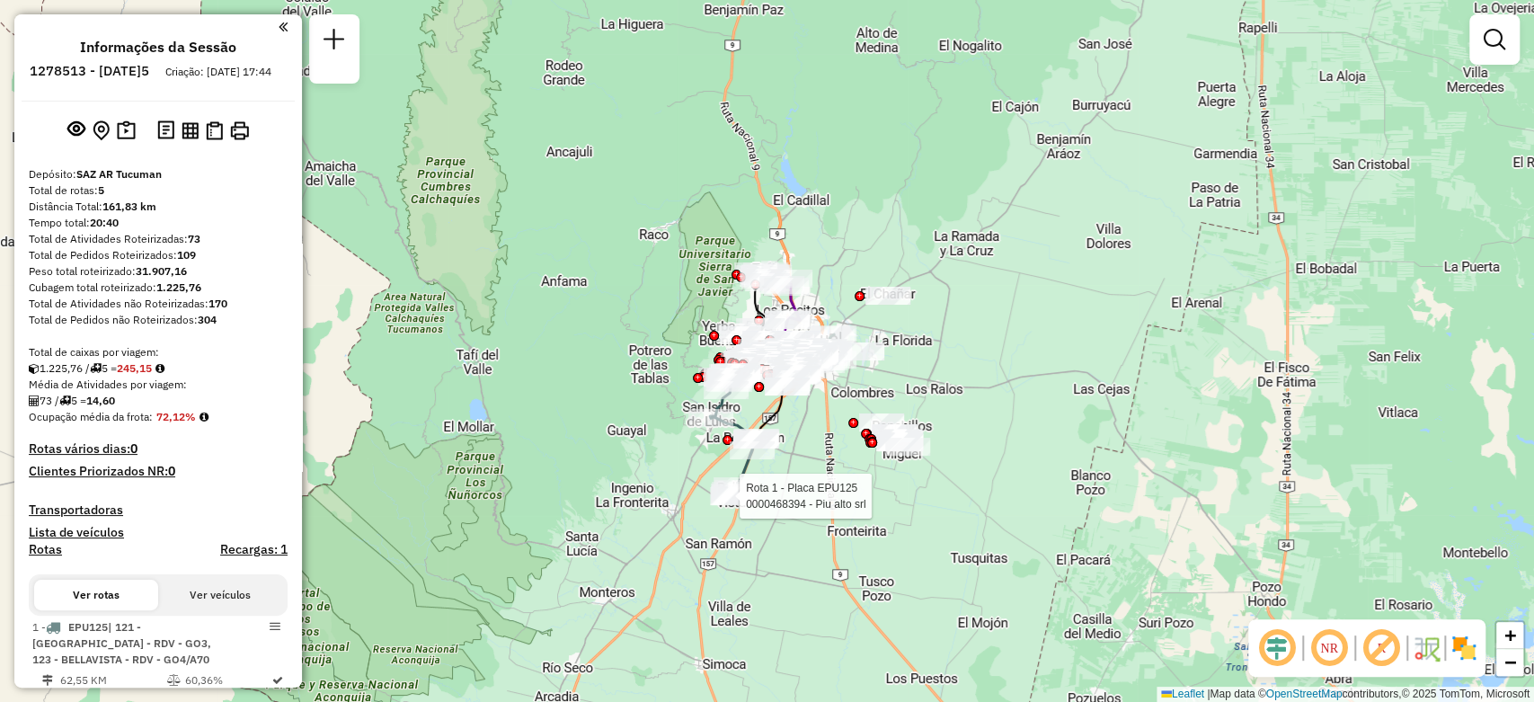
select select "**********"
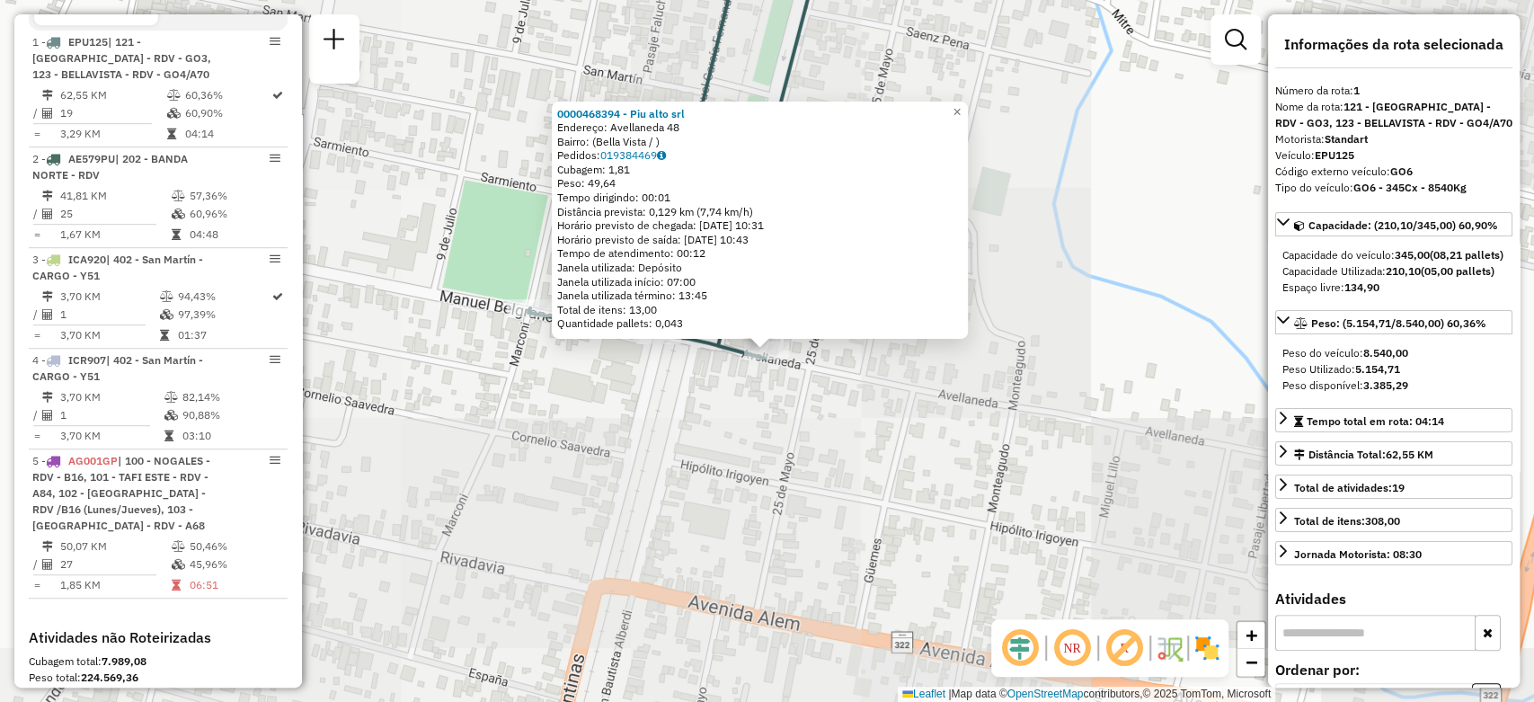
scroll to position [616, 0]
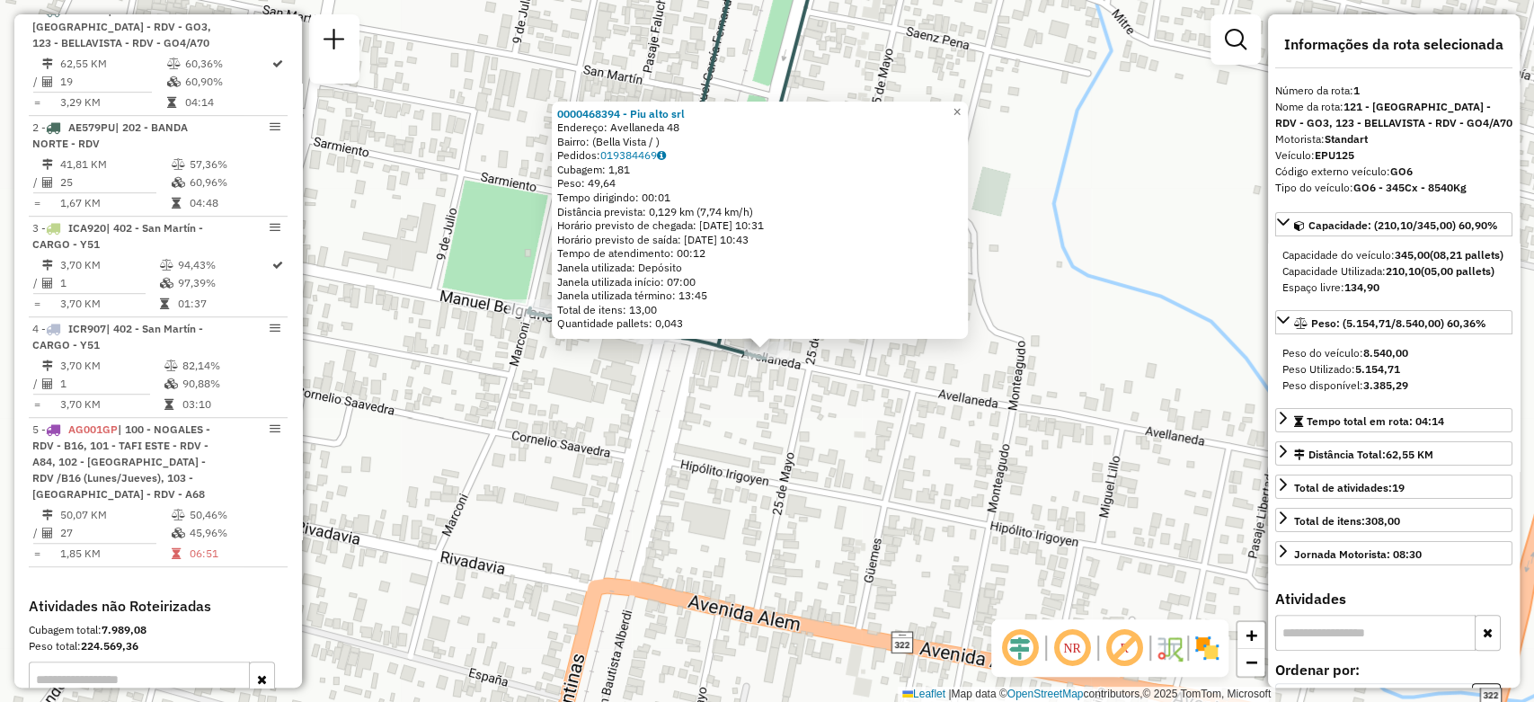
click at [787, 465] on div "0000468394 - Piu alto srl Endereço: Avellaneda 48 Bairro: (Bella Vista / ) Pedi…" at bounding box center [767, 351] width 1534 height 702
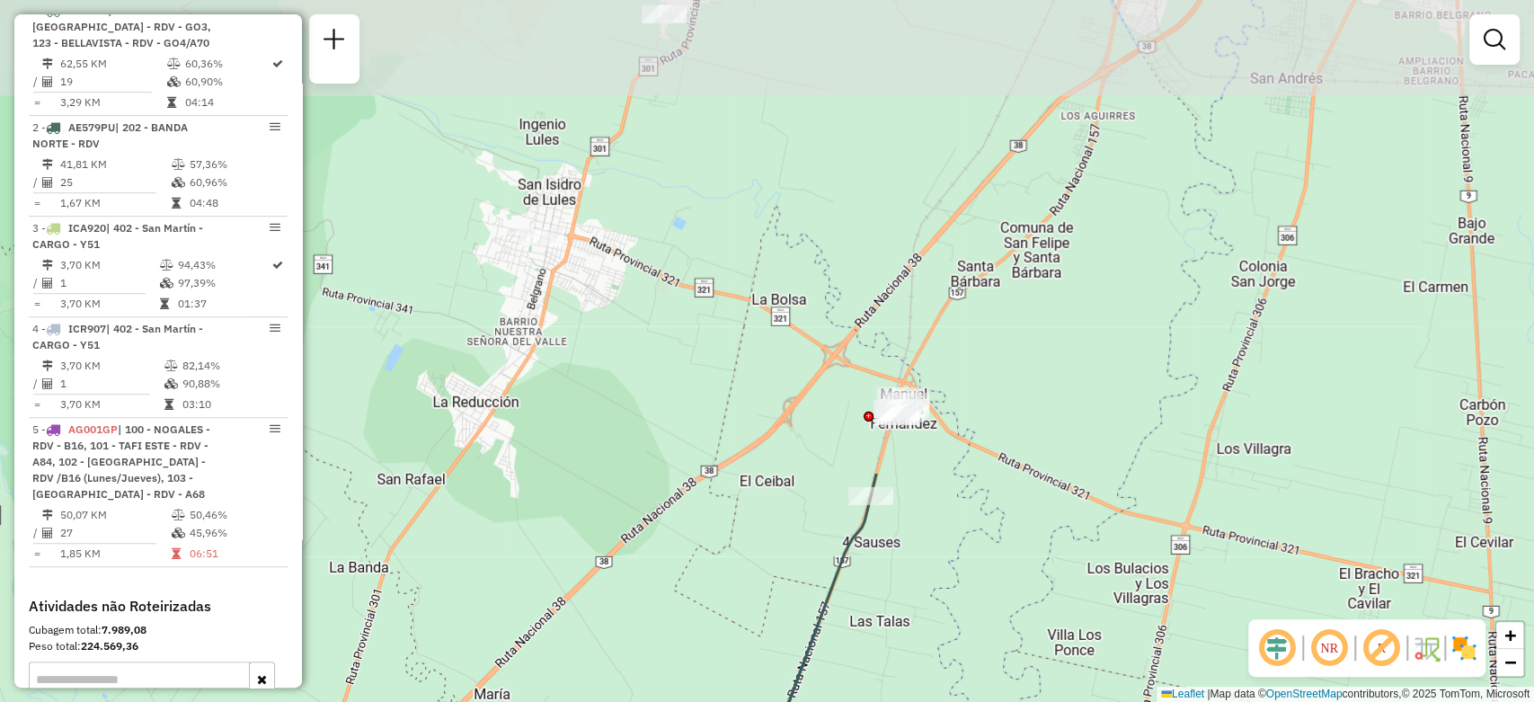
drag, startPoint x: 997, startPoint y: 130, endPoint x: 873, endPoint y: 695, distance: 578.6
click at [874, 700] on div "Janela de atendimento Grade de atendimento Capacidade Transportadoras Veículos …" at bounding box center [767, 351] width 1534 height 702
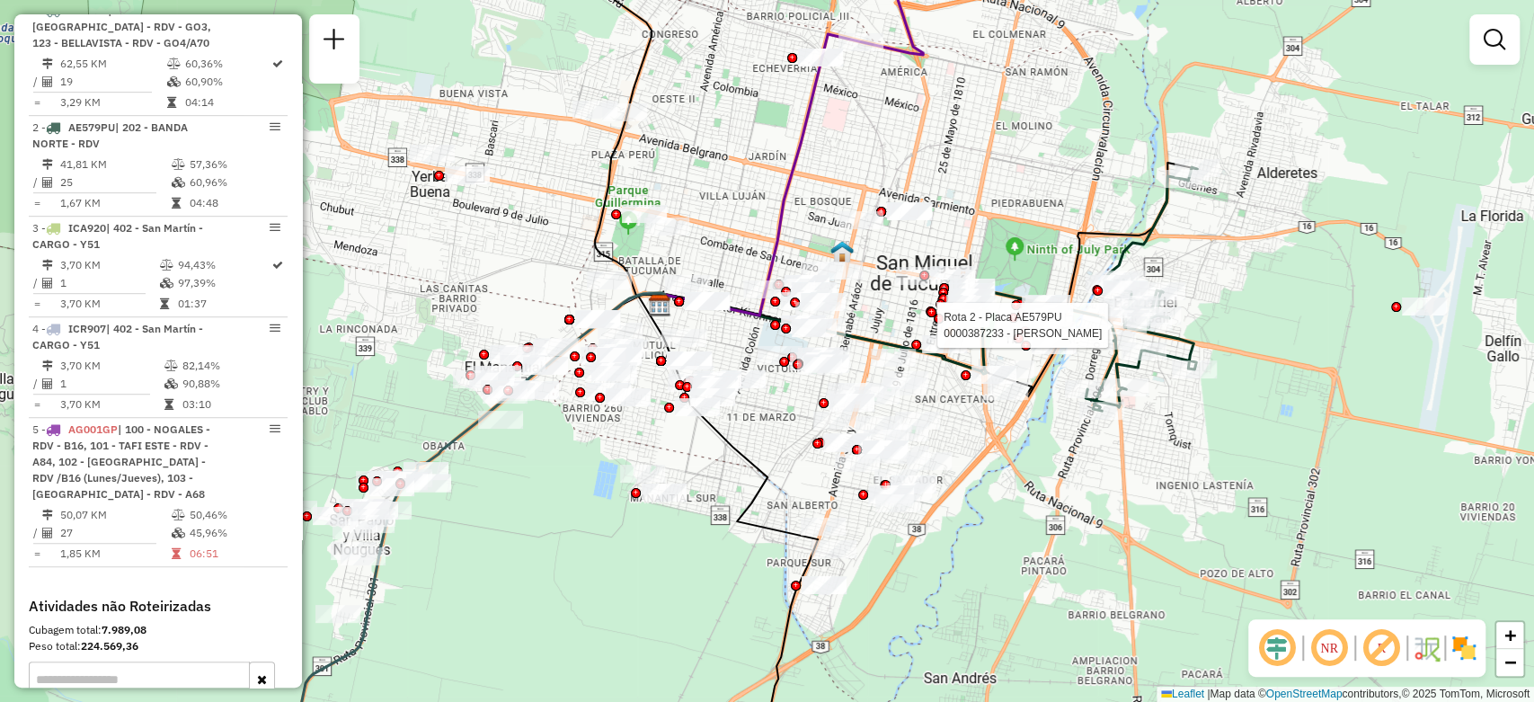
select select "**********"
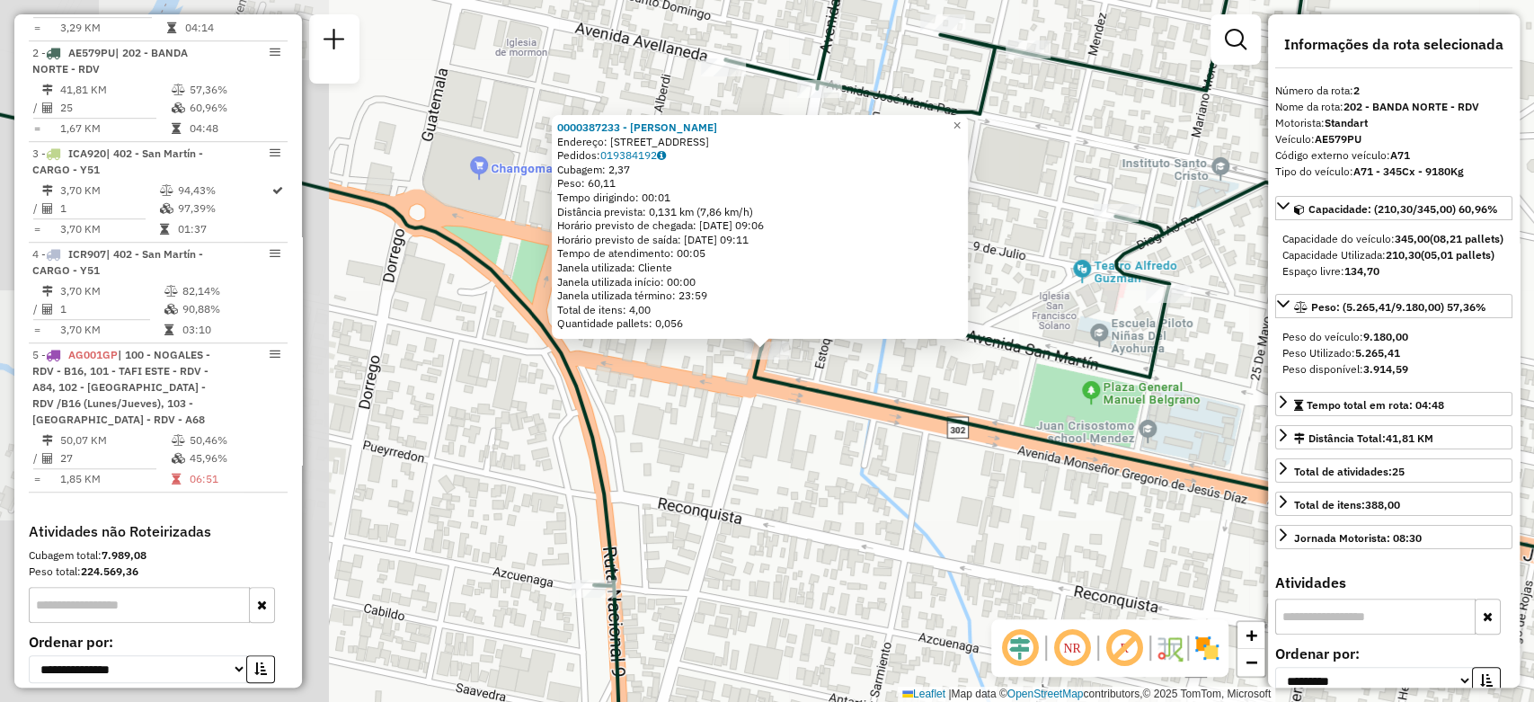
scroll to position [733, 0]
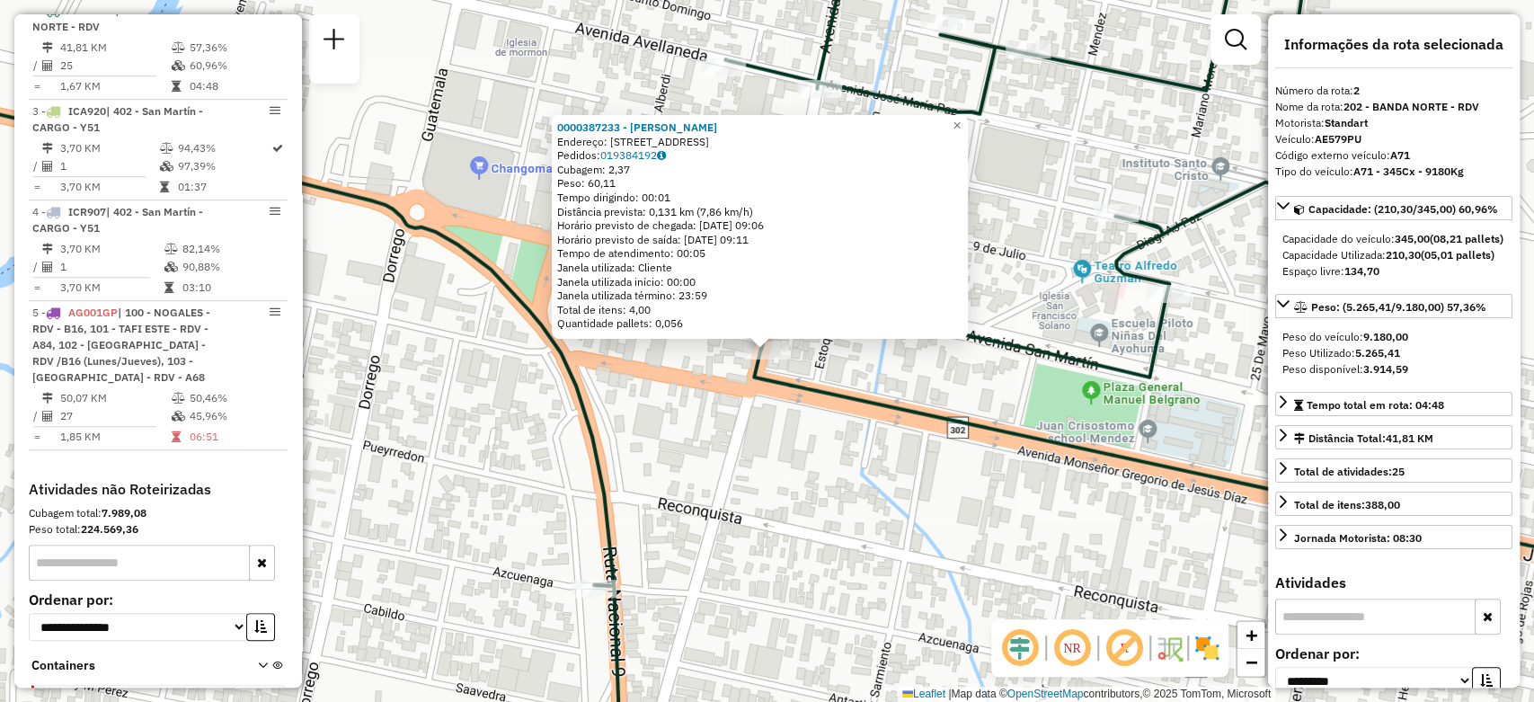
click at [819, 470] on div "0000387233 - ARAOZ MARIA ROS Endereço: AV INDEPENDENCIA 57 1-BANDA RIO SA Pedid…" at bounding box center [767, 351] width 1534 height 702
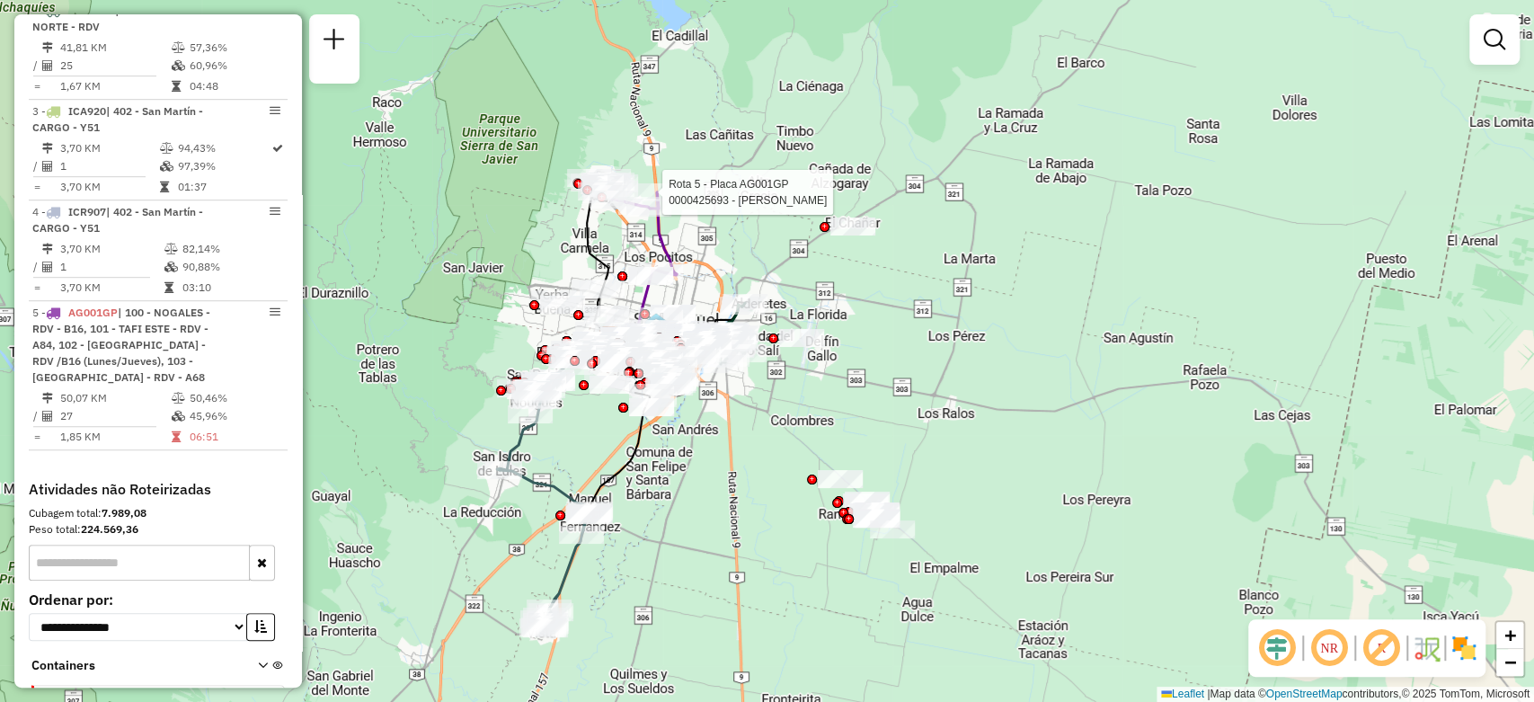
select select "**********"
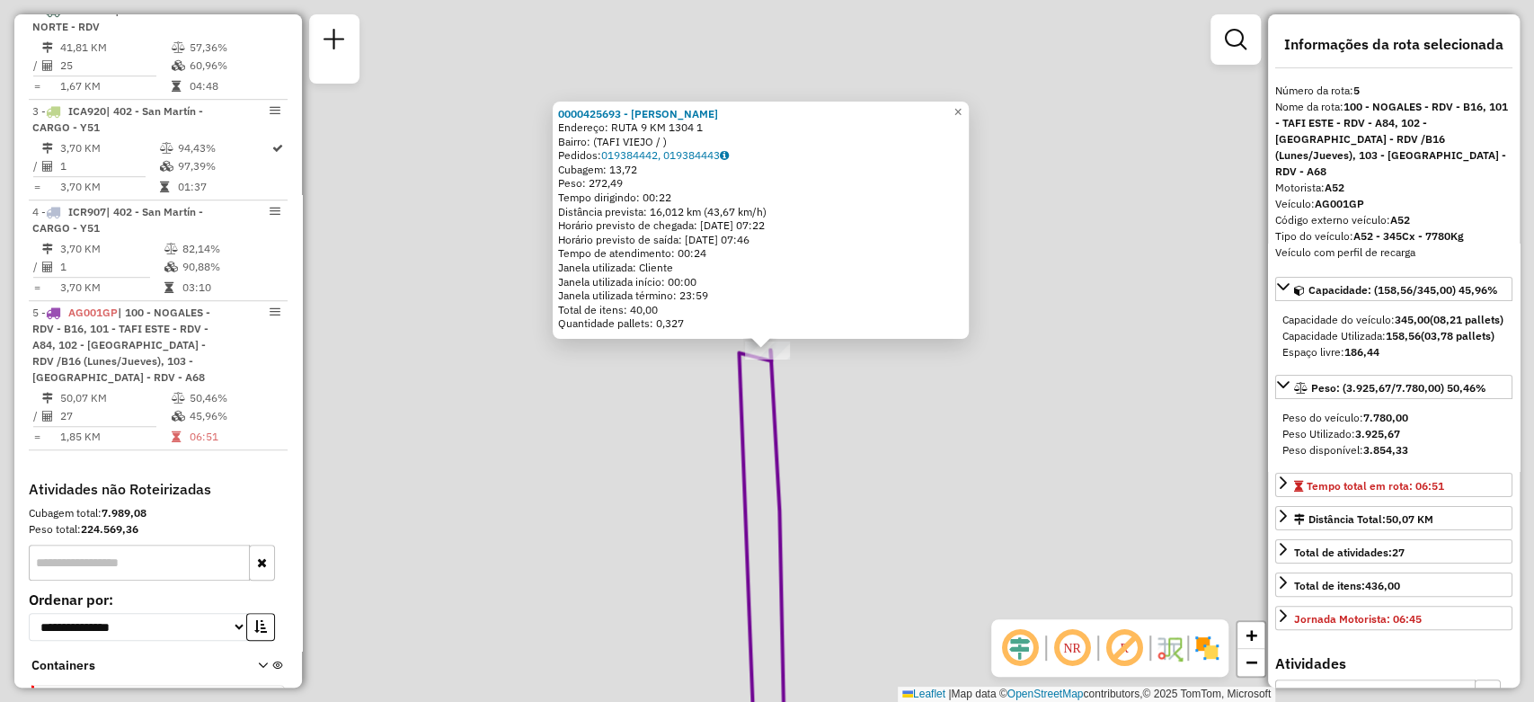
scroll to position [904, 0]
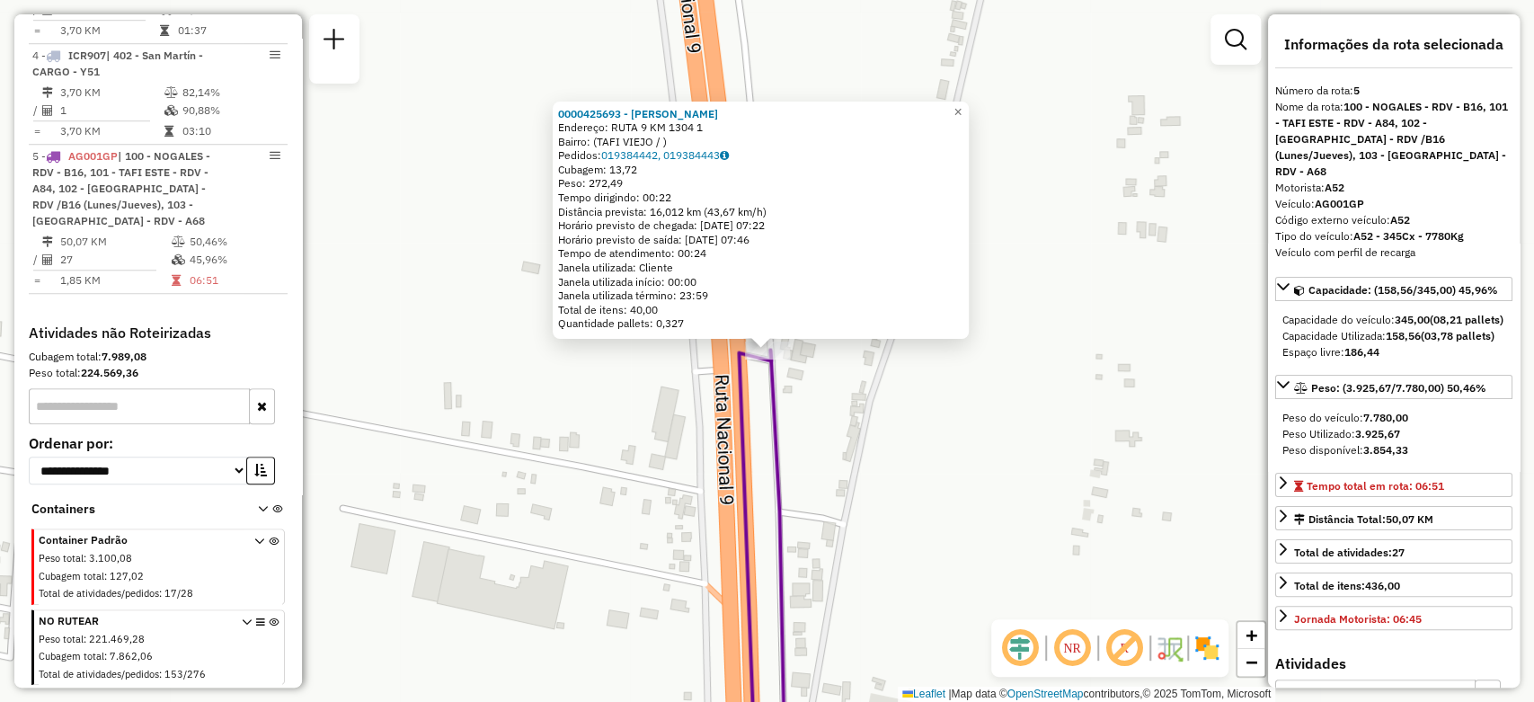
click at [683, 477] on div "0000425693 - ALVAREZ MIGUEL ANGEL Endereço: RUTA 9 KM 1304 1 Bairro: (TAFI VIEJ…" at bounding box center [767, 351] width 1534 height 702
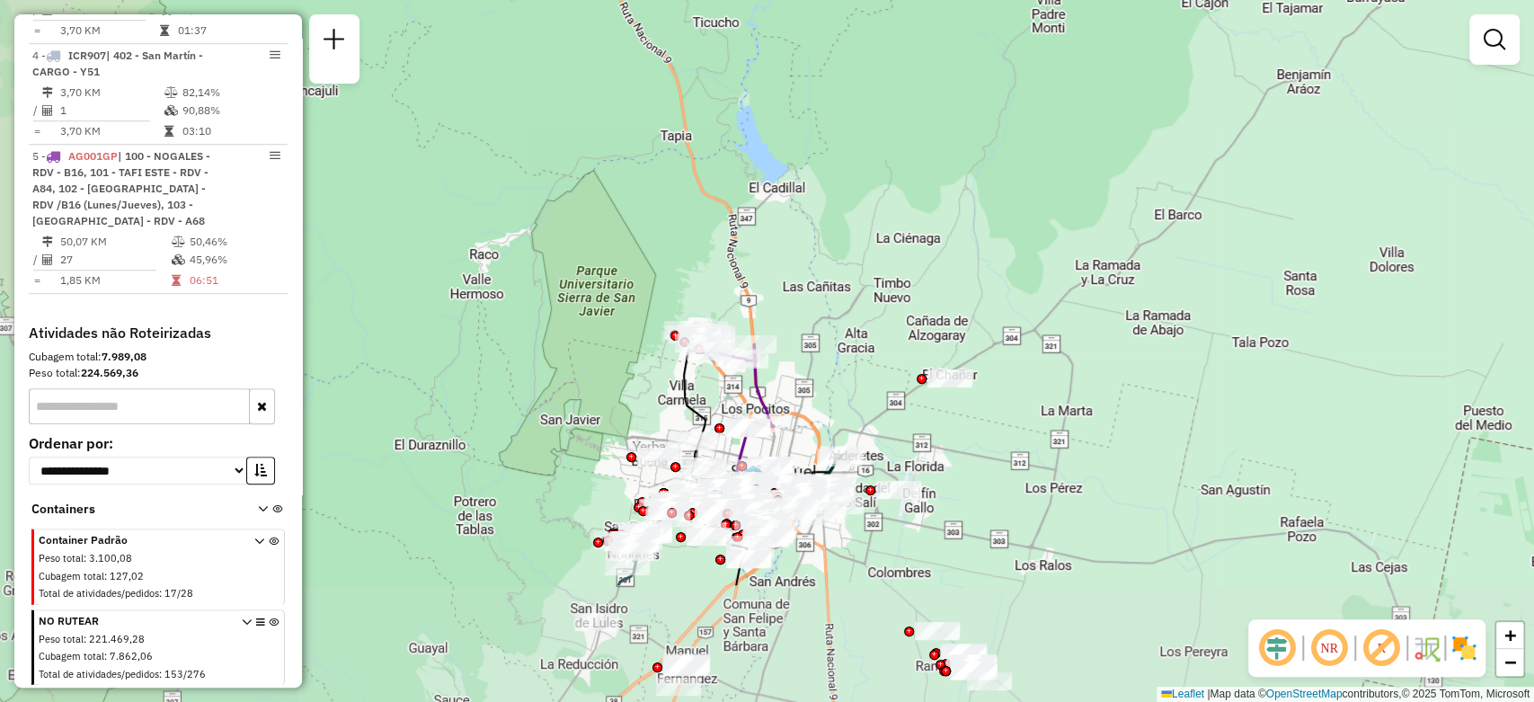
drag, startPoint x: 562, startPoint y: 508, endPoint x: 805, endPoint y: 298, distance: 321.1
click at [804, 286] on div "Janela de atendimento Grade de atendimento Capacidade Transportadoras Veículos …" at bounding box center [767, 351] width 1534 height 702
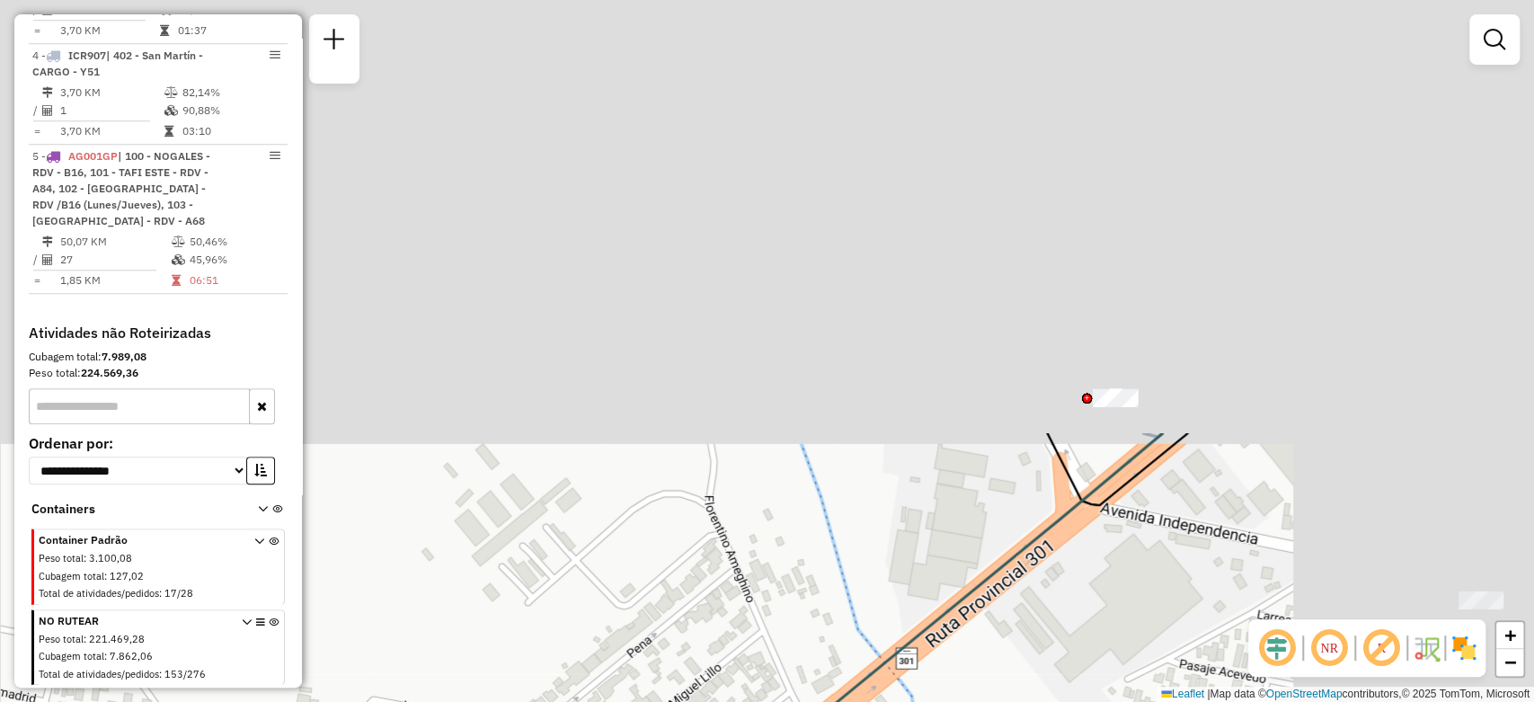
drag, startPoint x: 1084, startPoint y: 179, endPoint x: 759, endPoint y: 683, distance: 599.4
click at [759, 683] on div "Janela de atendimento Grade de atendimento Capacidade Transportadoras Veículos …" at bounding box center [767, 351] width 1534 height 702
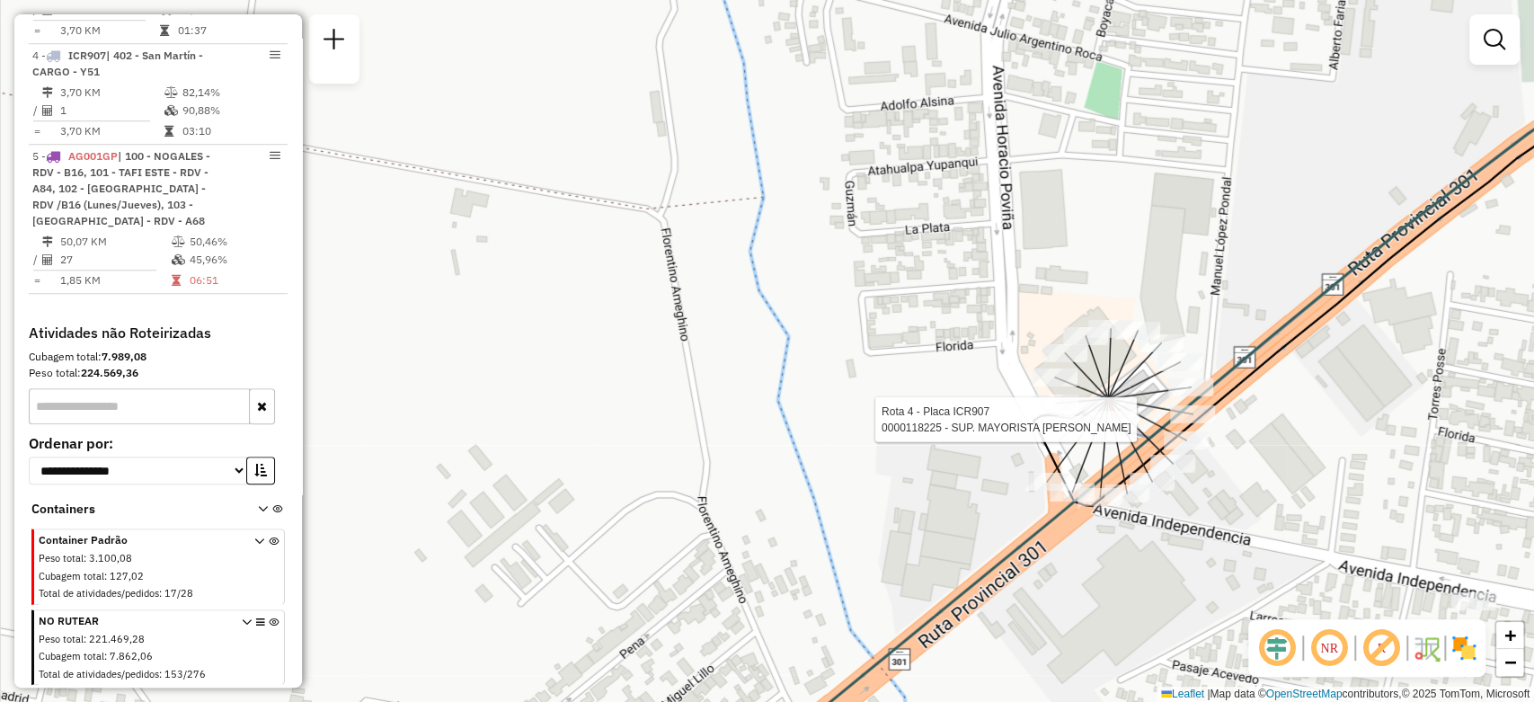
select select "**********"
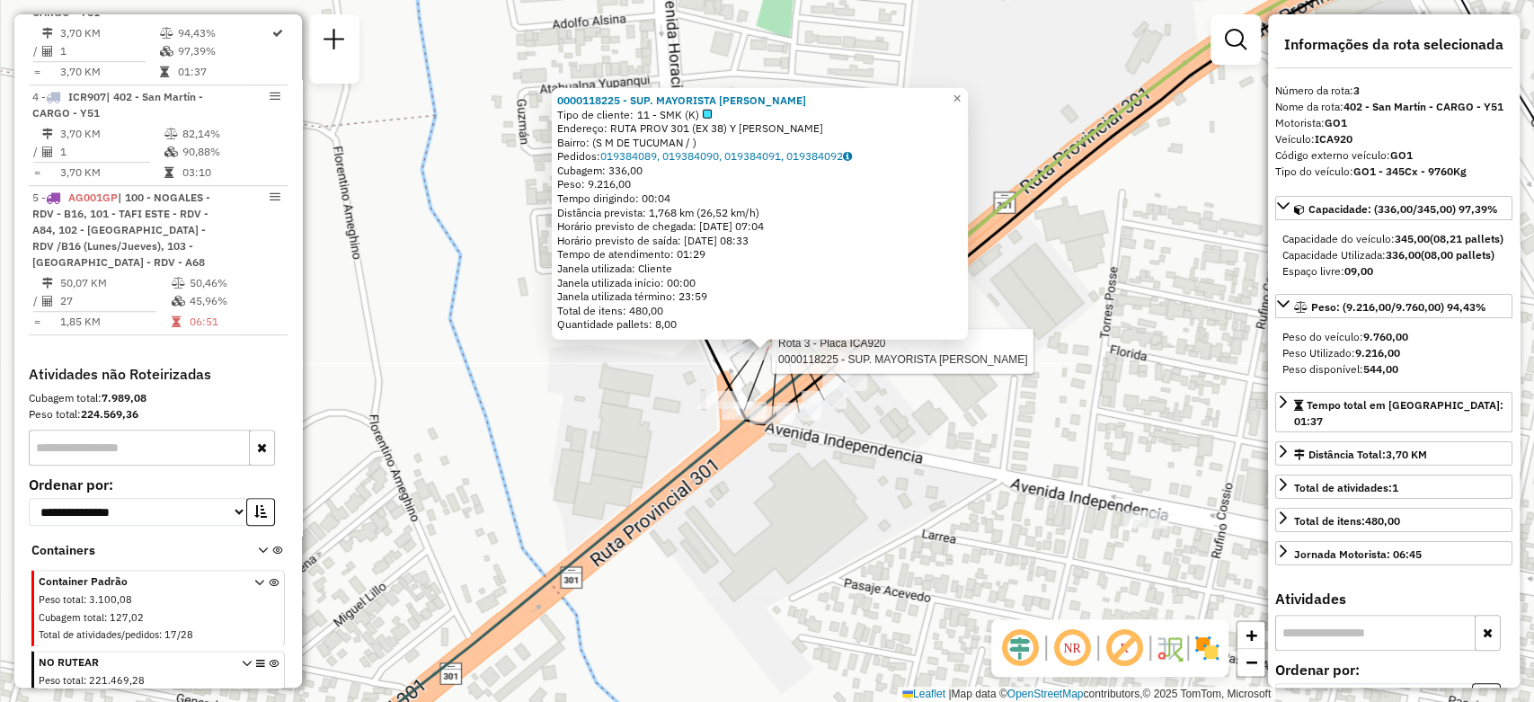
scroll to position [834, 0]
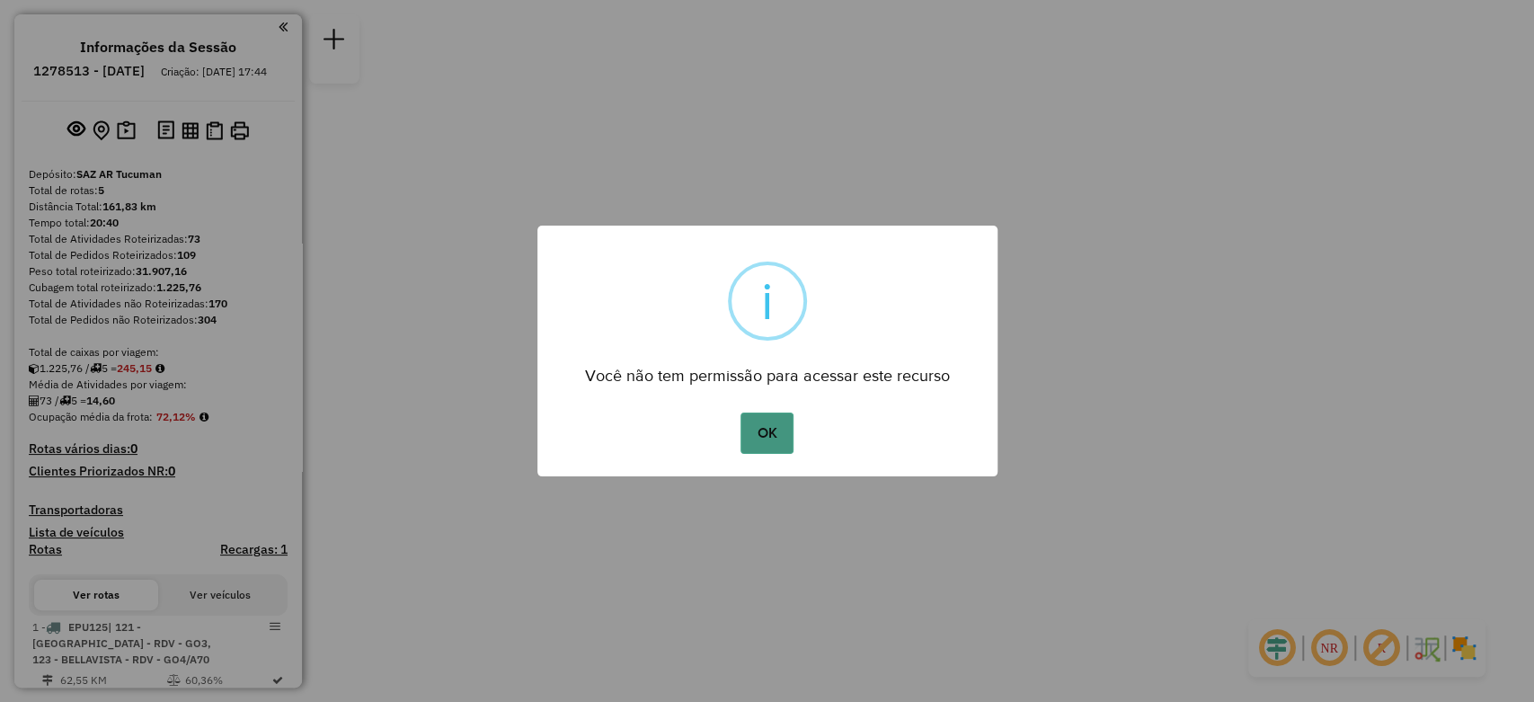
click at [778, 442] on button "OK" at bounding box center [766, 432] width 53 height 41
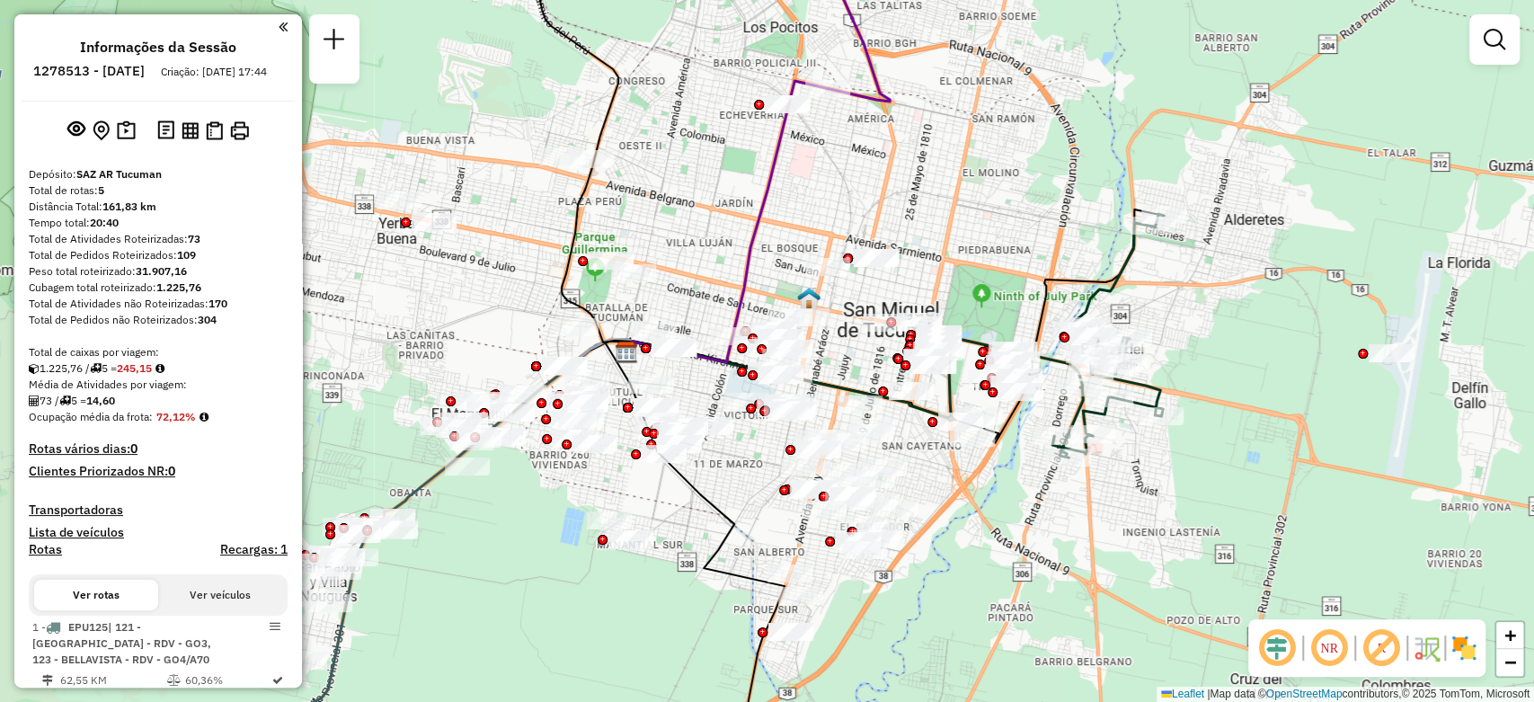
drag, startPoint x: 502, startPoint y: 502, endPoint x: 791, endPoint y: 500, distance: 288.4
click at [791, 499] on div at bounding box center [812, 490] width 45 height 18
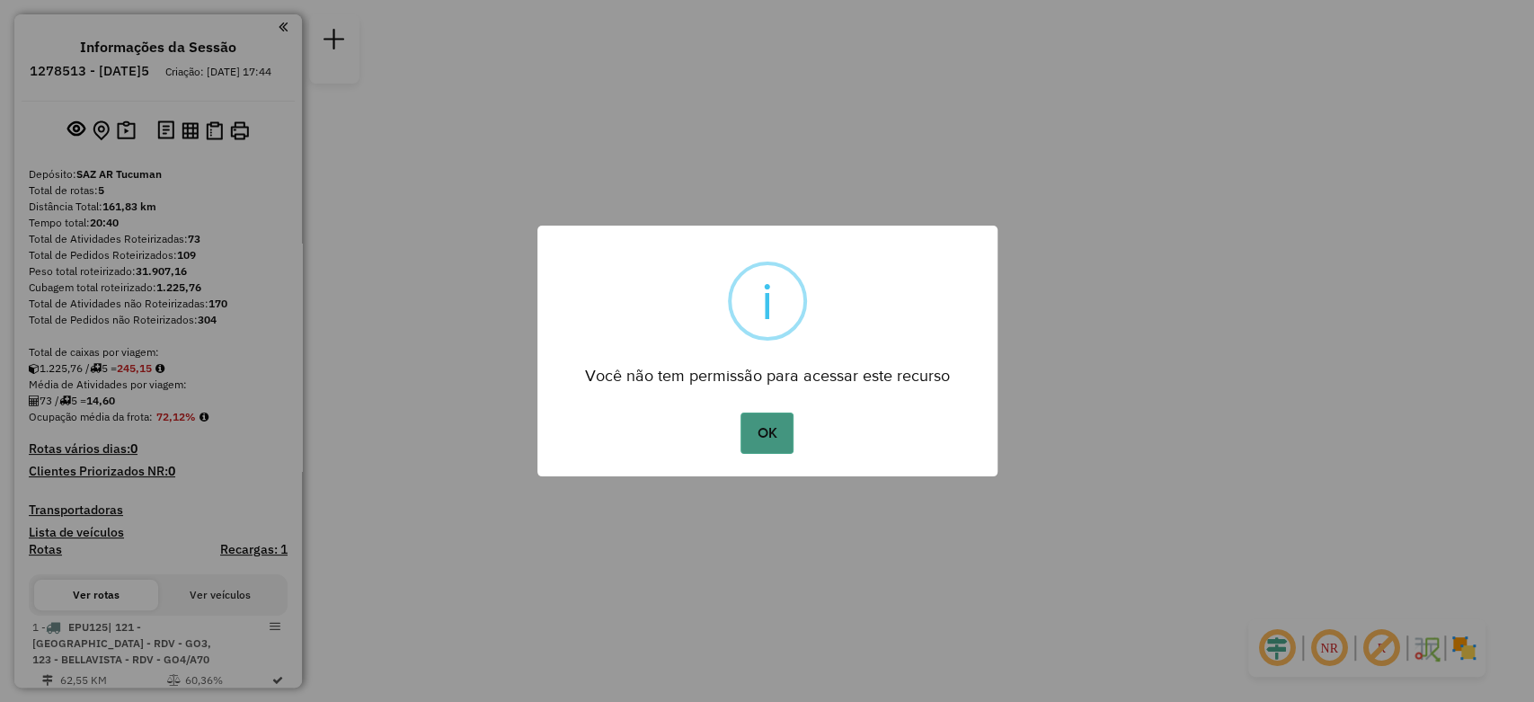
click at [775, 437] on button "OK" at bounding box center [766, 432] width 53 height 41
click at [764, 422] on button "OK" at bounding box center [766, 432] width 53 height 41
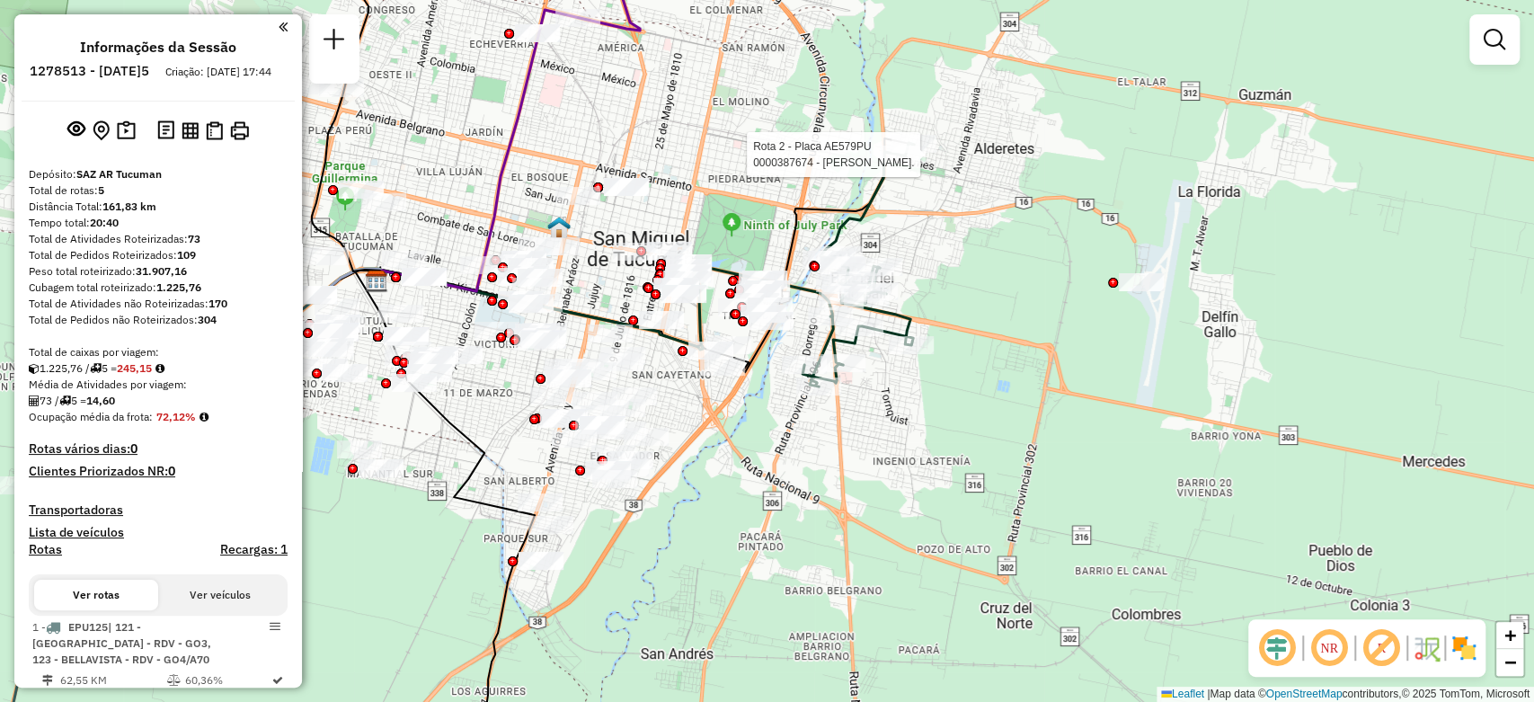
select select "**********"
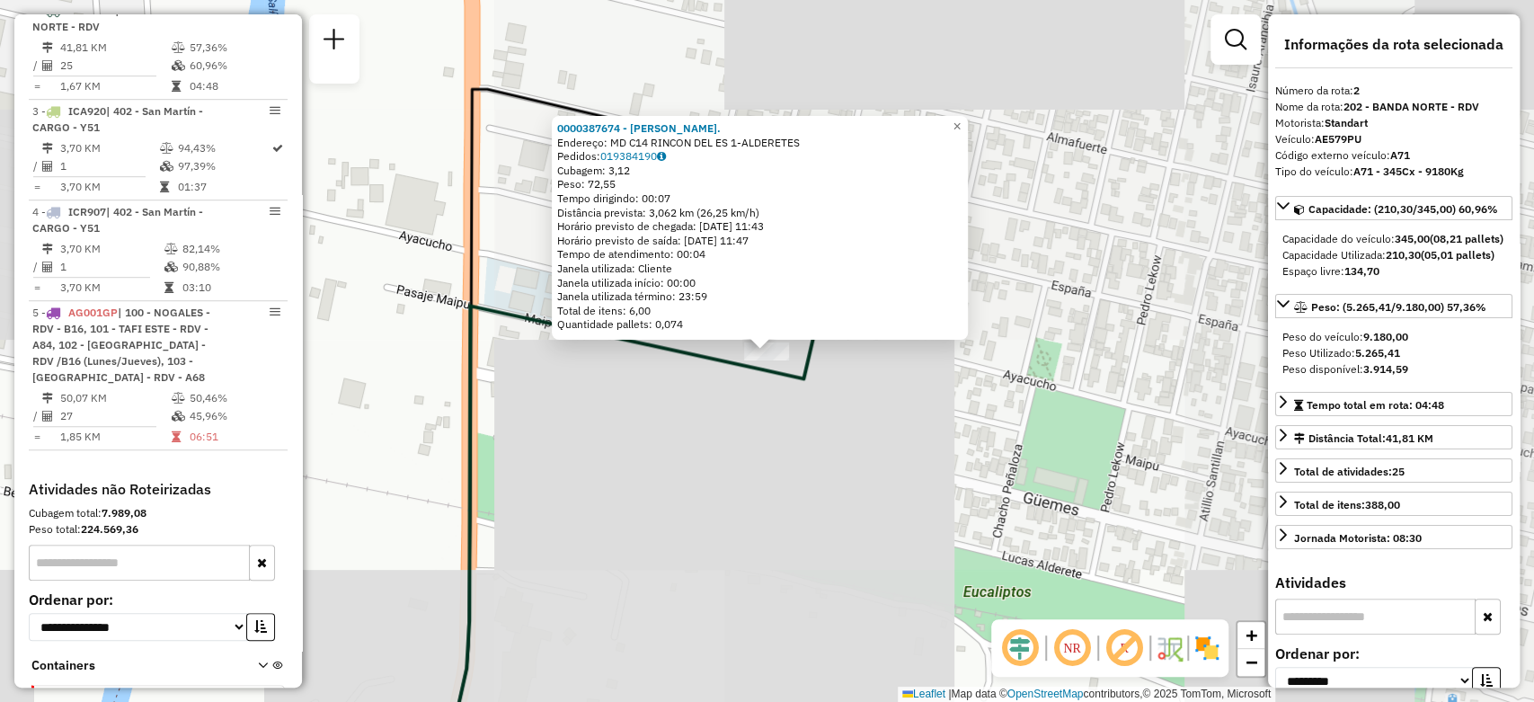
scroll to position [733, 0]
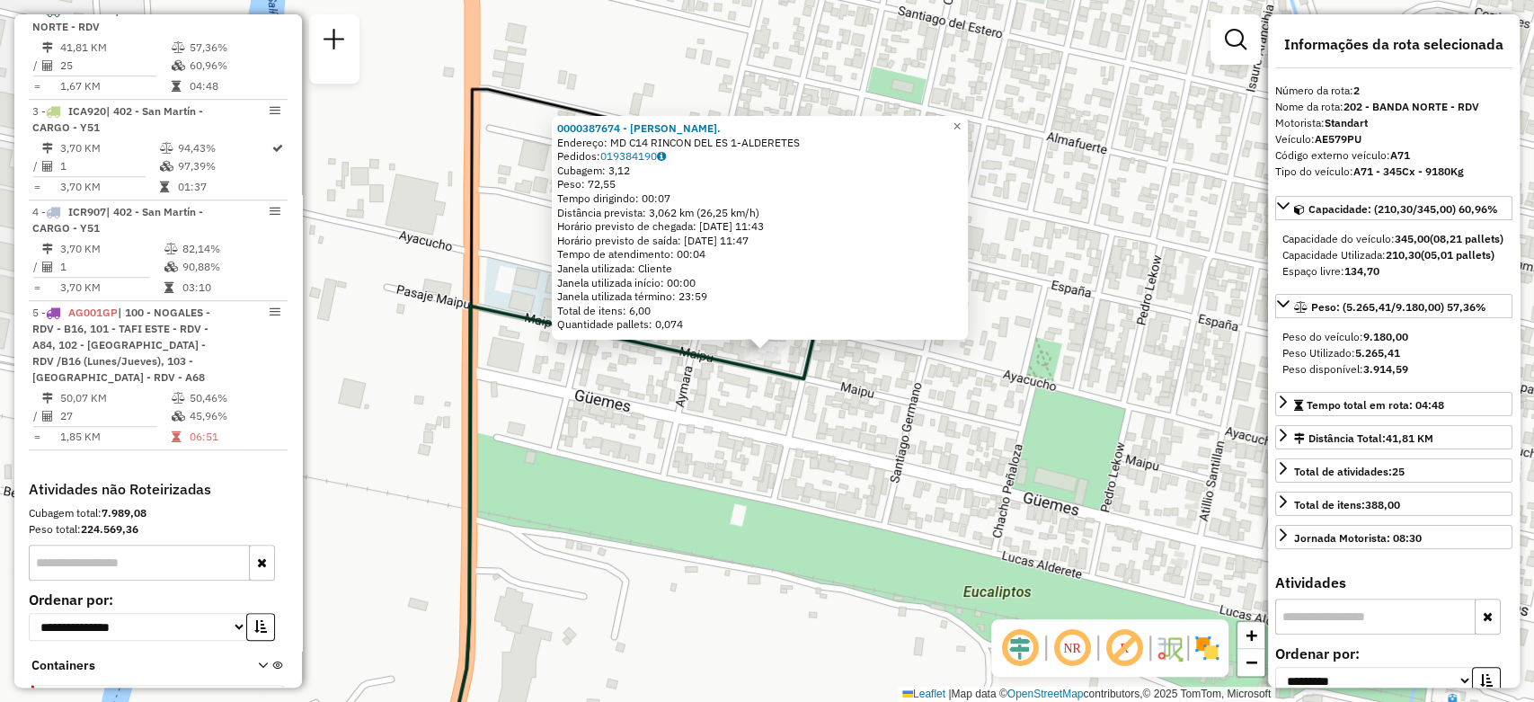
click at [706, 408] on div "0000387674 - [PERSON_NAME]. Endereço: MD C14 RINCON DEL ES 1-ALDERETES Pedidos:…" at bounding box center [767, 351] width 1534 height 702
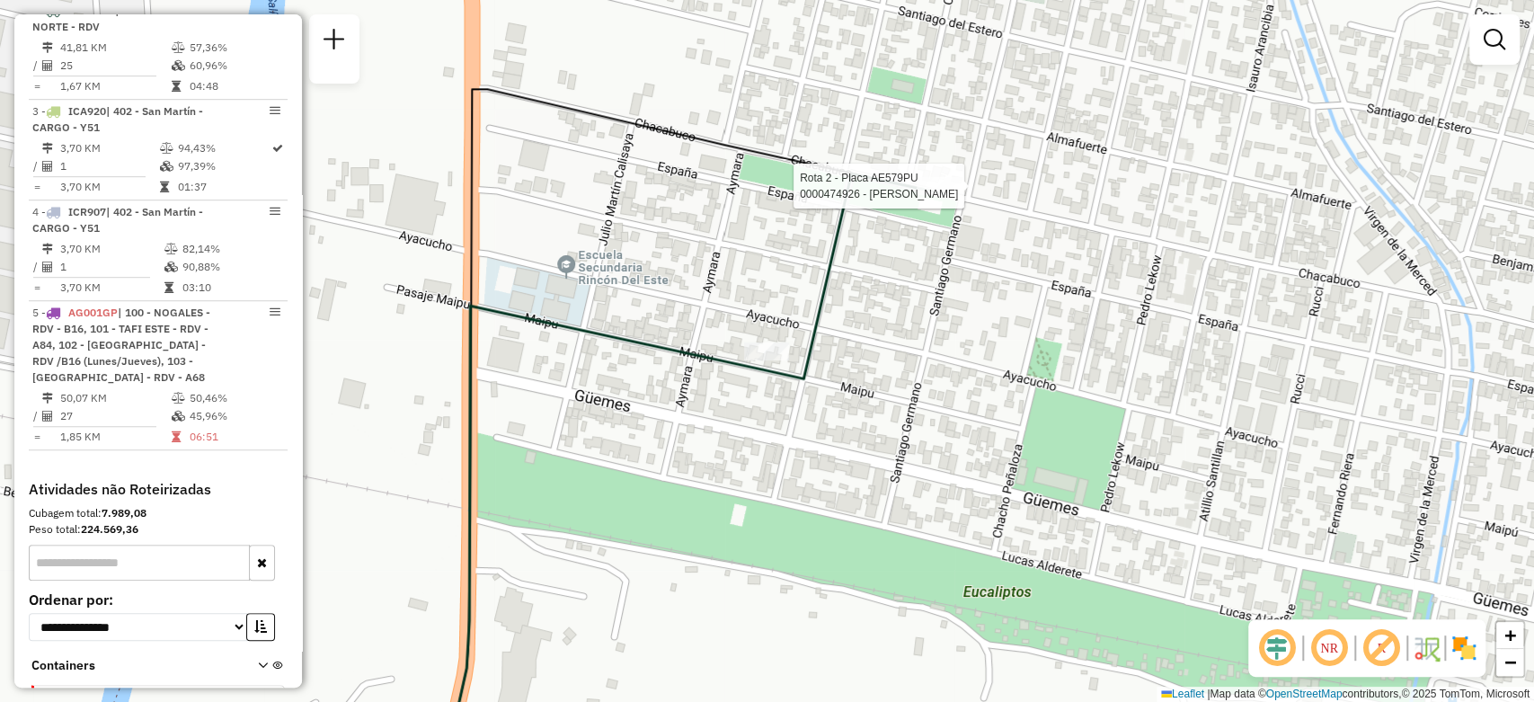
select select "**********"
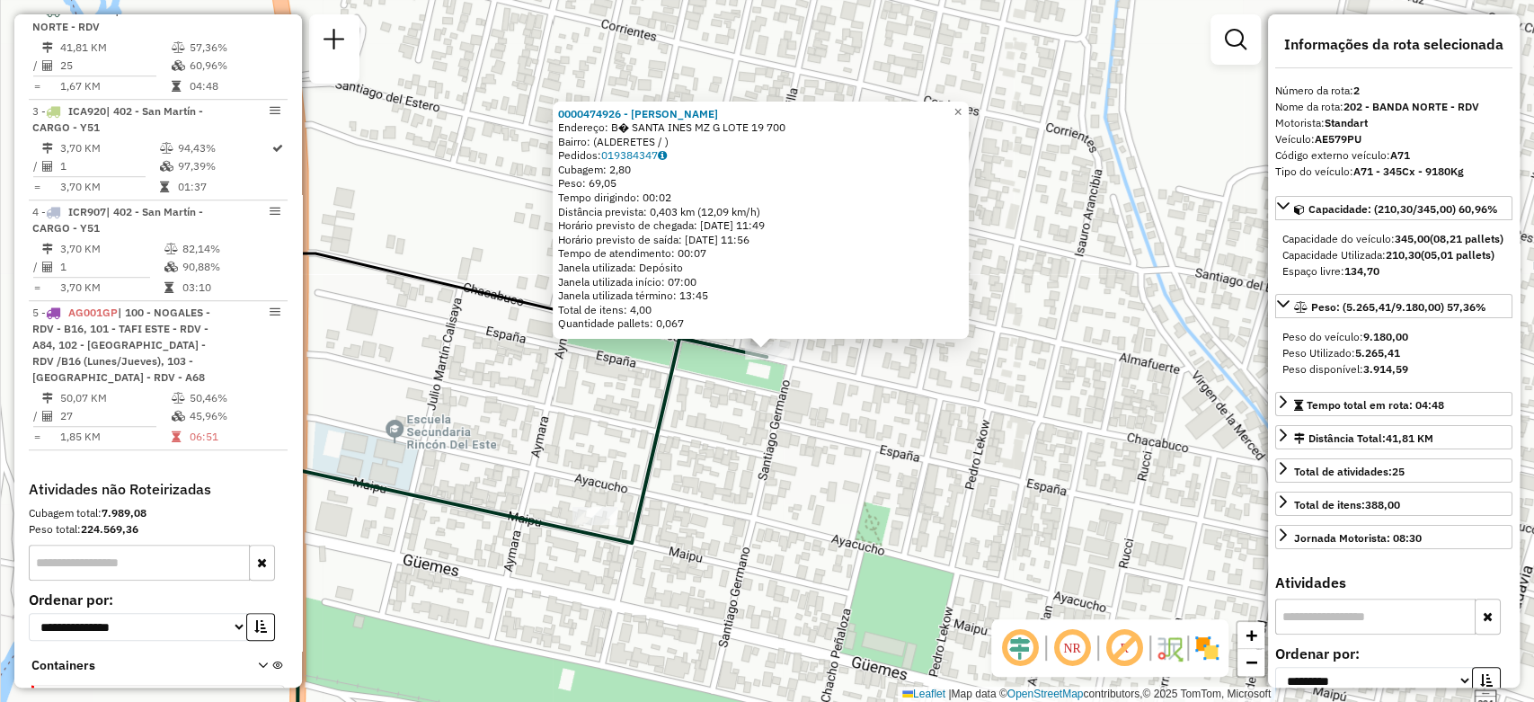
click at [705, 401] on div "0000474926 - Matar Belen Endereço: B� SANTA INES MZ G LOTE 19 700 Bairro: (ALDE…" at bounding box center [767, 351] width 1534 height 702
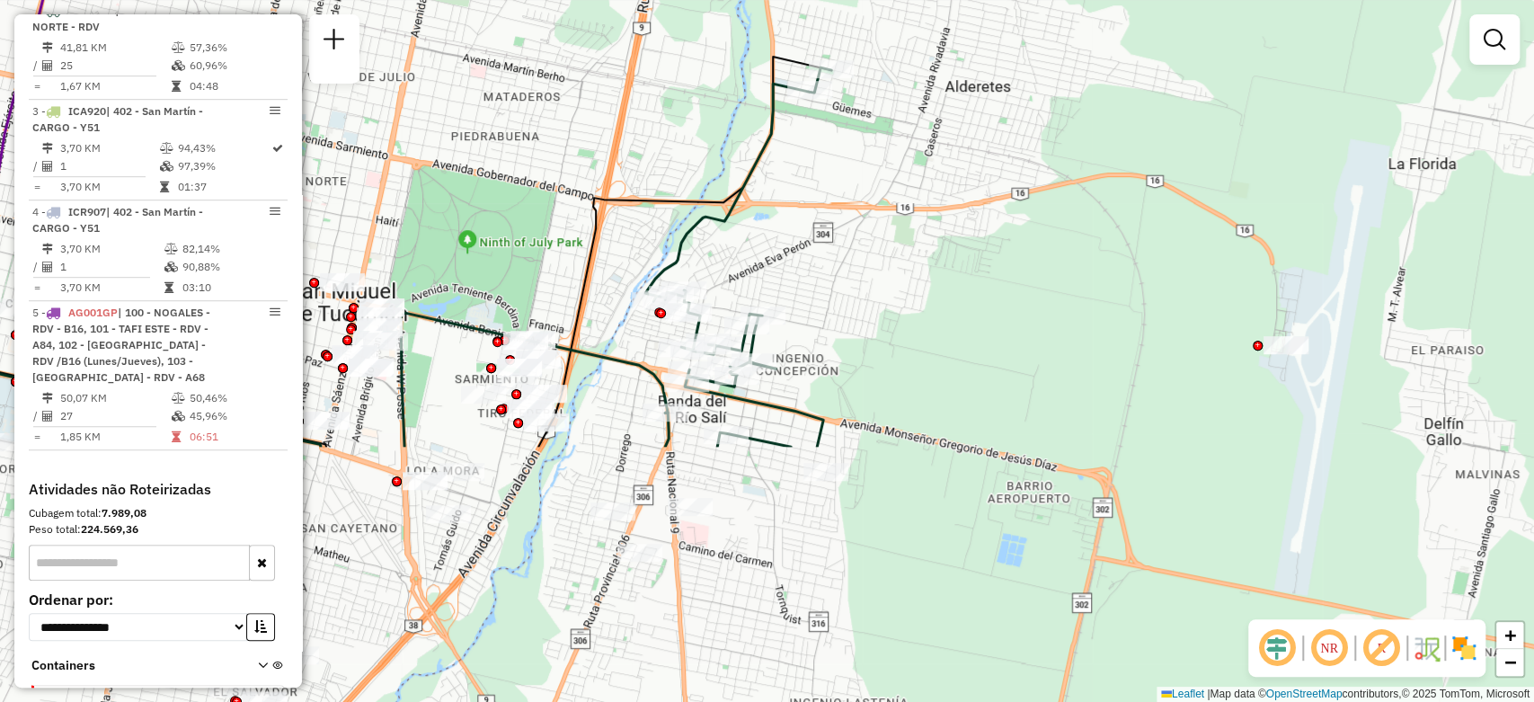
drag, startPoint x: 682, startPoint y: 458, endPoint x: 797, endPoint y: 133, distance: 345.0
click at [797, 133] on div "Janela de atendimento Grade de atendimento Capacidade Transportadoras Veículos …" at bounding box center [767, 351] width 1534 height 702
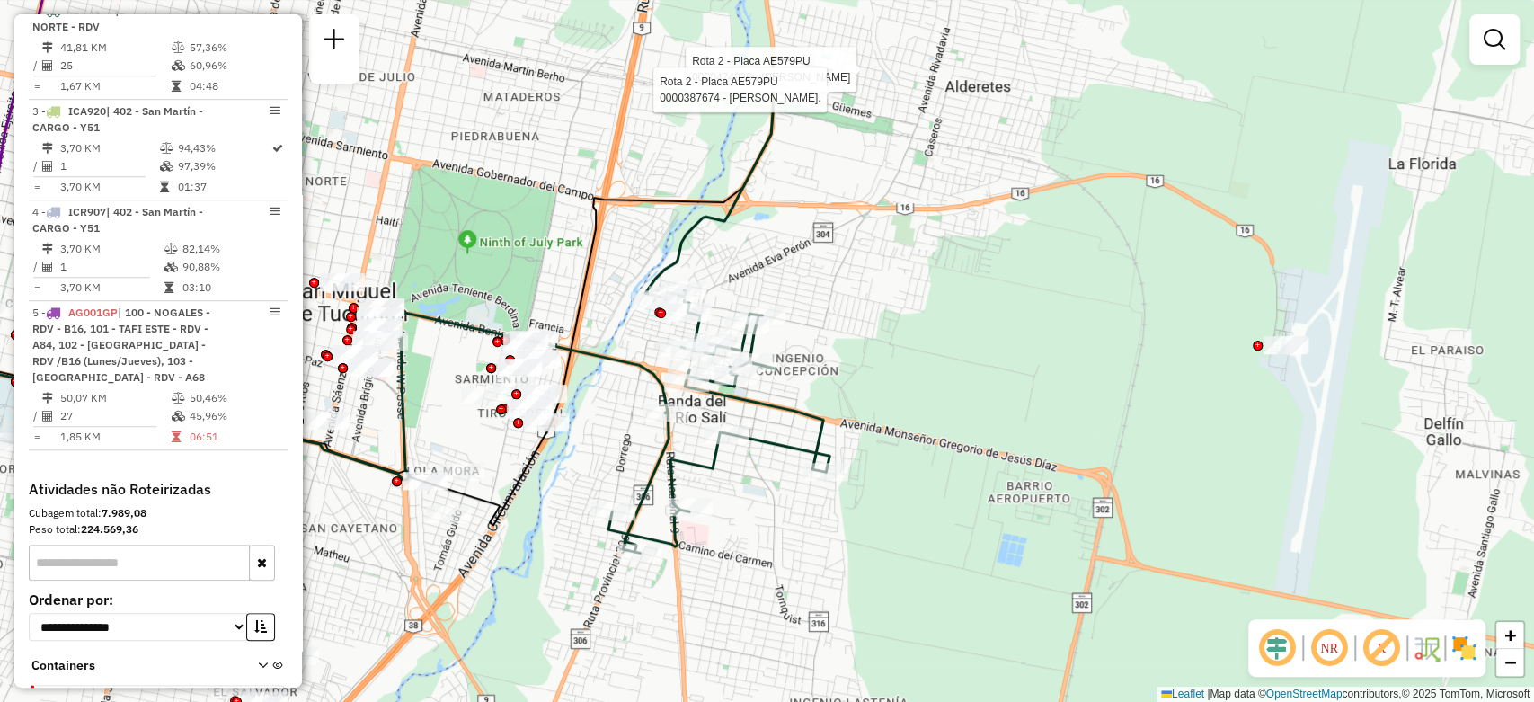
click at [791, 207] on div "Rota 2 - Placa AE579PU 0000474926 - Matar Belen Rota 2 - Placa AE579PU 00003876…" at bounding box center [767, 351] width 1534 height 702
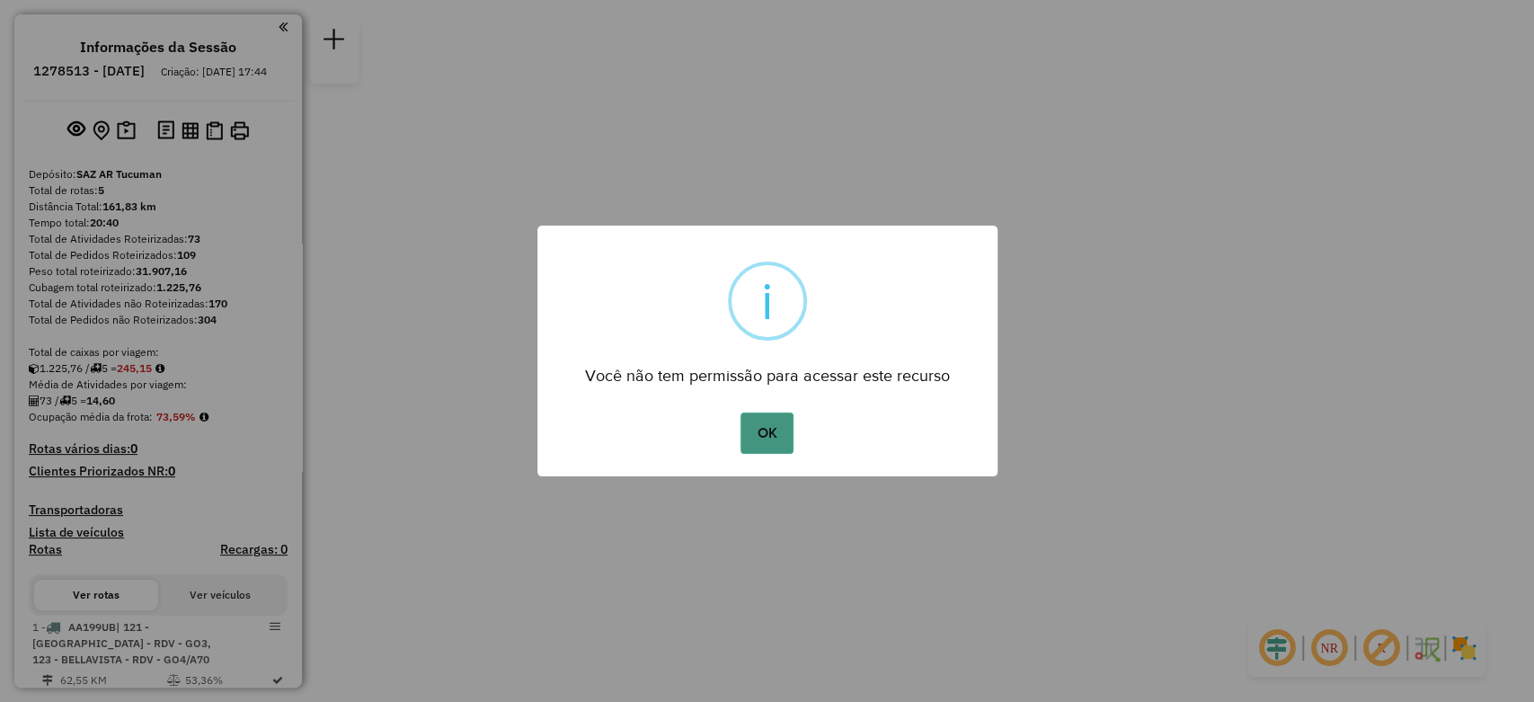
click at [770, 427] on button "OK" at bounding box center [766, 432] width 53 height 41
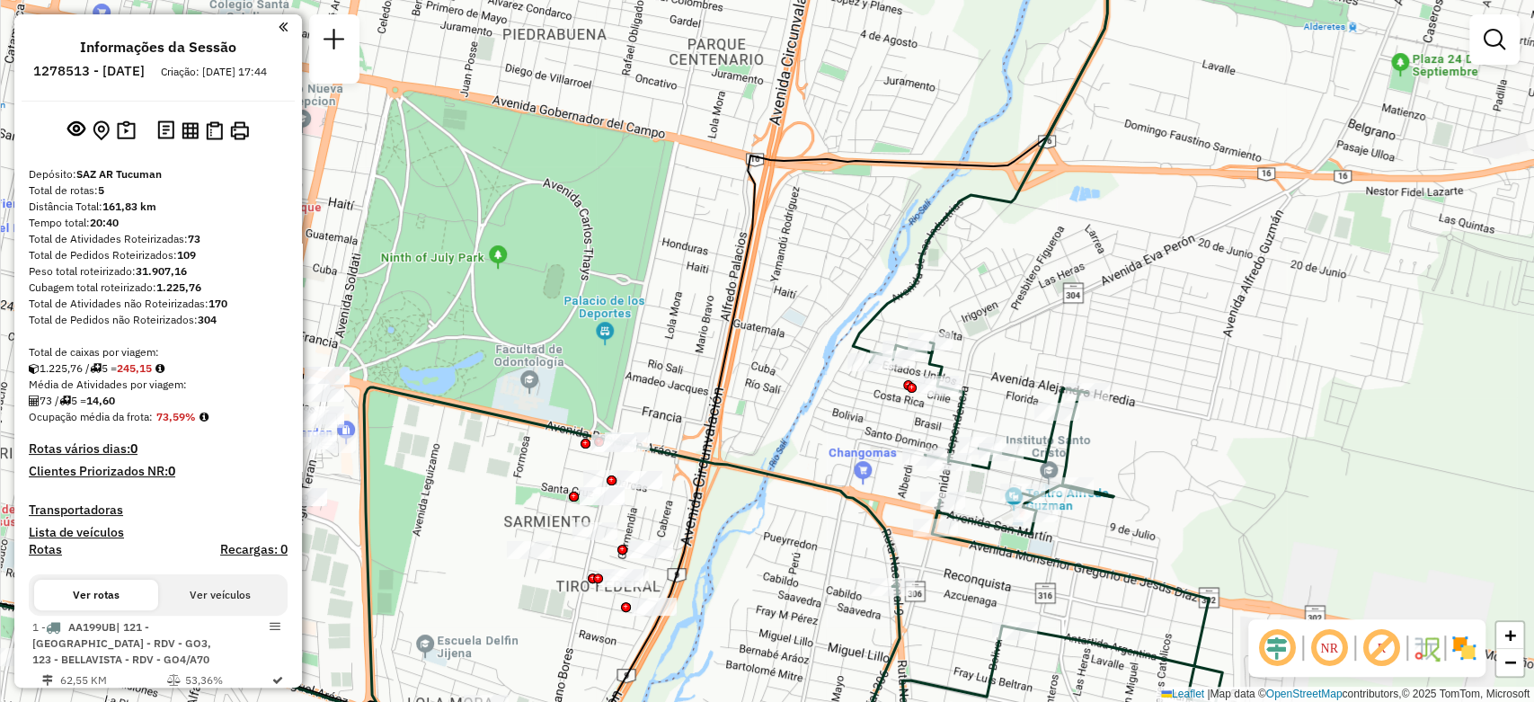
drag, startPoint x: 1032, startPoint y: 580, endPoint x: 1057, endPoint y: 401, distance: 181.3
click at [884, 624] on div "Janela de atendimento Grade de atendimento Capacidade Transportadoras Veículos …" at bounding box center [767, 351] width 1534 height 702
